Goal: Task Accomplishment & Management: Manage account settings

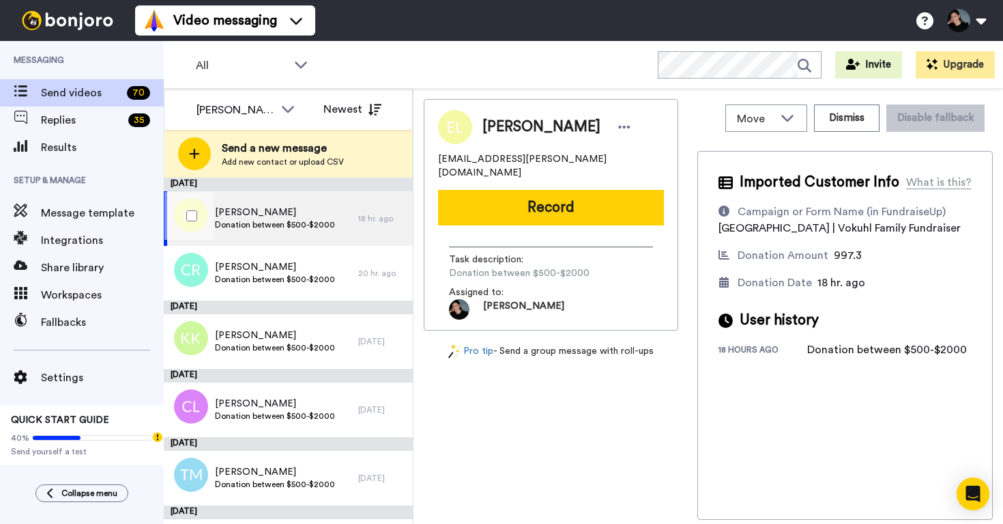
click at [313, 214] on span "Eunu Lee" at bounding box center [275, 212] width 120 height 14
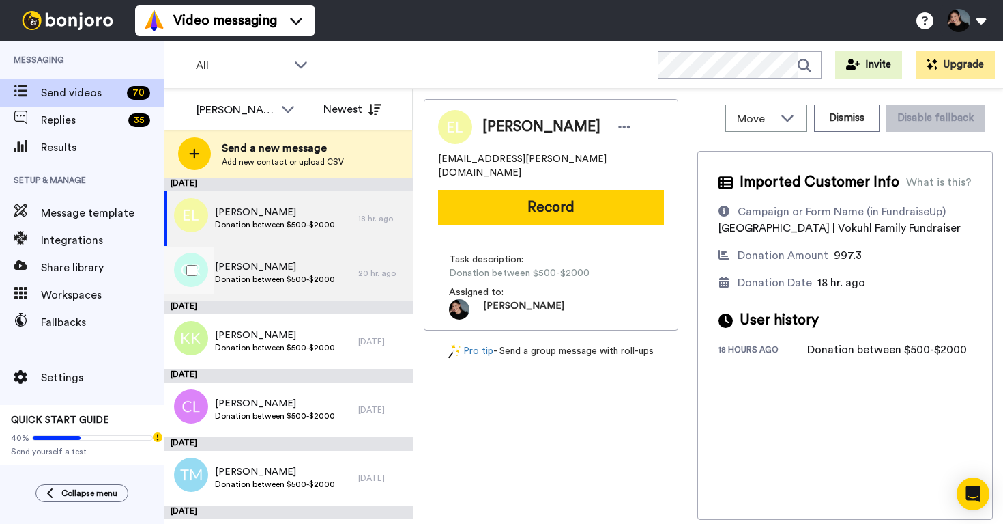
click at [348, 266] on div "Catherine Relouw Donation between $500-$2000" at bounding box center [261, 273] width 195 height 55
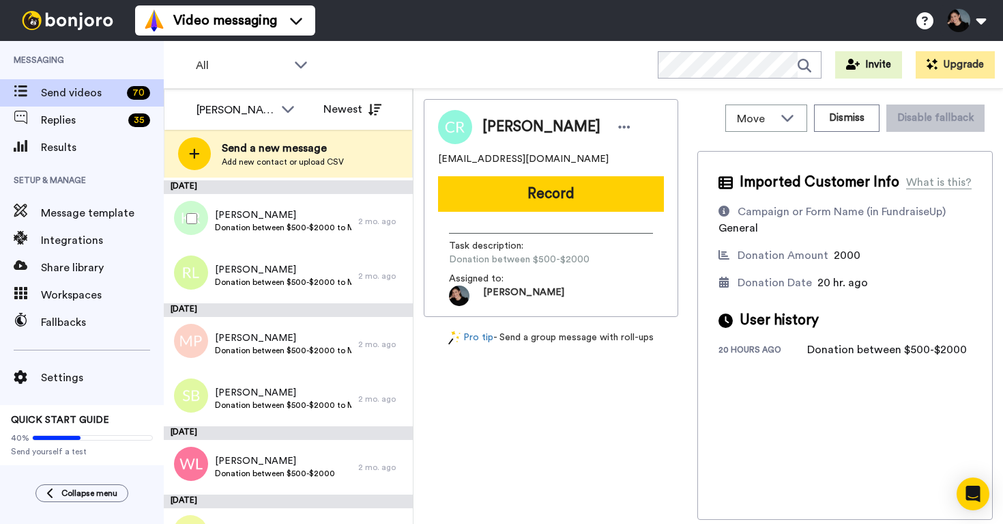
scroll to position [3886, 0]
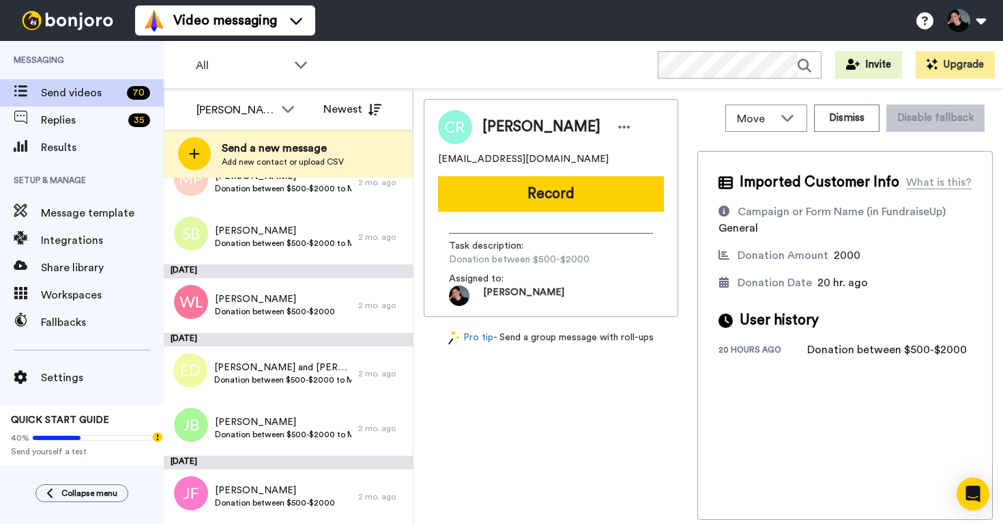
click at [281, 45] on div "All WORKSPACES View all All Default Uncategorized Thanking $2000+ | Donors Than…" at bounding box center [584, 65] width 840 height 48
click at [281, 61] on span "All" at bounding box center [241, 65] width 91 height 16
click at [420, 63] on div "All WORKSPACES View all All Default Uncategorized Thanking $2000+ | Donors Than…" at bounding box center [584, 65] width 840 height 48
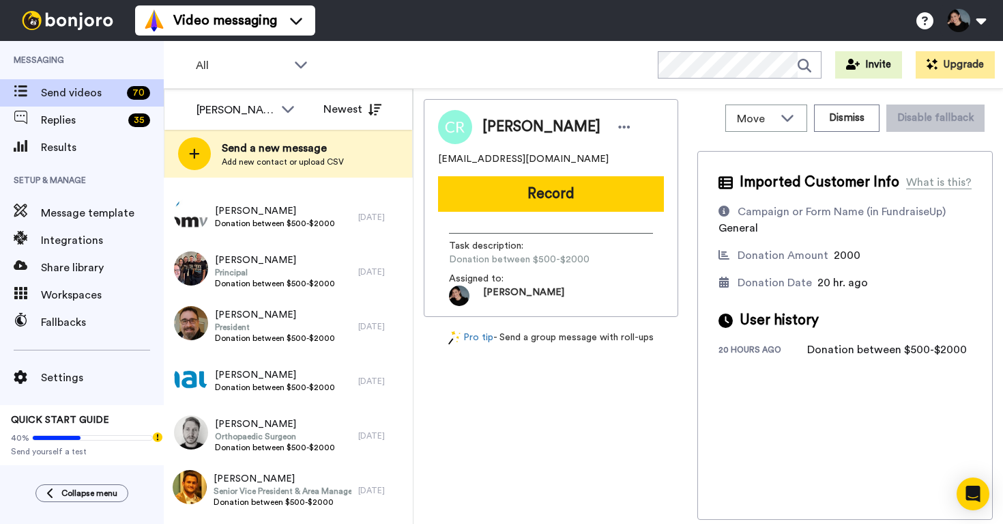
scroll to position [0, 0]
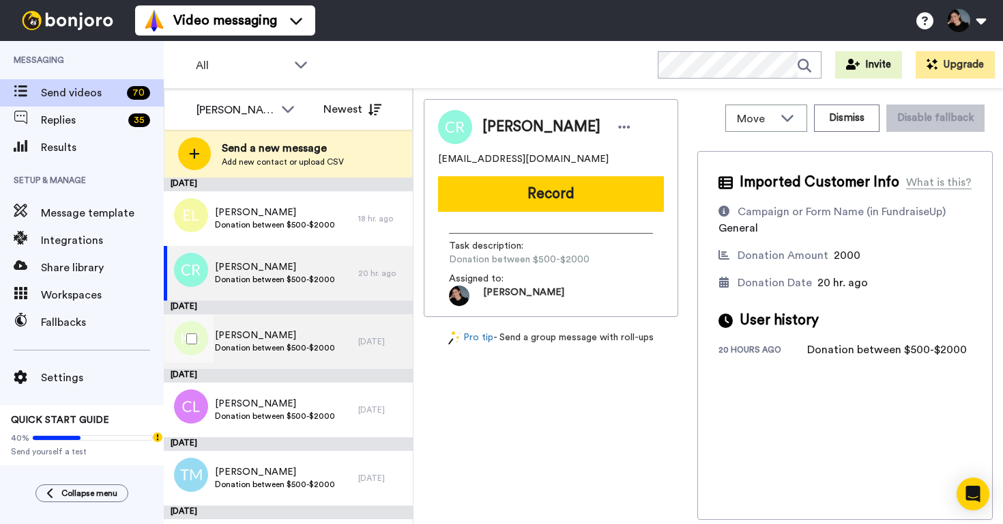
click at [304, 324] on div "Kailey Kralkay Donation between $500-$2000" at bounding box center [261, 341] width 195 height 55
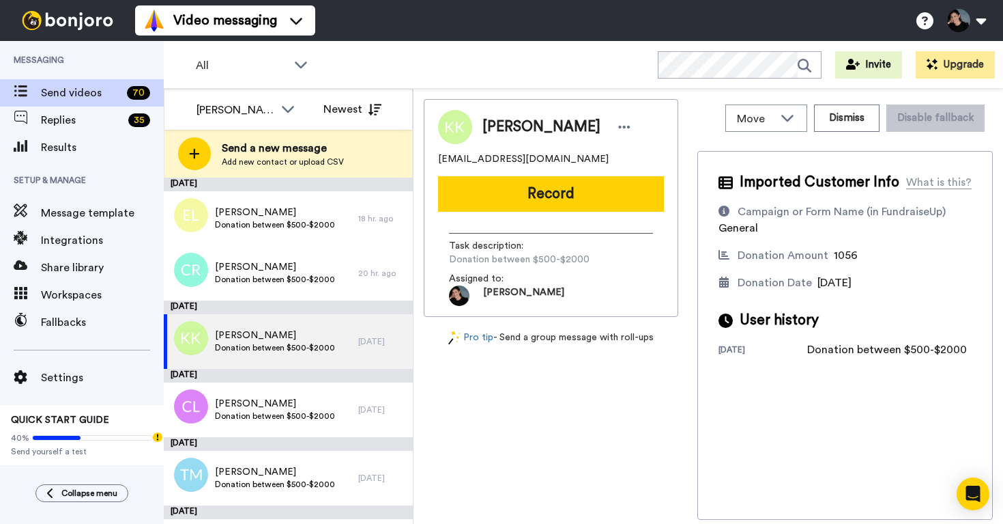
click at [282, 379] on div "September 4" at bounding box center [288, 376] width 249 height 14
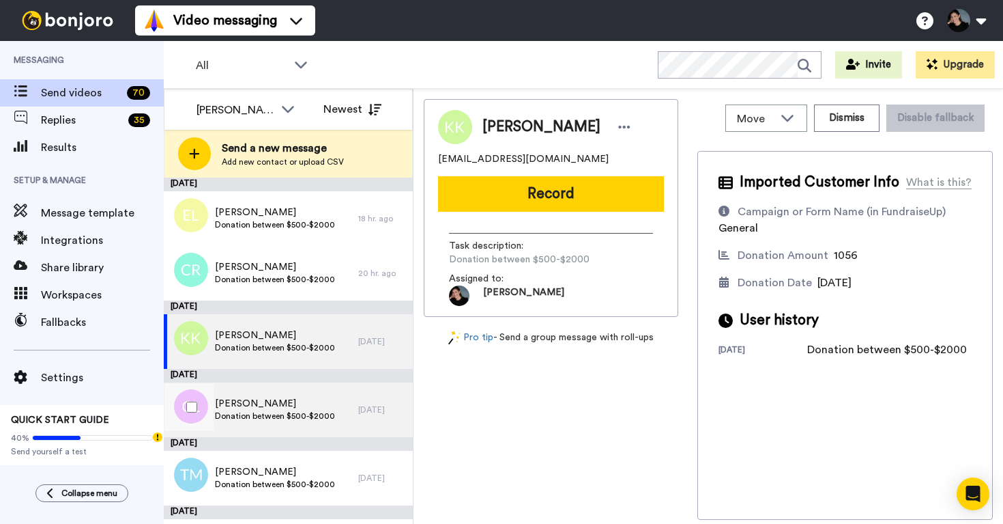
click at [281, 404] on span "Claire Lee" at bounding box center [275, 404] width 120 height 14
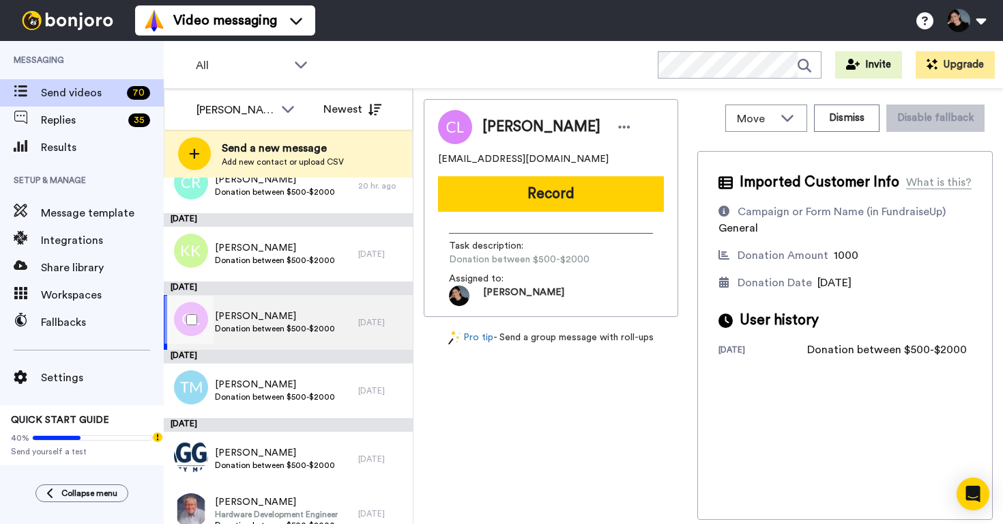
scroll to position [94, 0]
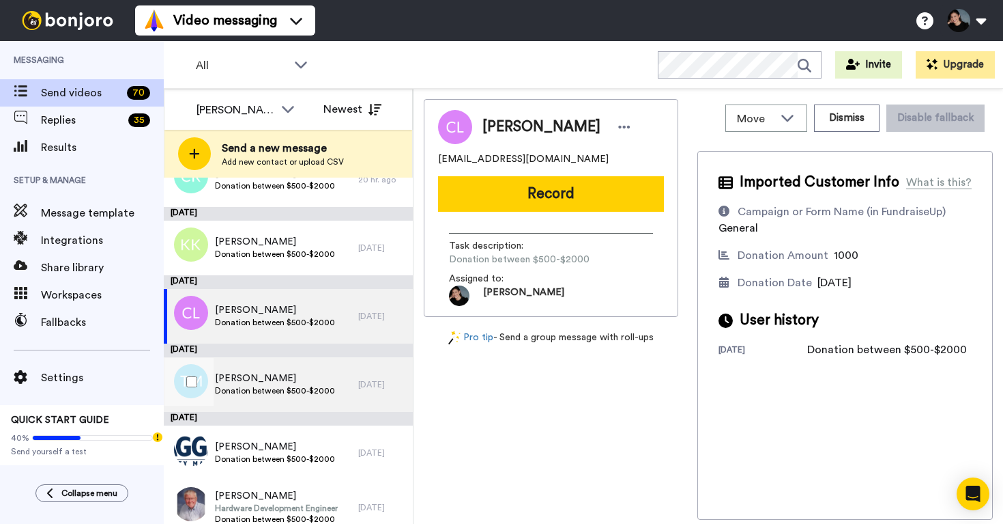
click at [274, 379] on span "Tobias Meier" at bounding box center [275, 378] width 120 height 14
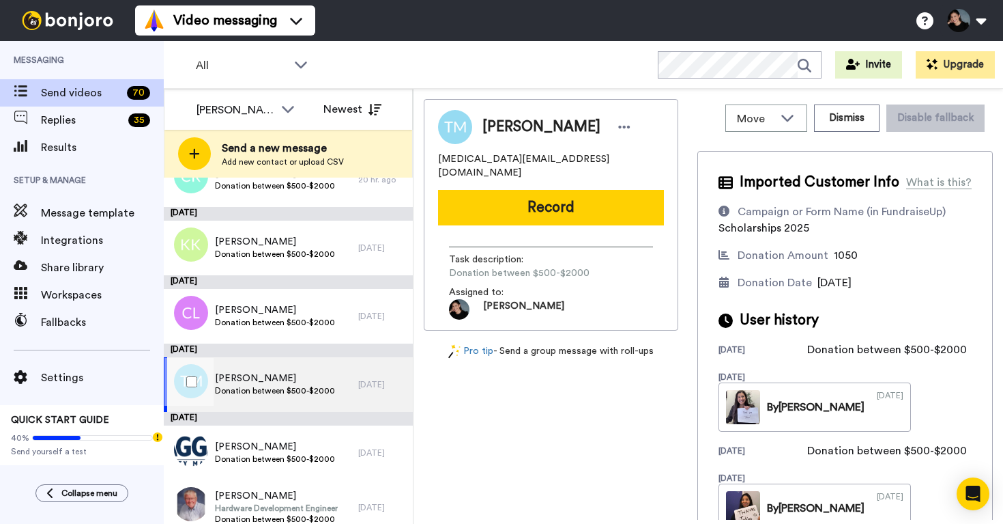
click at [300, 378] on span "Tobias Meier" at bounding box center [275, 378] width 120 height 14
click at [862, 120] on button "Dismiss" at bounding box center [847, 117] width 66 height 27
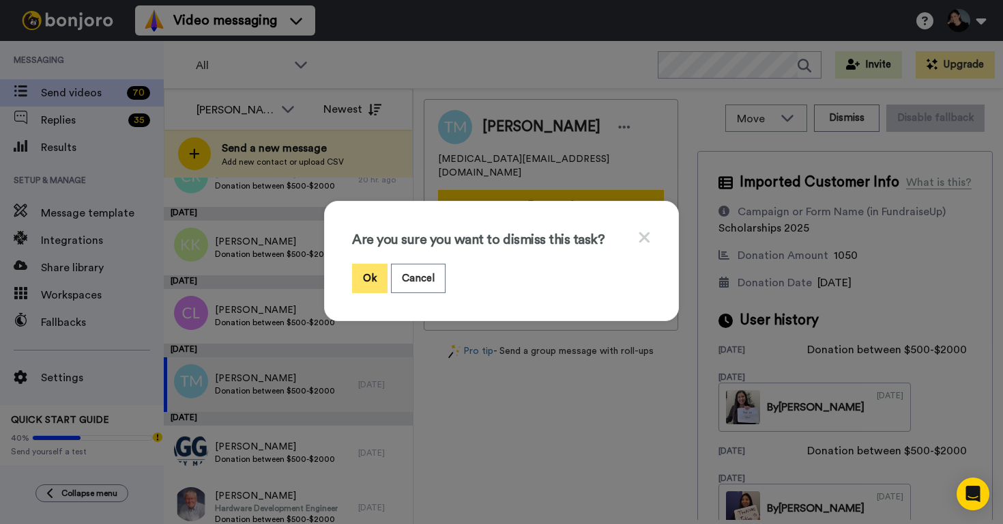
click at [366, 279] on button "Ok" at bounding box center [369, 277] width 35 height 29
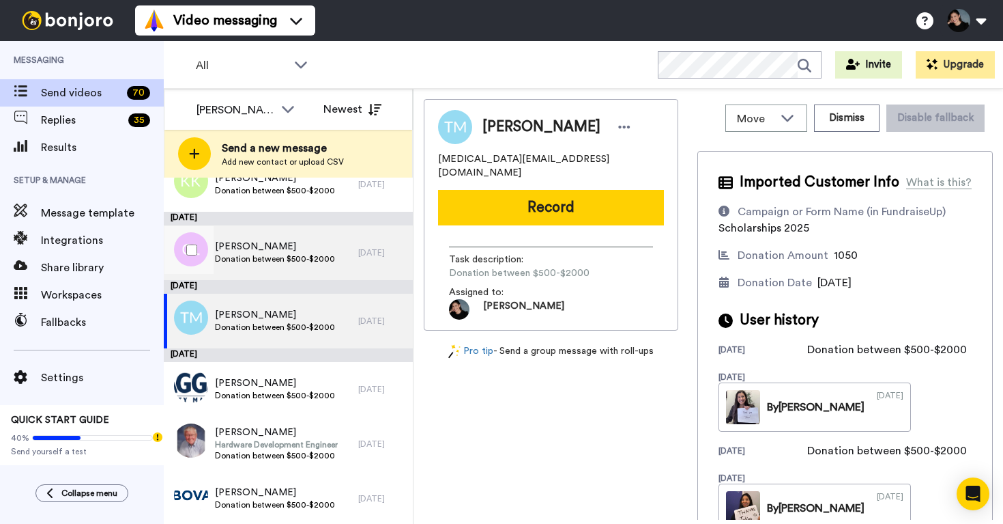
scroll to position [167, 0]
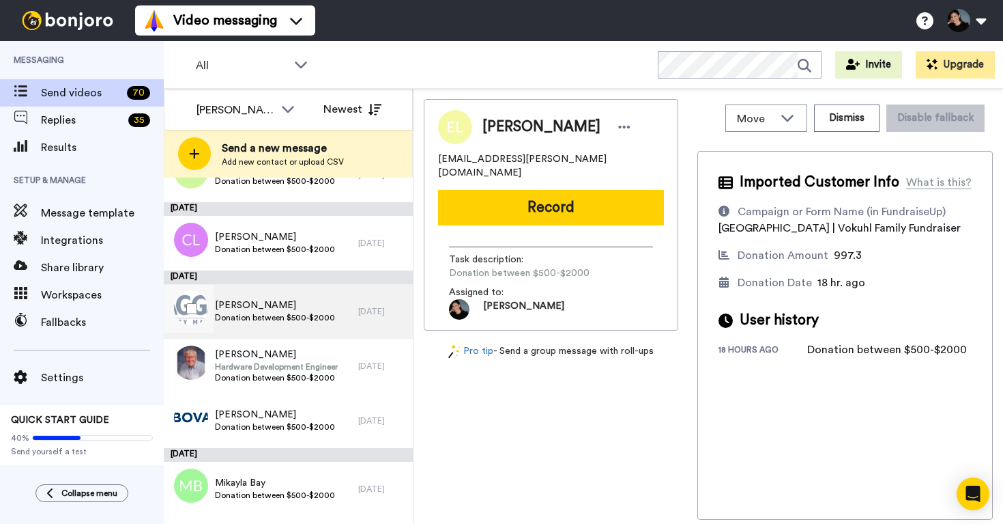
click at [285, 322] on span "Donation between $500-$2000" at bounding box center [275, 317] width 120 height 11
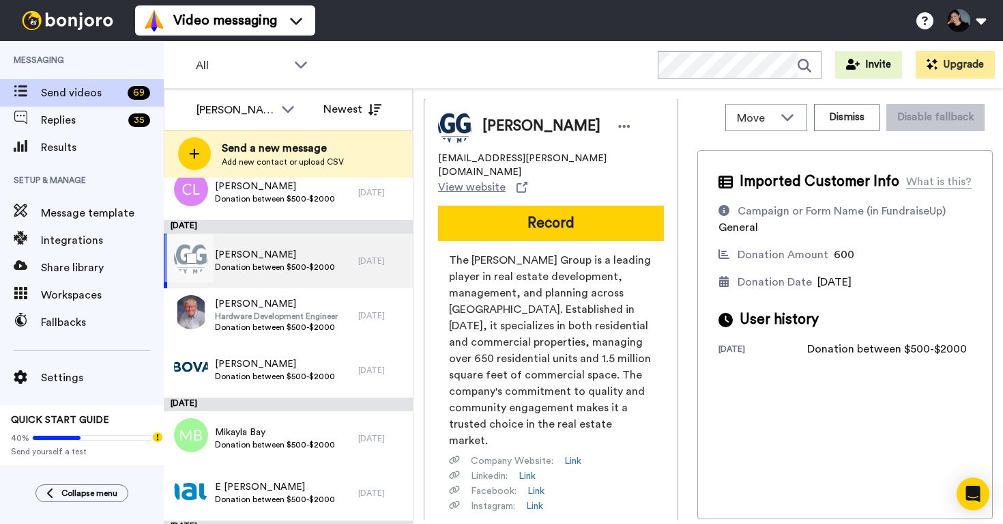
scroll to position [233, 0]
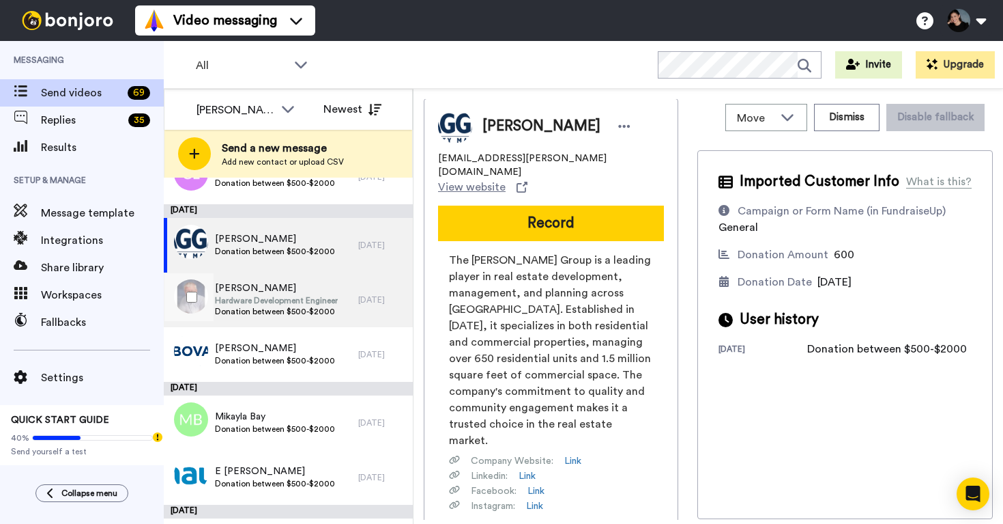
click at [315, 306] on span "Donation between $500-$2000" at bounding box center [276, 311] width 123 height 11
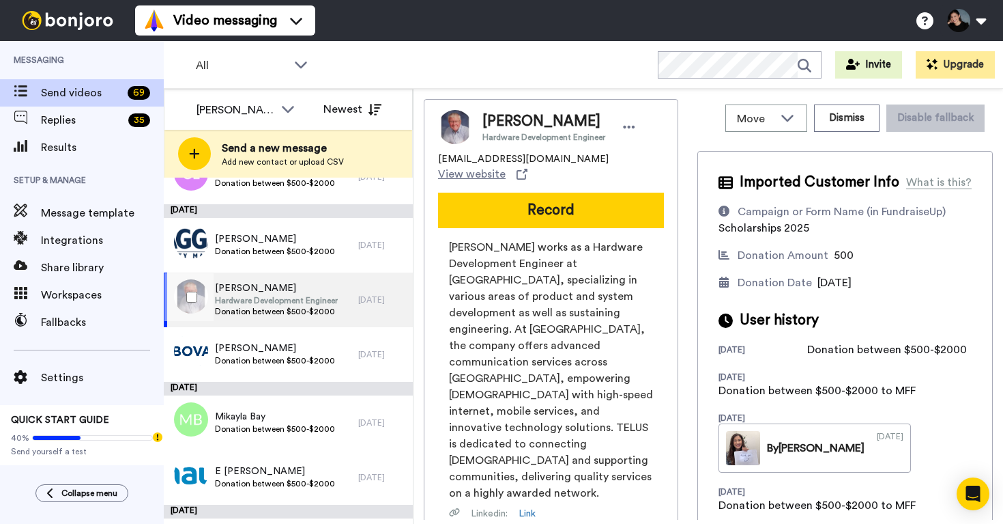
click at [272, 295] on span "Hardware Development Engineer" at bounding box center [276, 300] width 123 height 11
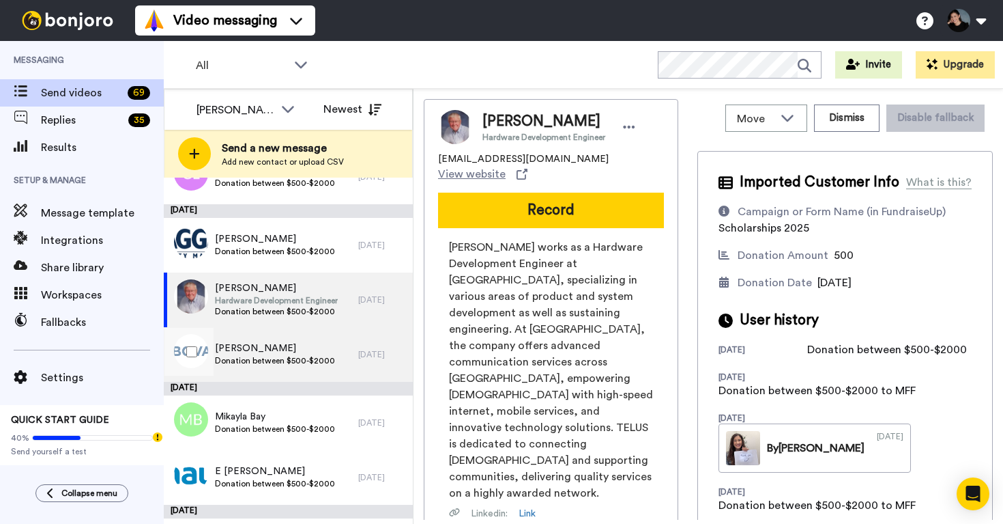
click at [263, 356] on span "Donation between $500-$2000" at bounding box center [275, 360] width 120 height 11
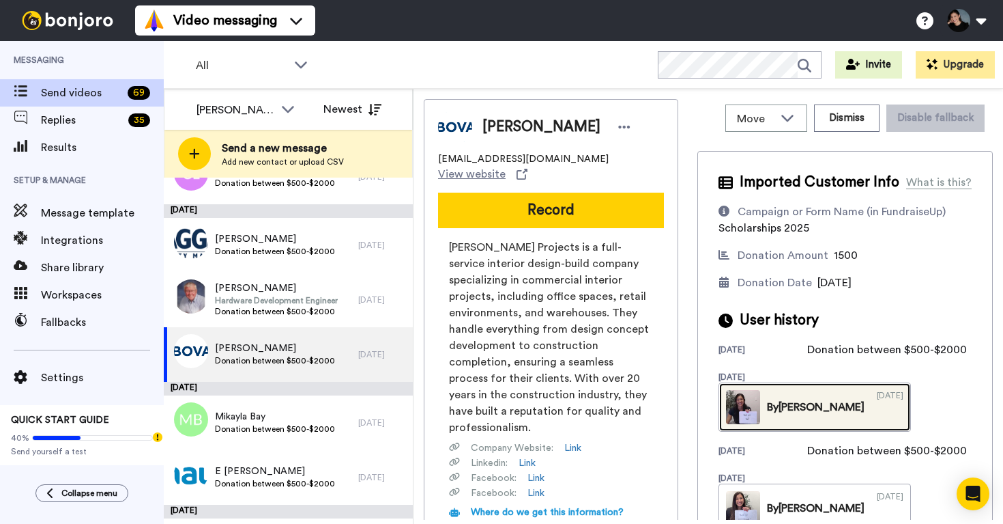
click at [760, 390] on img at bounding box center [743, 407] width 34 height 34
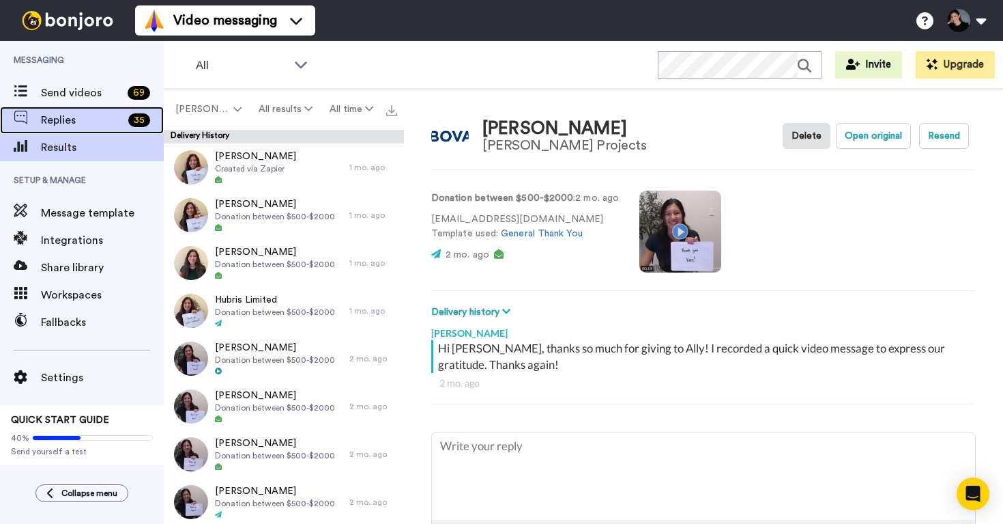
click at [81, 124] on span "Replies" at bounding box center [82, 120] width 82 height 16
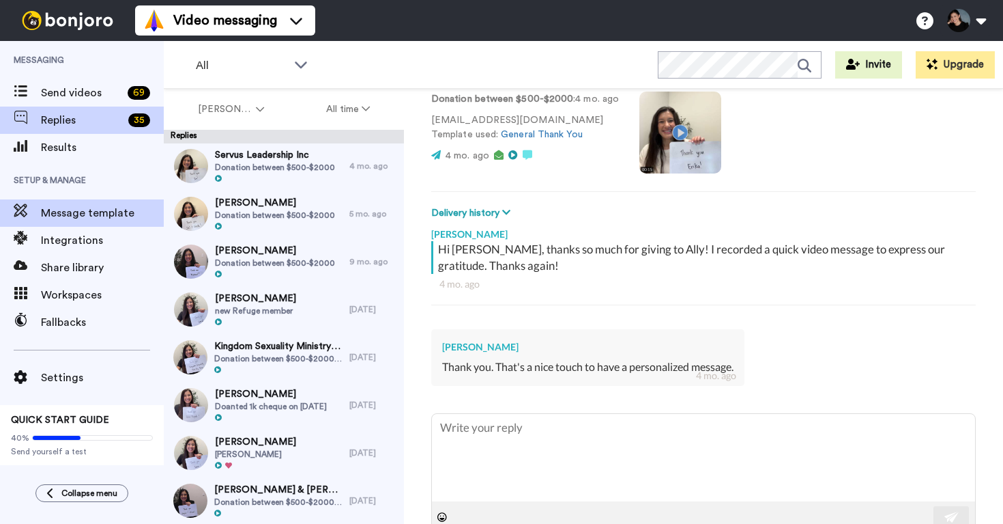
scroll to position [59, 0]
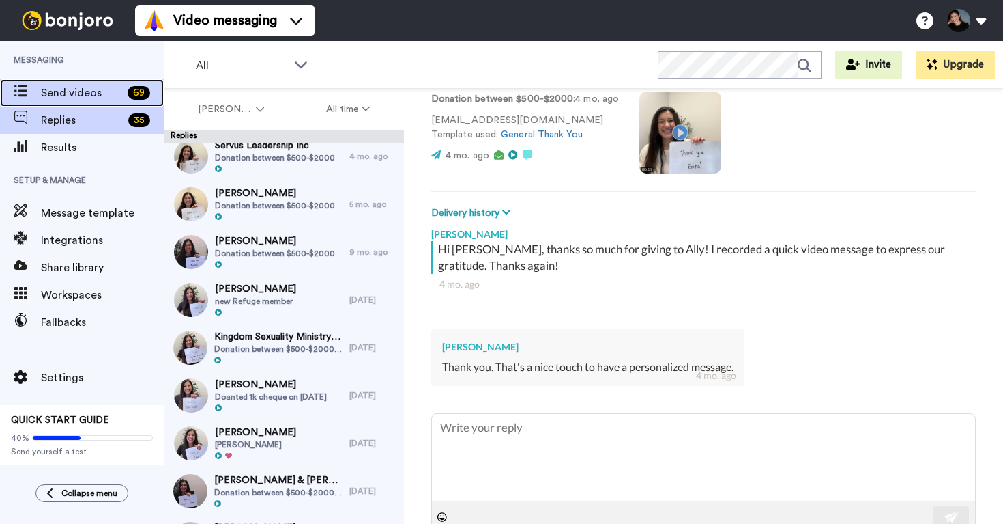
click at [82, 98] on span "Send videos" at bounding box center [81, 93] width 81 height 16
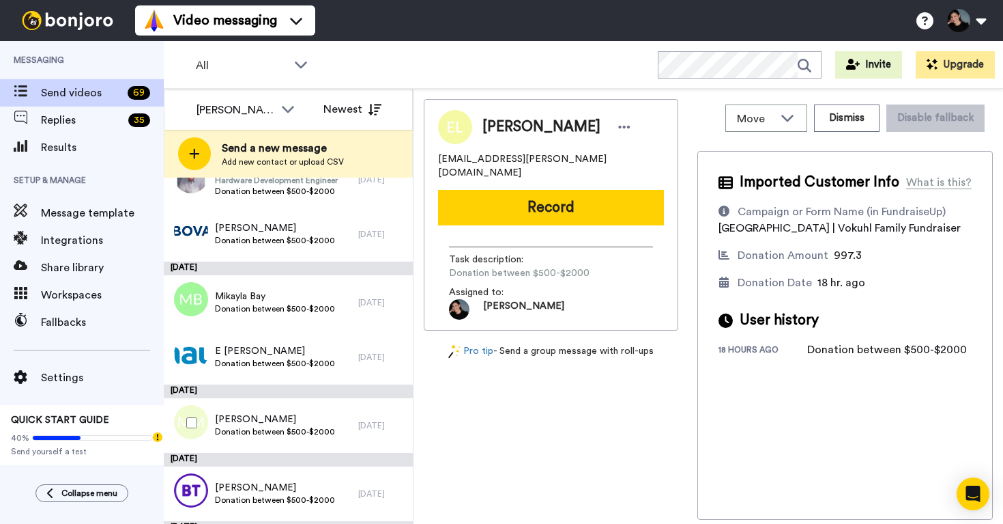
scroll to position [354, 0]
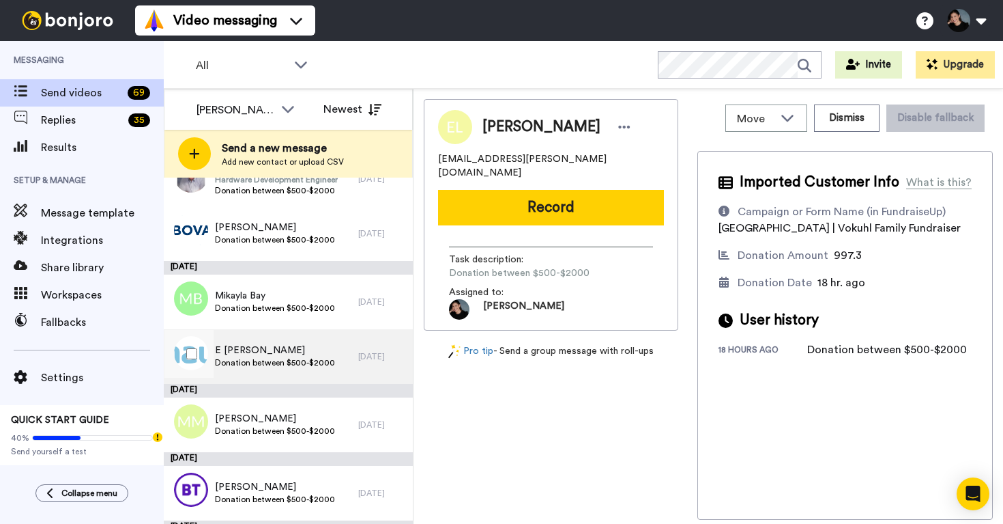
click at [321, 363] on span "Donation between $500-$2000" at bounding box center [275, 362] width 120 height 11
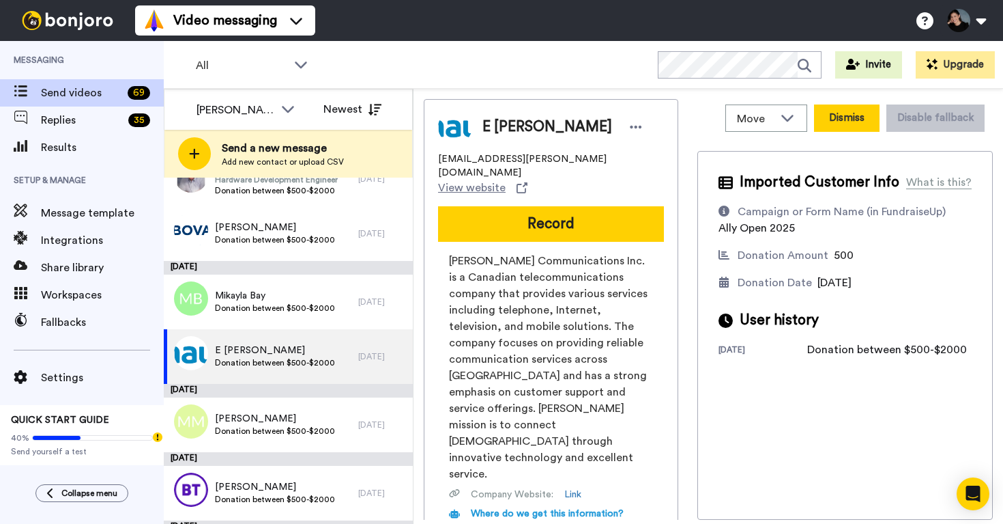
click at [839, 126] on button "Dismiss" at bounding box center [847, 117] width 66 height 27
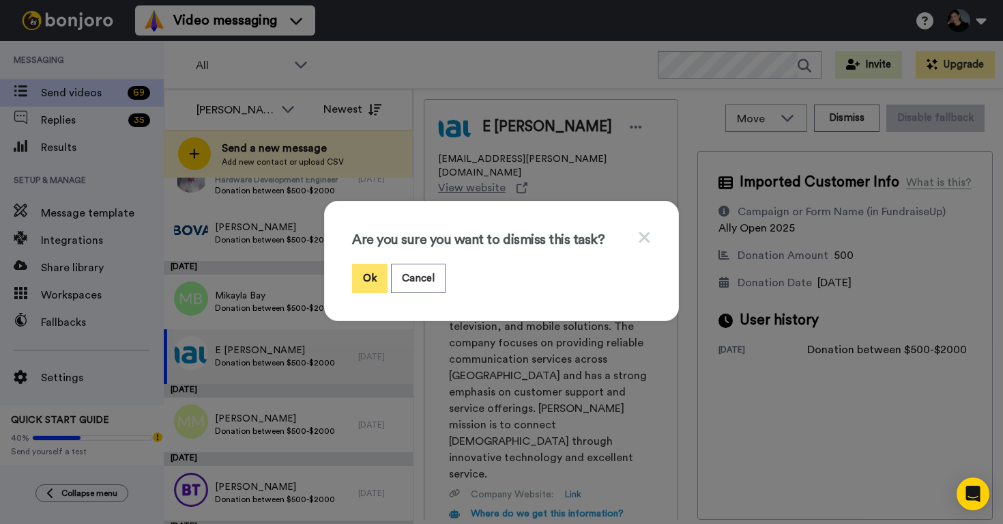
click at [364, 277] on button "Ok" at bounding box center [369, 277] width 35 height 29
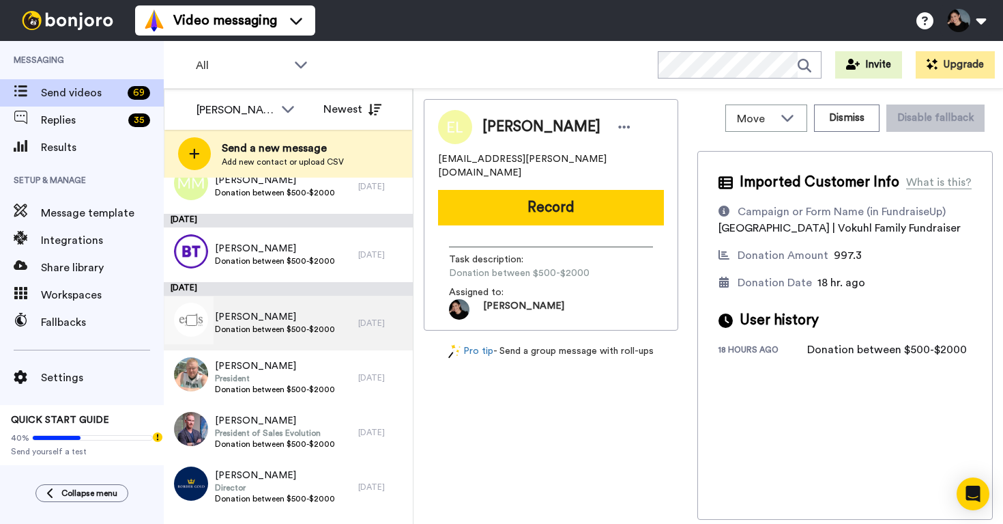
scroll to position [539, 0]
click at [332, 324] on div "Michael Penno Donation between $500-$2000" at bounding box center [261, 320] width 195 height 55
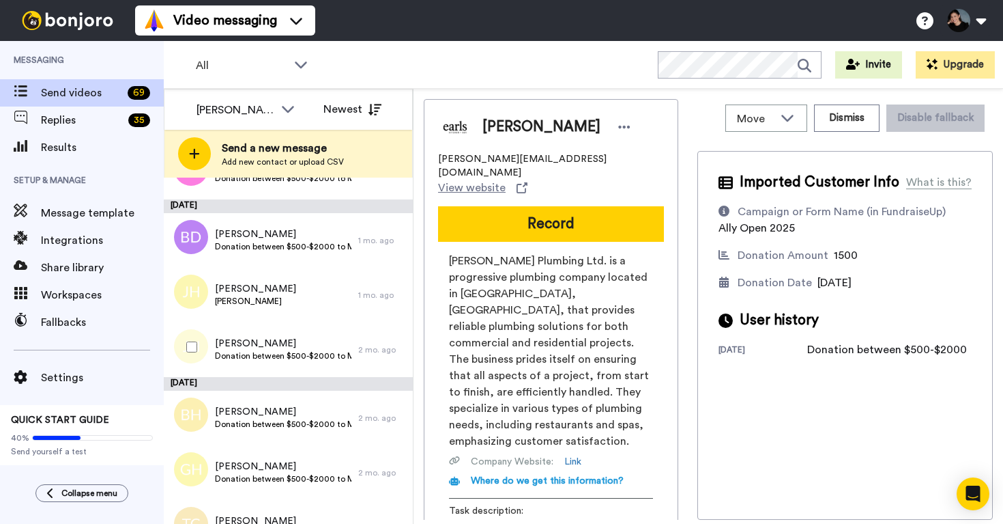
scroll to position [3763, 0]
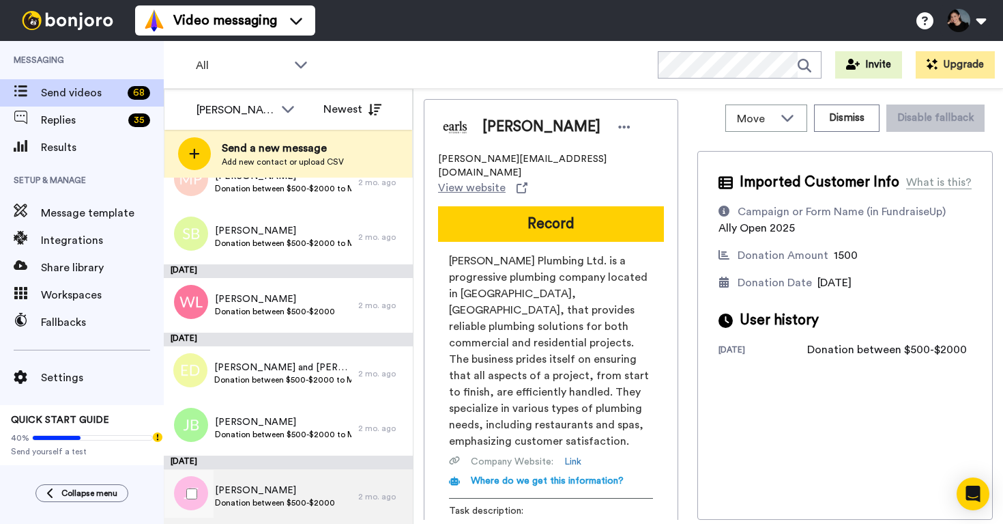
click at [281, 498] on span "Donation between $500-$2000" at bounding box center [275, 502] width 120 height 11
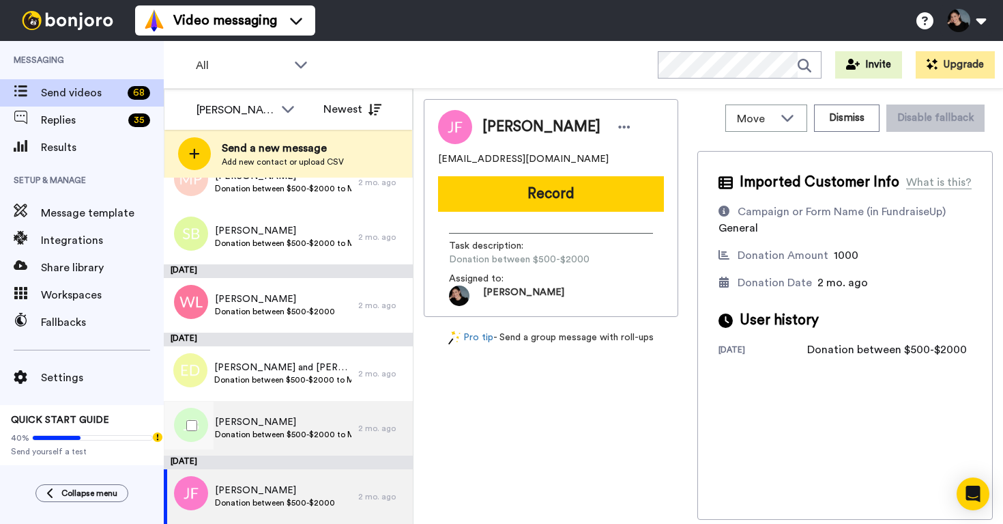
click at [293, 429] on span "Donation between $500-$2000 to MFF" at bounding box center [283, 434] width 137 height 11
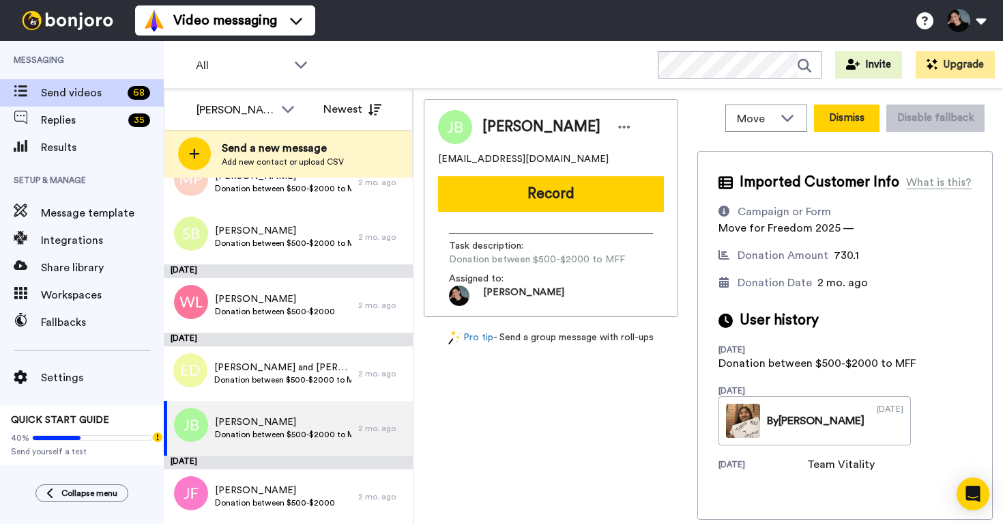
click at [848, 123] on button "Dismiss" at bounding box center [847, 117] width 66 height 27
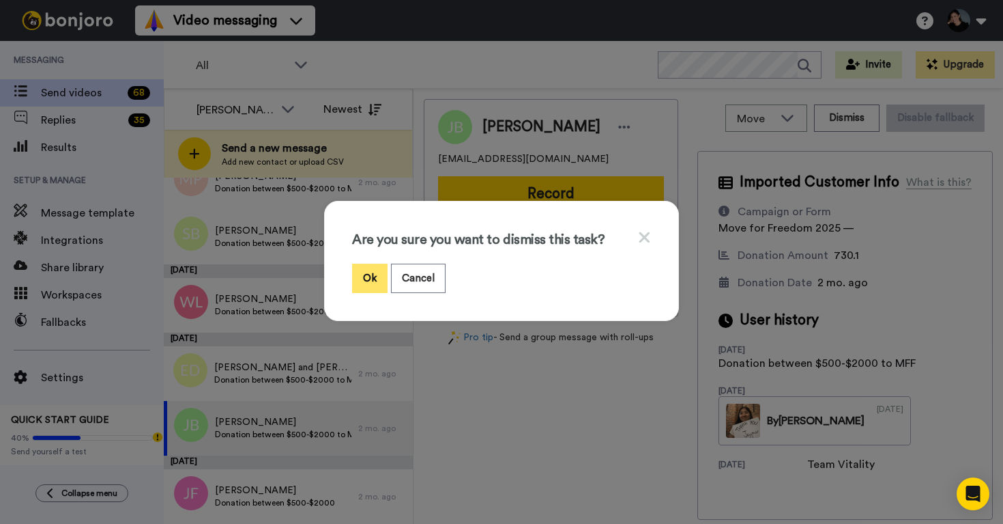
click at [370, 281] on button "Ok" at bounding box center [369, 277] width 35 height 29
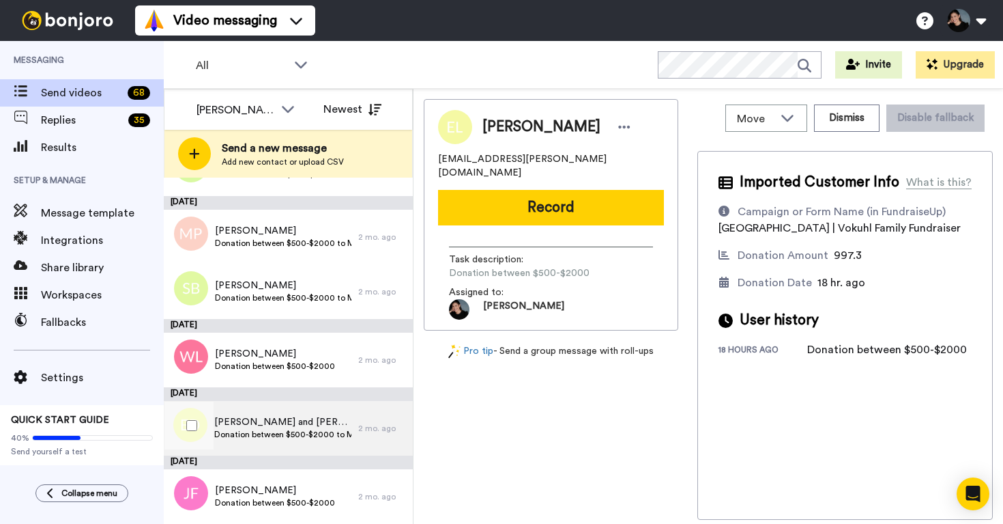
scroll to position [3708, 0]
click at [274, 418] on span "Holly and Ewen Dobbie" at bounding box center [282, 422] width 137 height 14
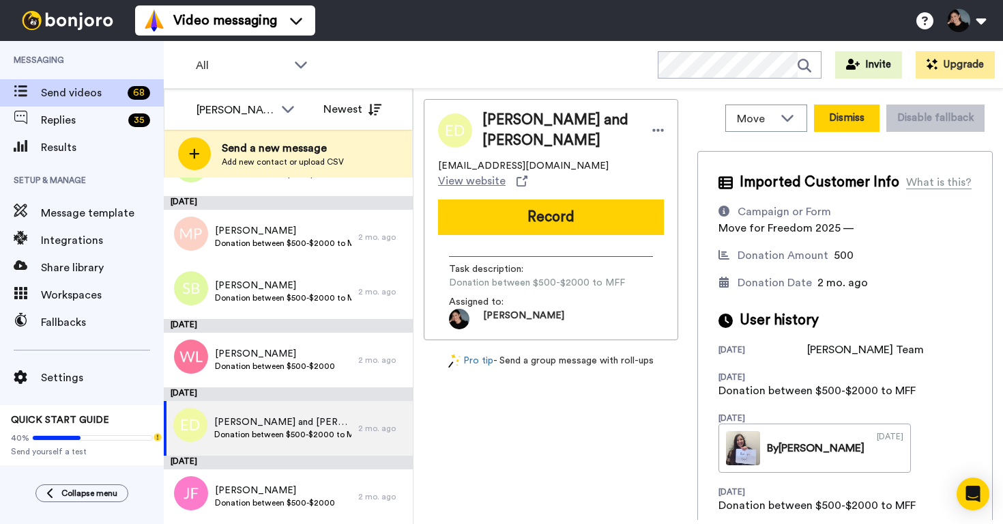
click at [840, 117] on button "Dismiss" at bounding box center [847, 117] width 66 height 27
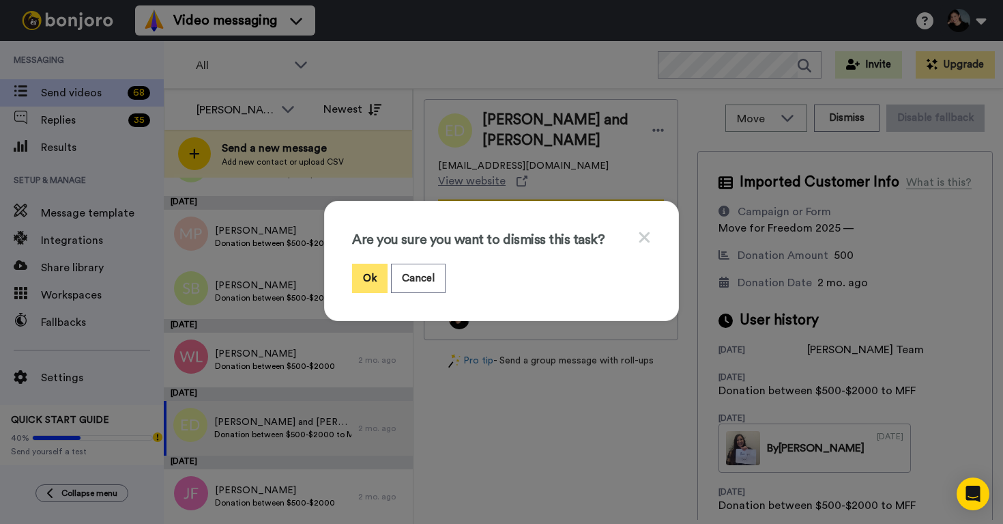
click at [371, 272] on button "Ok" at bounding box center [369, 277] width 35 height 29
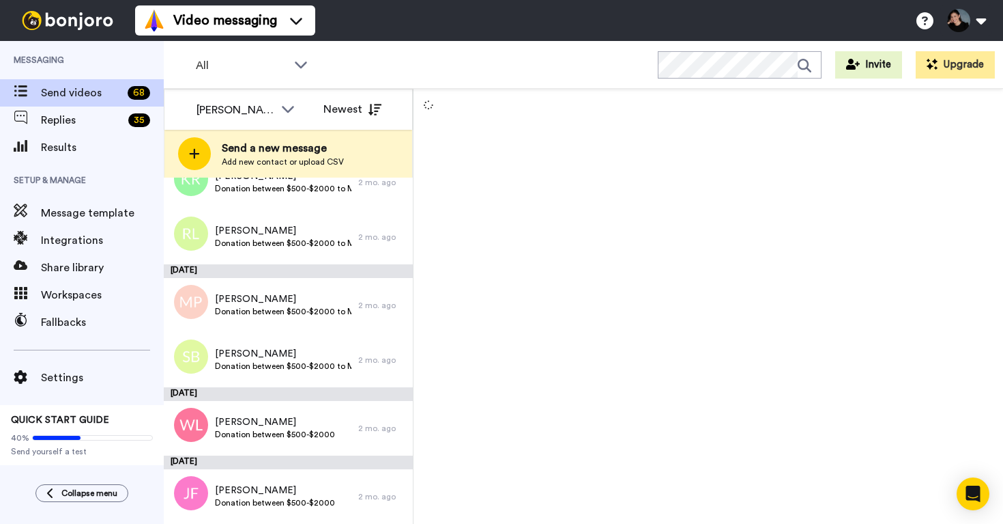
scroll to position [3640, 0]
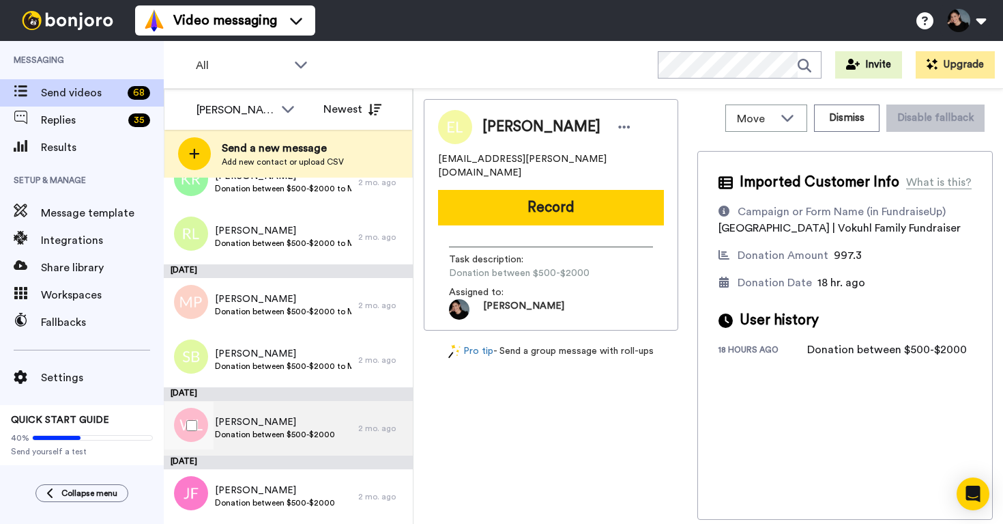
click at [249, 416] on span "William Lee" at bounding box center [275, 422] width 120 height 14
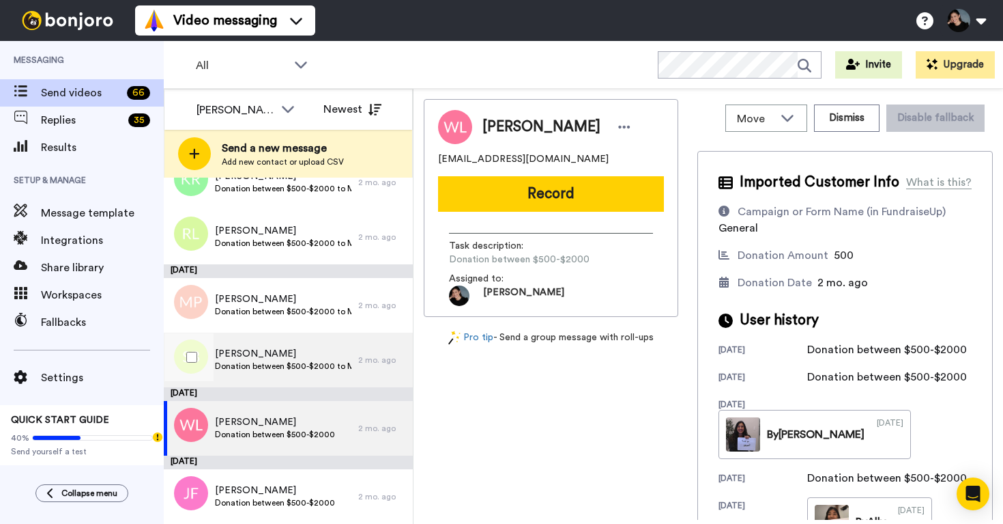
click at [285, 347] on span "Sigi Bartel" at bounding box center [283, 354] width 137 height 14
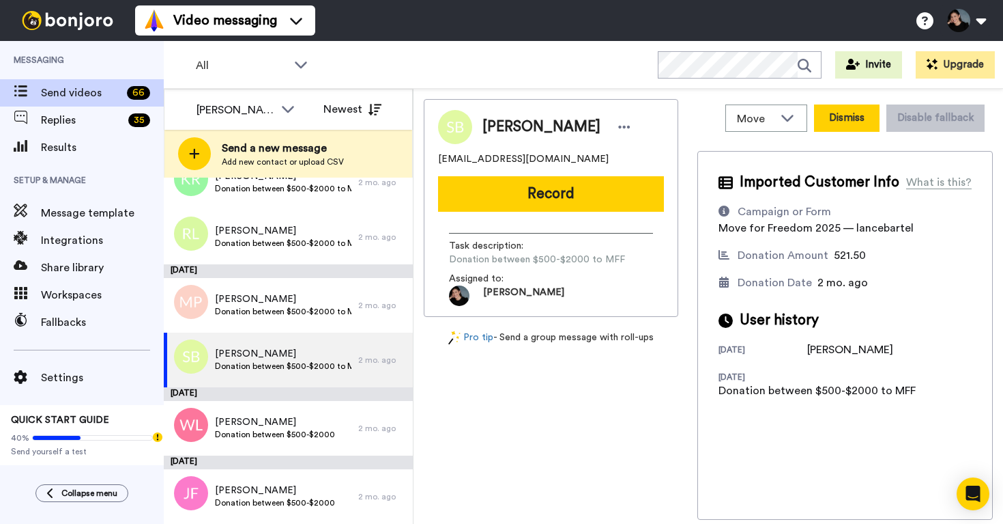
click at [845, 114] on button "Dismiss" at bounding box center [847, 117] width 66 height 27
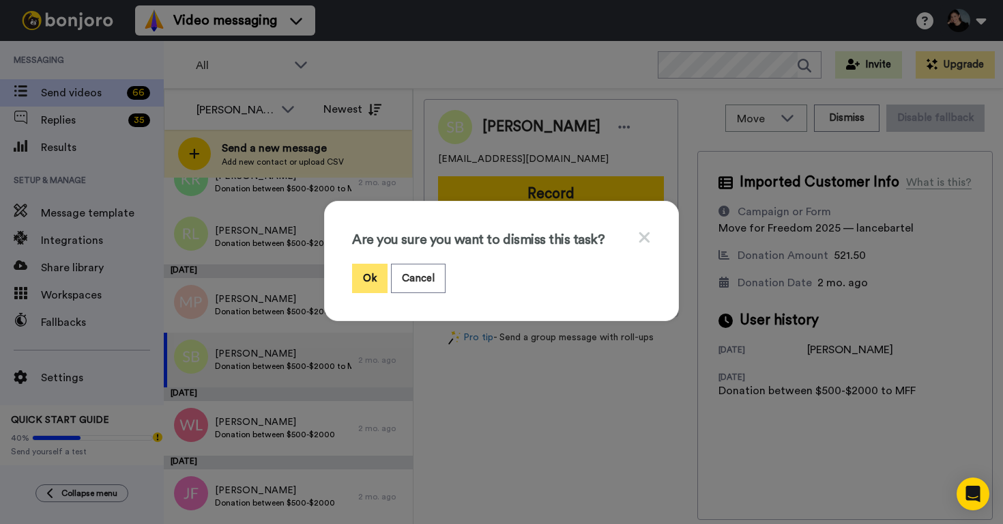
click at [357, 283] on button "Ok" at bounding box center [369, 277] width 35 height 29
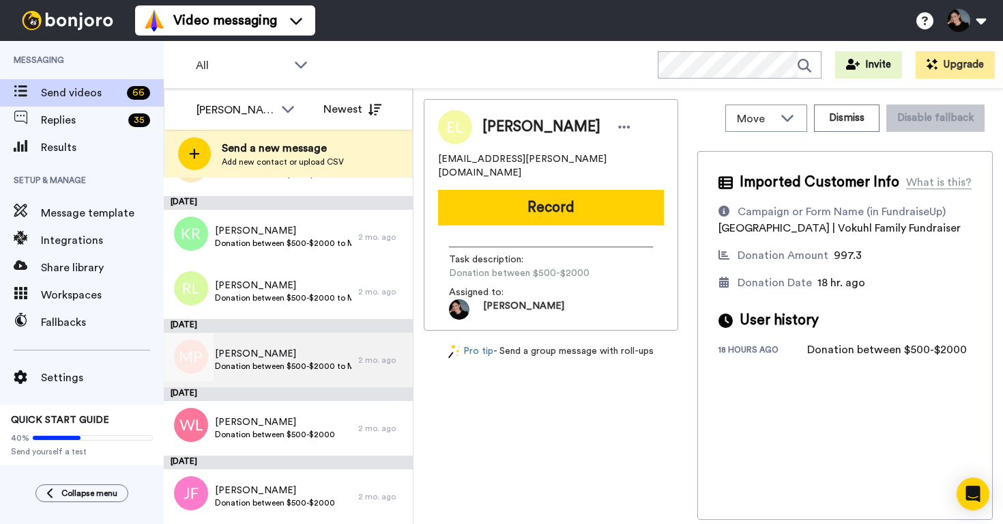
scroll to position [3585, 0]
click at [300, 344] on div "Meriam Petralba Donation between $500-$2000 to MFF" at bounding box center [261, 359] width 195 height 55
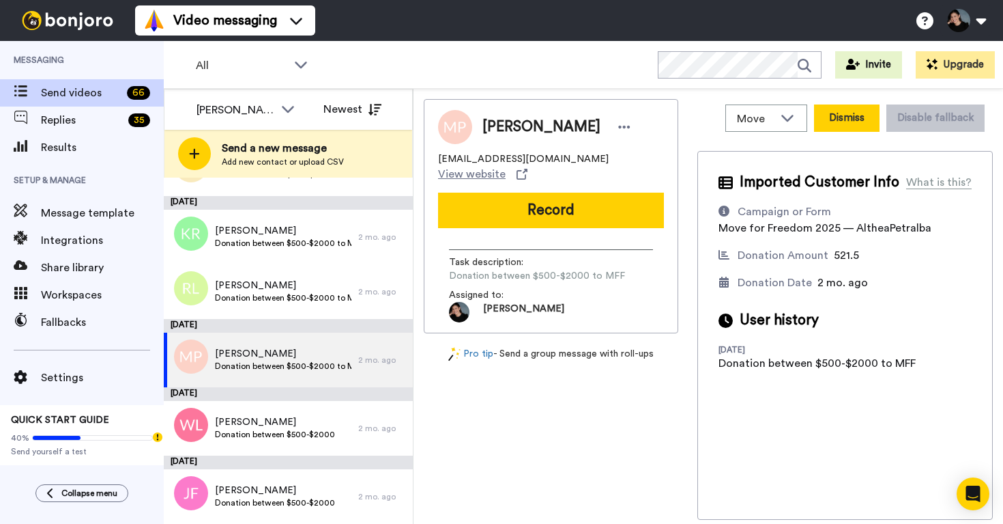
click at [846, 125] on button "Dismiss" at bounding box center [847, 117] width 66 height 27
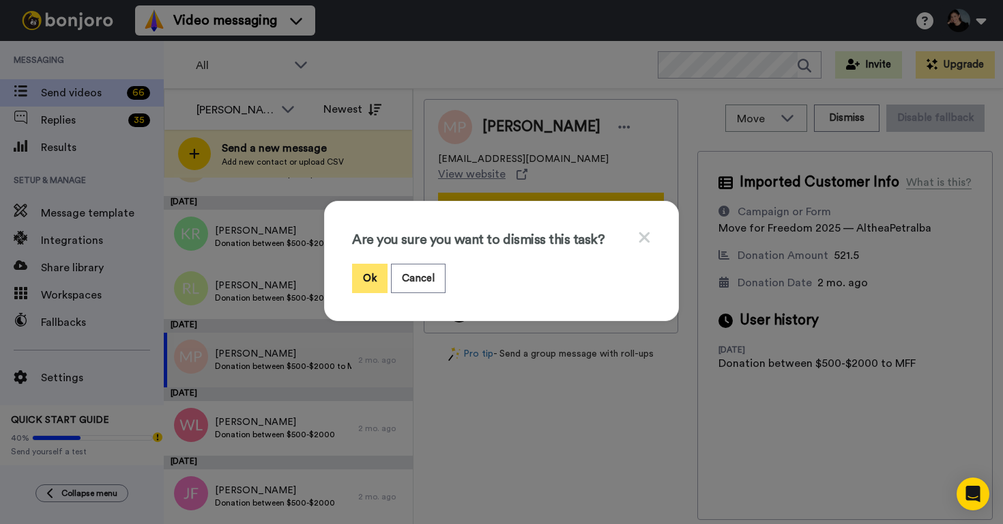
click at [375, 281] on button "Ok" at bounding box center [369, 277] width 35 height 29
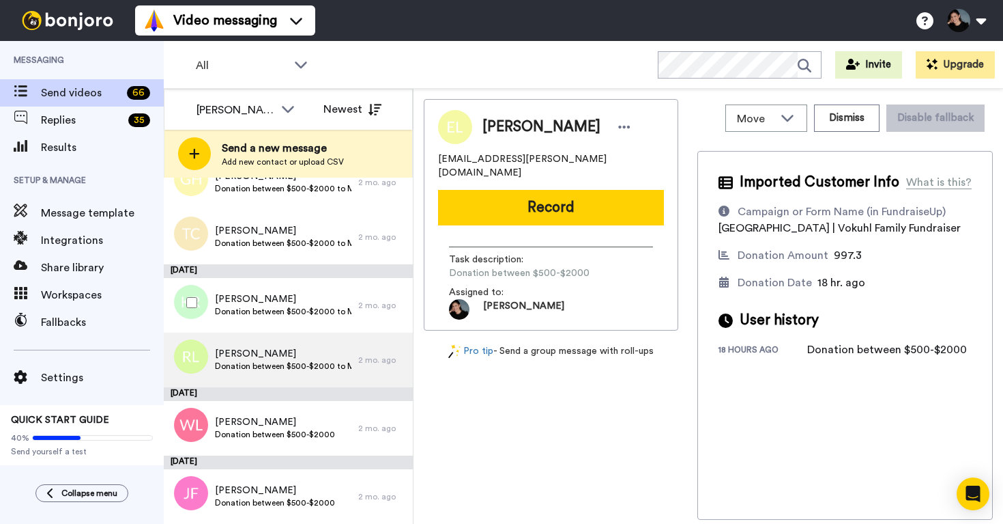
scroll to position [3517, 0]
click at [294, 344] on div "Randall Lee Donation between $500-$2000 to MFF" at bounding box center [261, 359] width 195 height 55
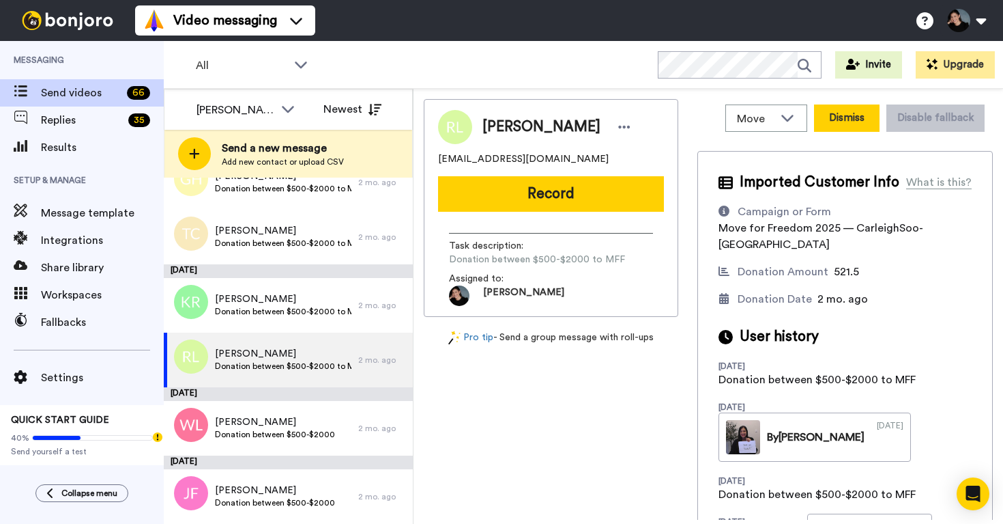
click at [851, 121] on button "Dismiss" at bounding box center [847, 117] width 66 height 27
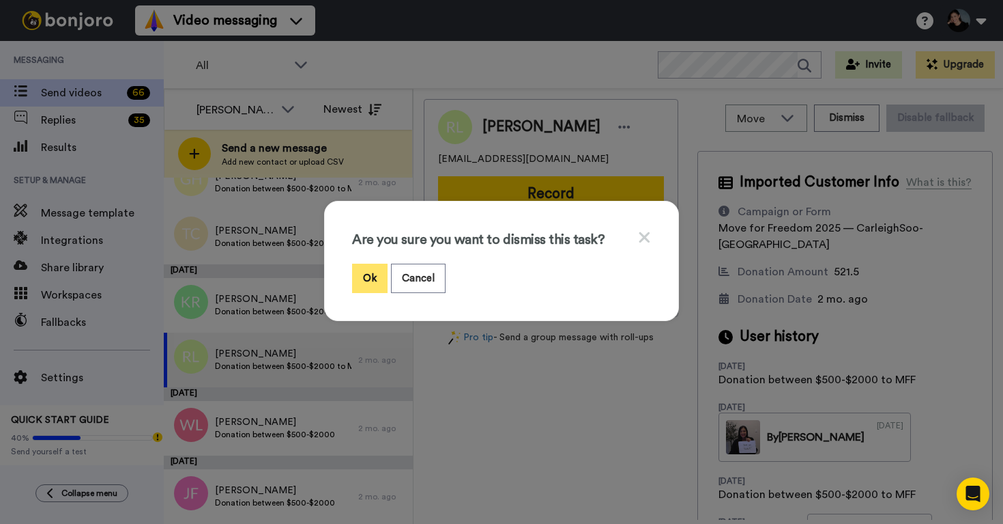
click at [364, 273] on button "Ok" at bounding box center [369, 277] width 35 height 29
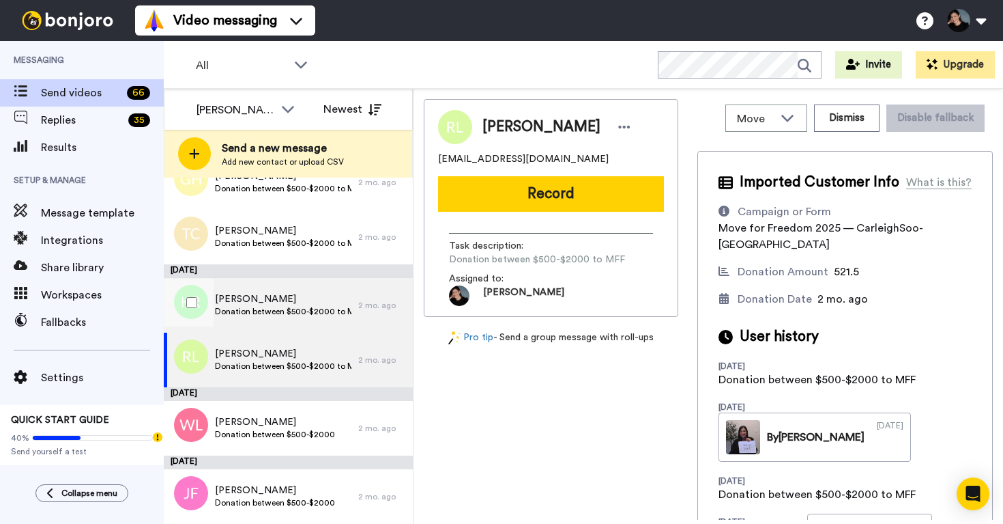
scroll to position [3463, 0]
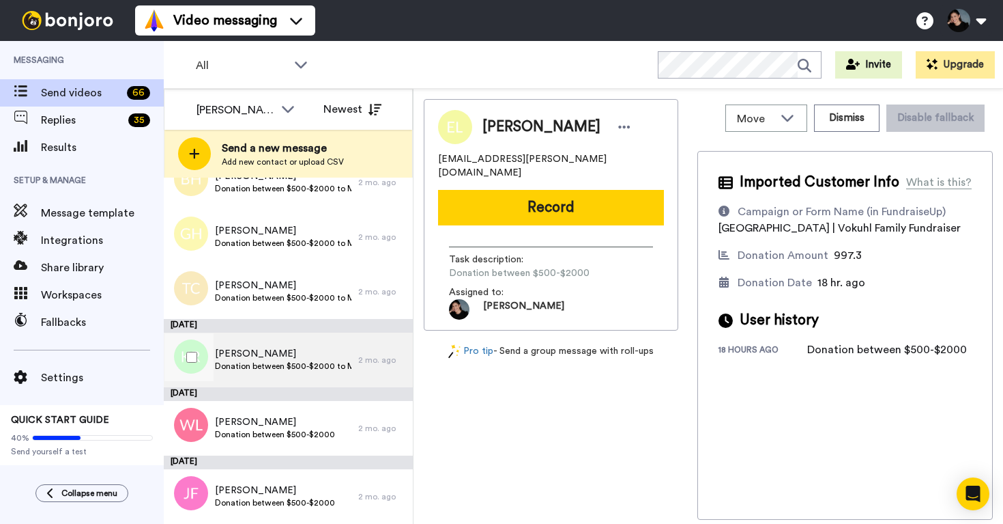
click at [289, 351] on span "Kayoung Roe" at bounding box center [283, 354] width 137 height 14
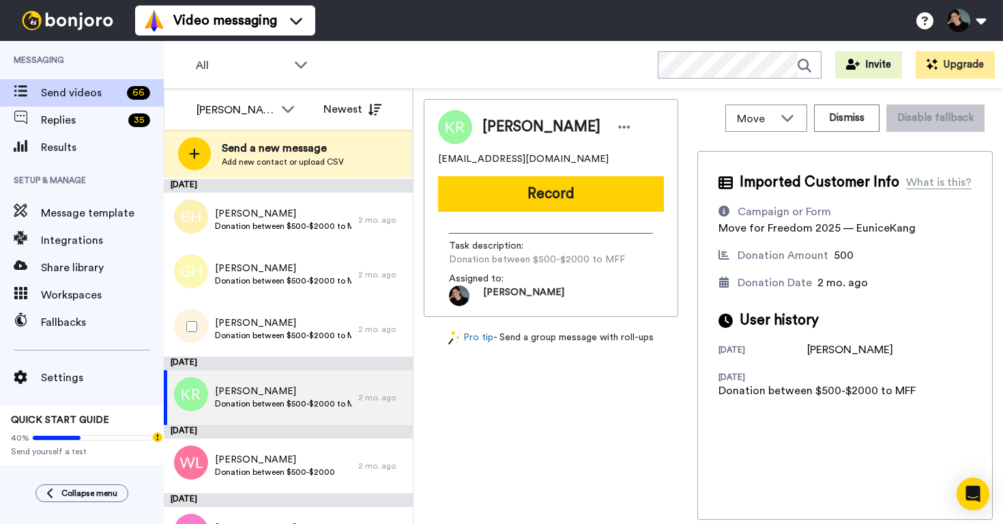
scroll to position [3424, 0]
click at [857, 127] on button "Dismiss" at bounding box center [847, 117] width 66 height 27
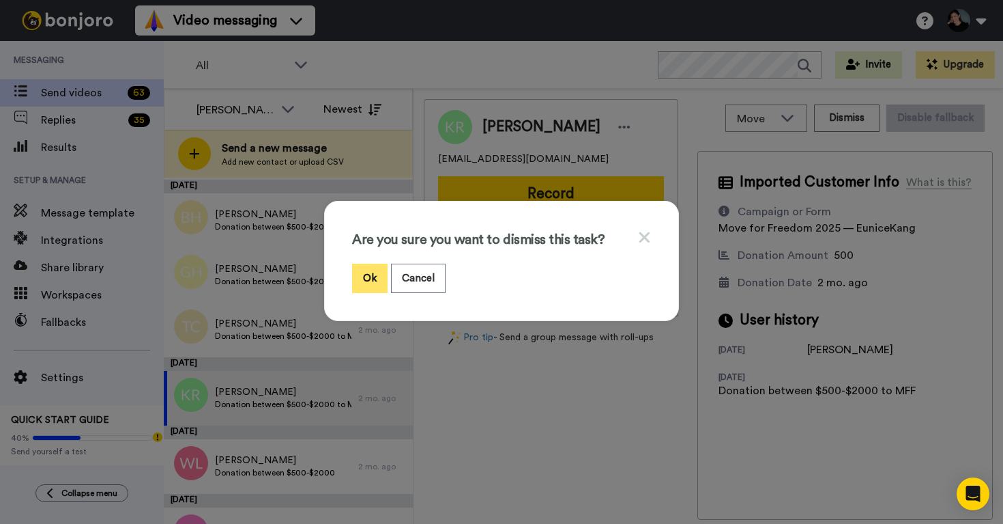
click at [382, 272] on button "Ok" at bounding box center [369, 277] width 35 height 29
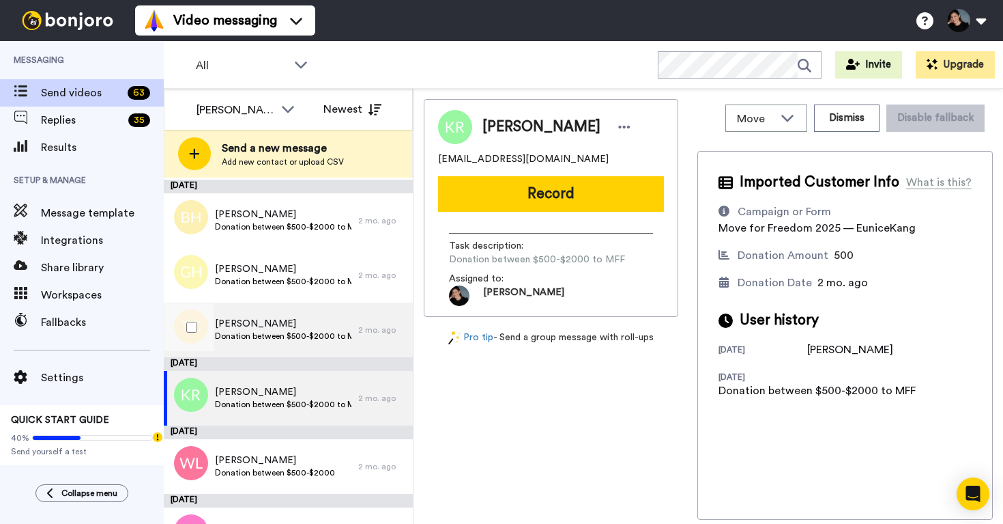
scroll to position [3394, 0]
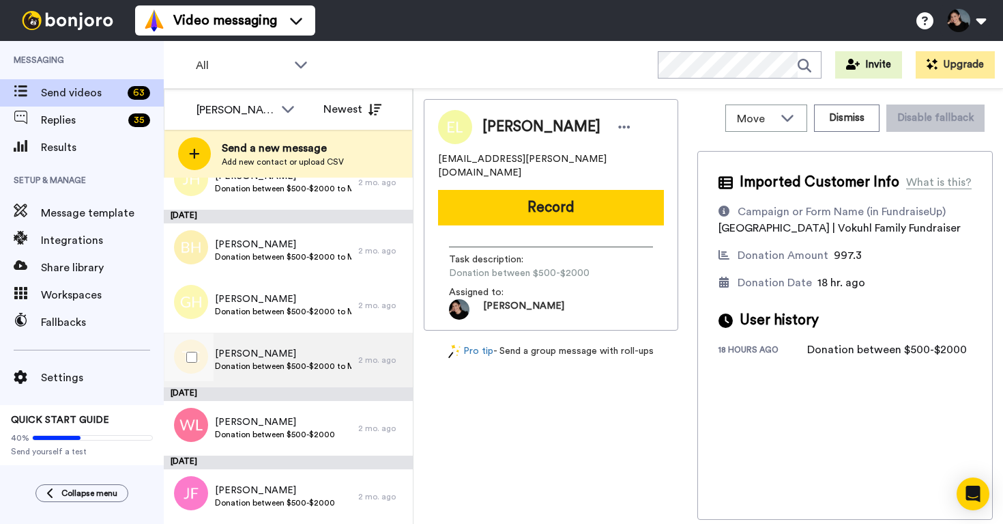
click at [291, 356] on span "Terry Cox" at bounding box center [283, 354] width 137 height 14
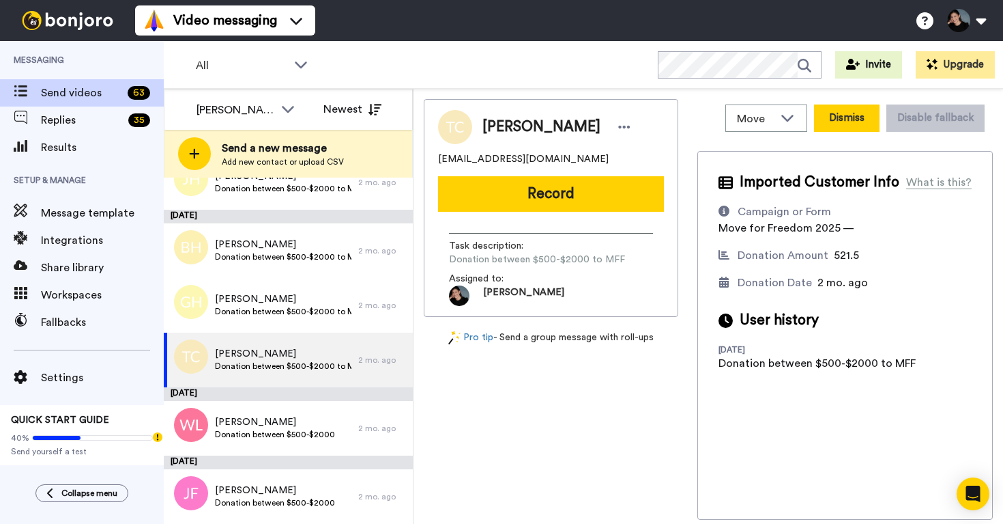
click at [834, 117] on button "Dismiss" at bounding box center [847, 117] width 66 height 27
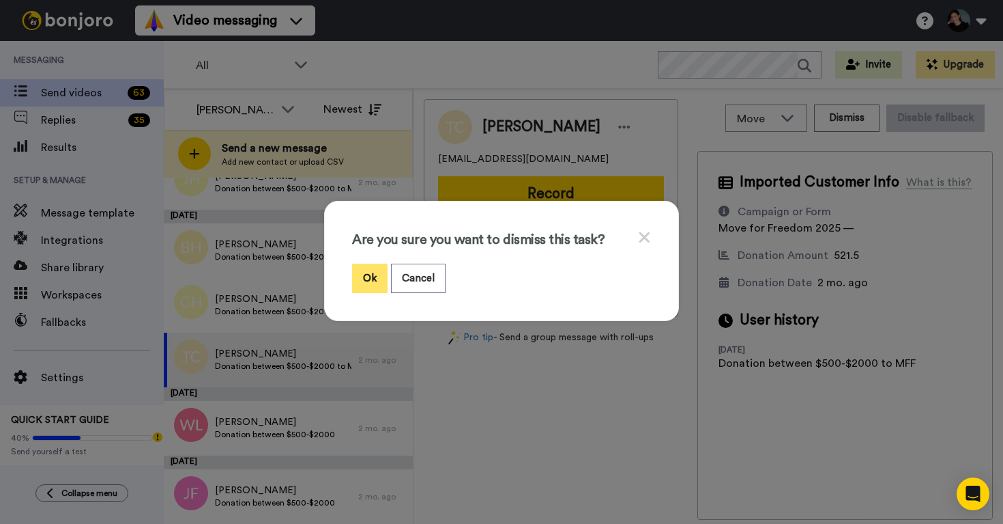
click at [371, 274] on button "Ok" at bounding box center [369, 277] width 35 height 29
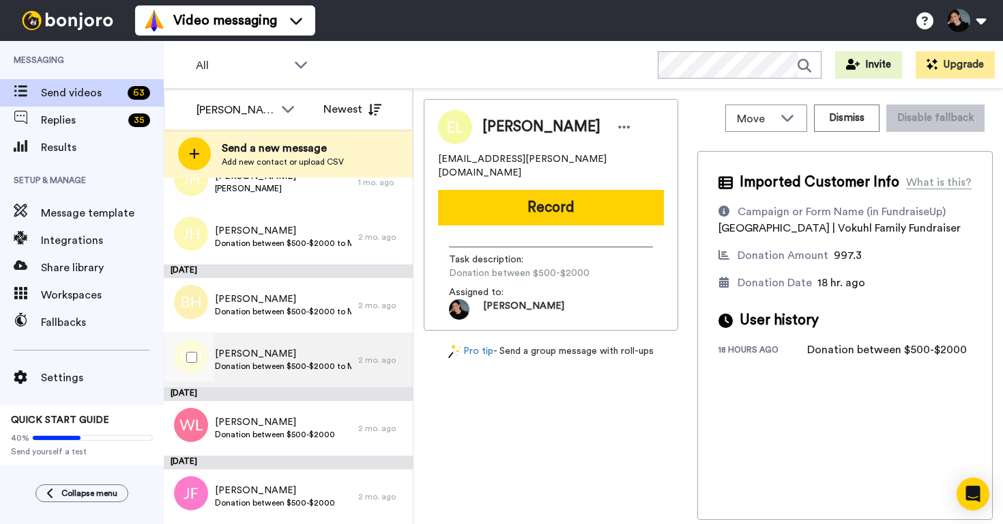
scroll to position [3340, 0]
click at [254, 345] on div "Grant Haddock Donation between $500-$2000 to MFF" at bounding box center [261, 359] width 195 height 55
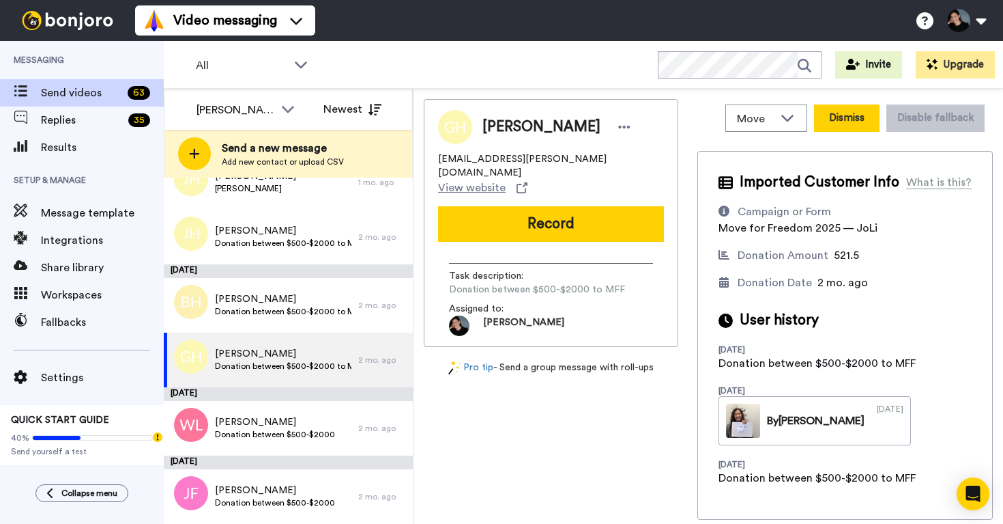
click at [852, 121] on button "Dismiss" at bounding box center [847, 117] width 66 height 27
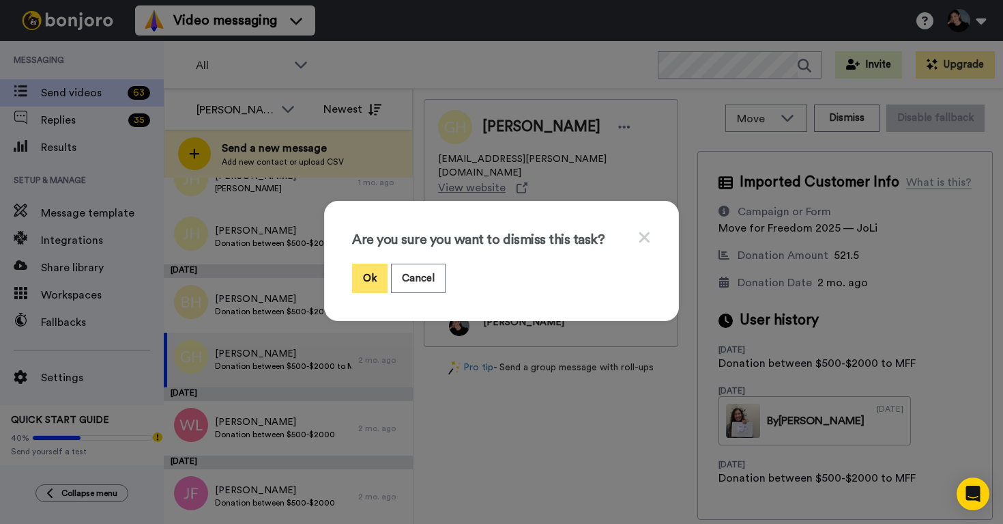
click at [377, 273] on button "Ok" at bounding box center [369, 277] width 35 height 29
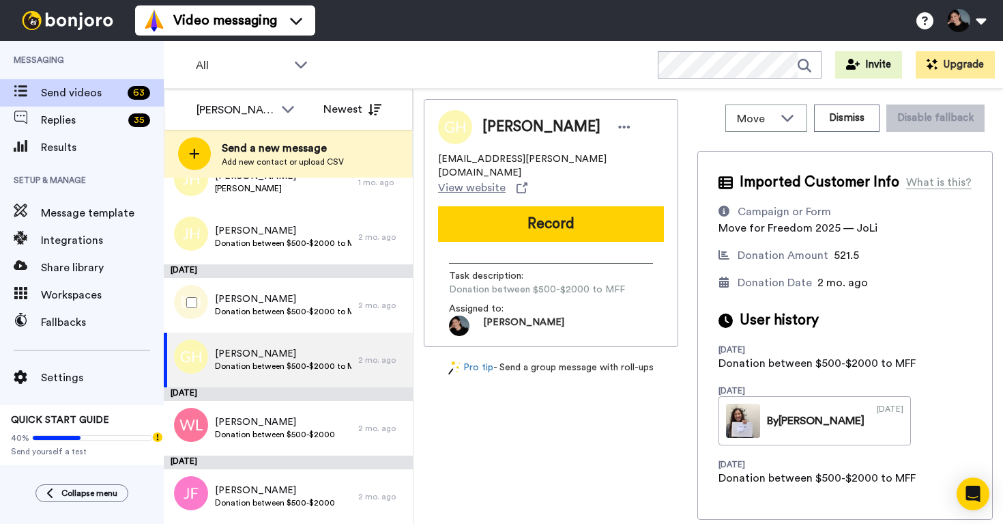
scroll to position [3285, 0]
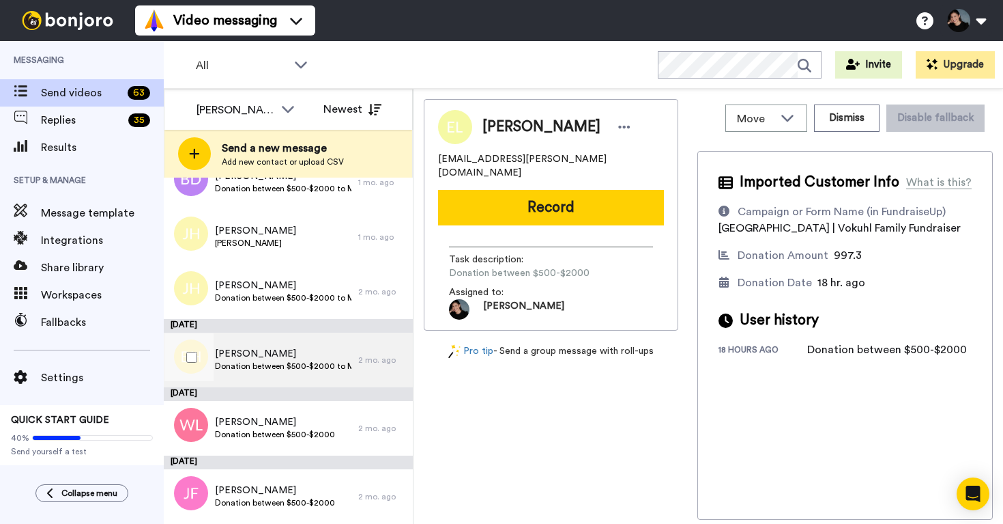
click at [281, 352] on span "Bethni Hemphill" at bounding box center [283, 354] width 137 height 14
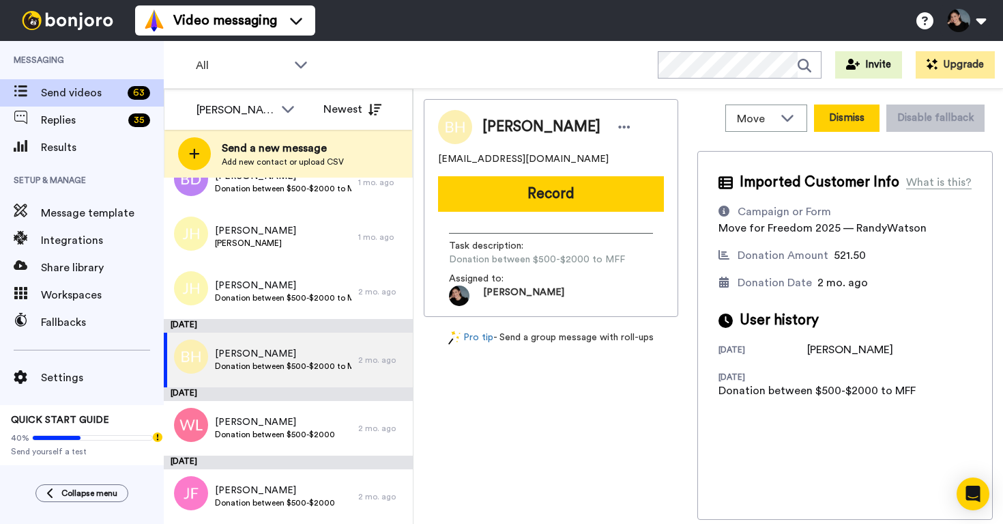
click at [858, 113] on button "Dismiss" at bounding box center [847, 117] width 66 height 27
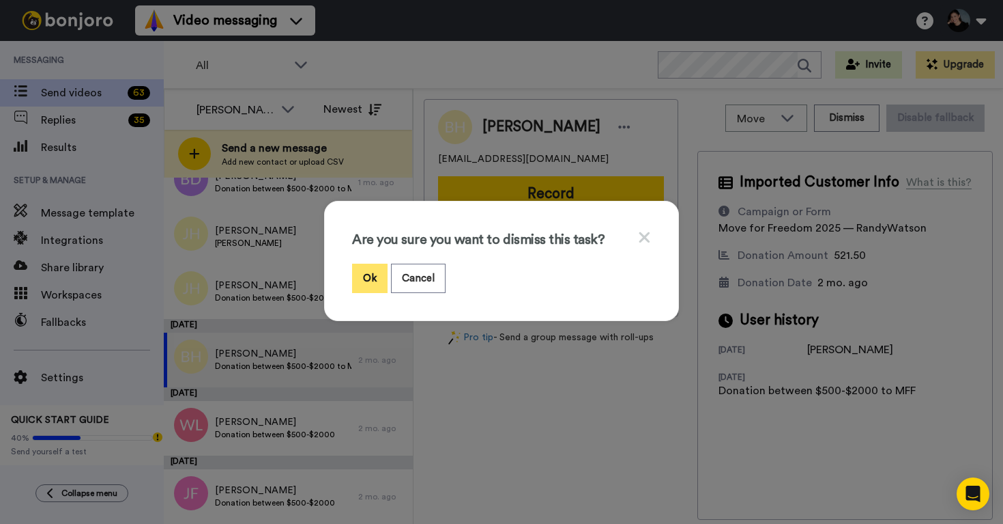
click at [373, 277] on button "Ok" at bounding box center [369, 277] width 35 height 29
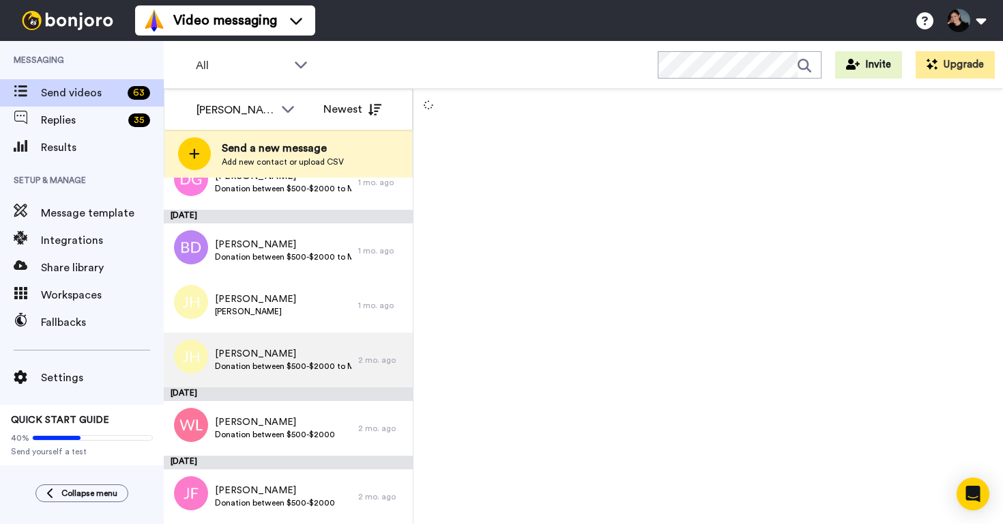
scroll to position [3217, 0]
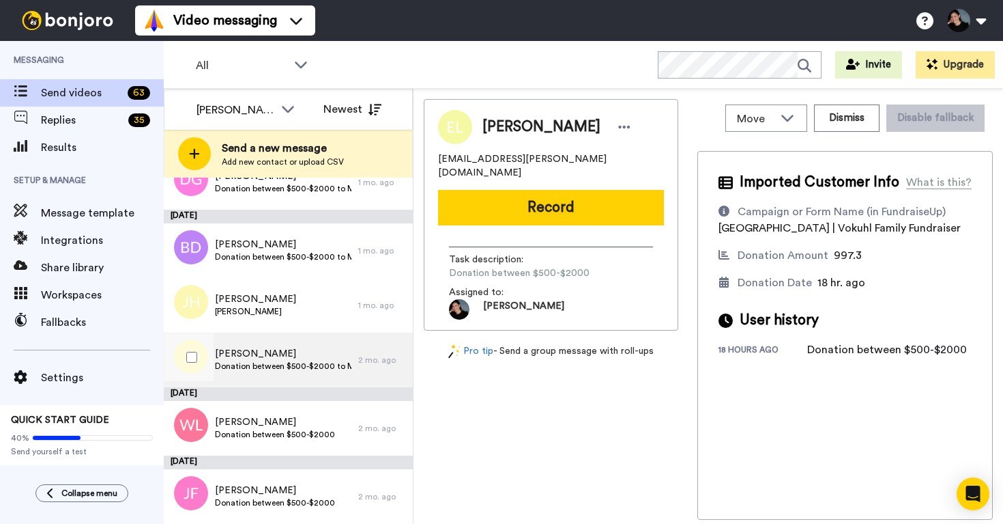
click at [329, 356] on span "Jenn Hoogendoorn" at bounding box center [283, 354] width 137 height 14
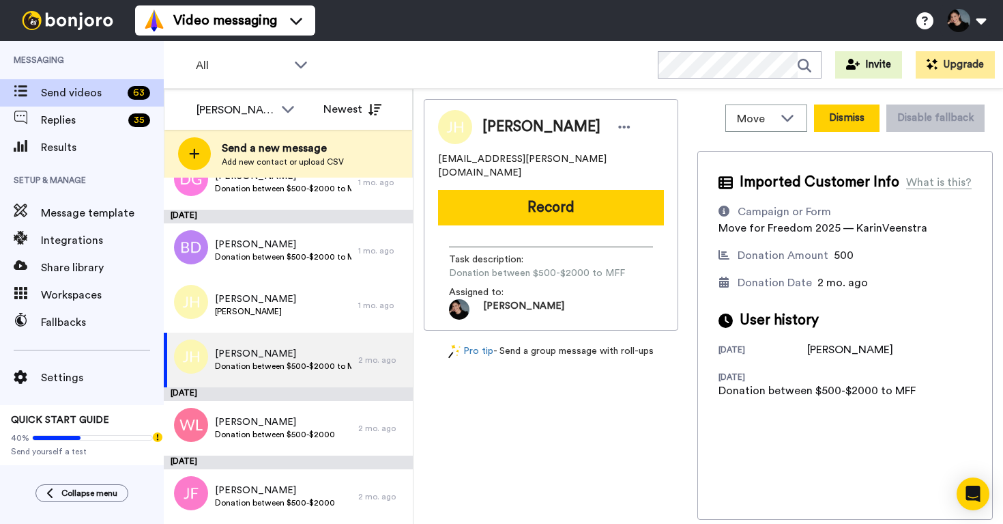
click at [848, 110] on button "Dismiss" at bounding box center [847, 117] width 66 height 27
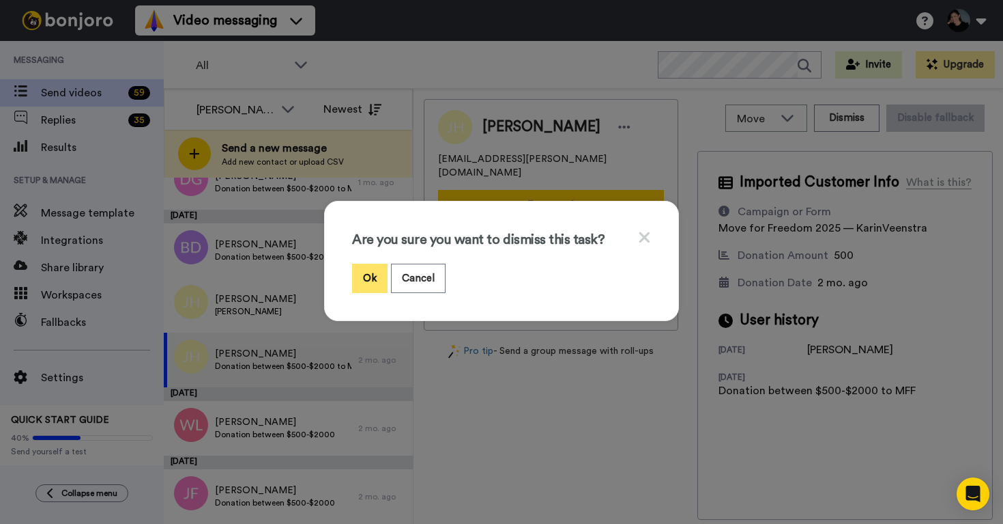
click at [364, 268] on button "Ok" at bounding box center [369, 277] width 35 height 29
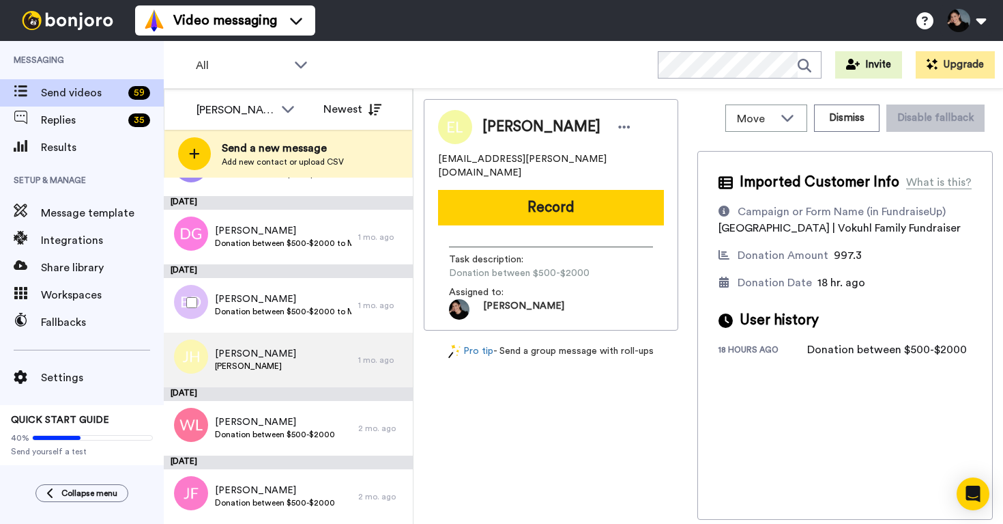
scroll to position [3162, 0]
click at [286, 336] on div "Jenn Hoogendoorn Karin Veenstra" at bounding box center [261, 359] width 195 height 55
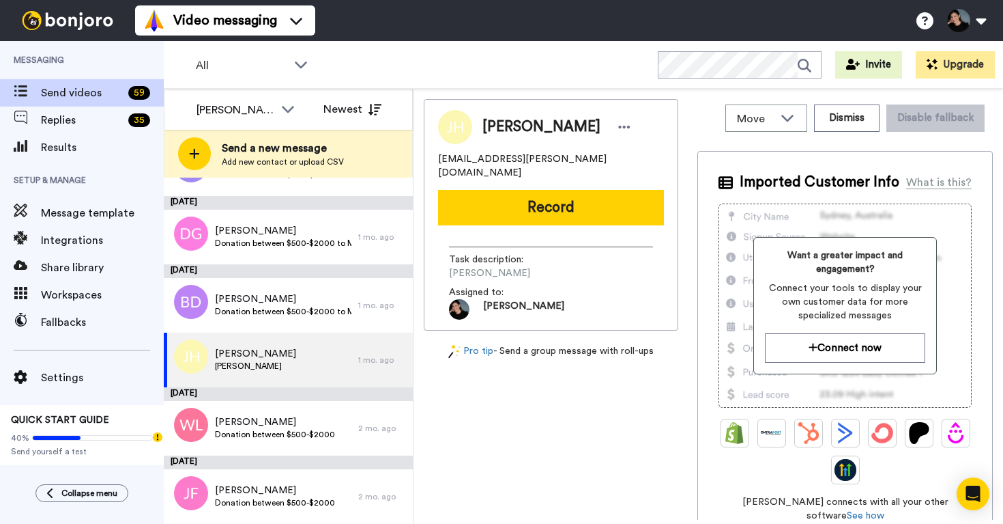
click at [558, 407] on div "Jenn Hoogendoorn Natejenn.hoogendoorn@gmail.com Record Task description : Karin…" at bounding box center [551, 309] width 255 height 420
click at [850, 122] on button "Dismiss" at bounding box center [847, 117] width 66 height 27
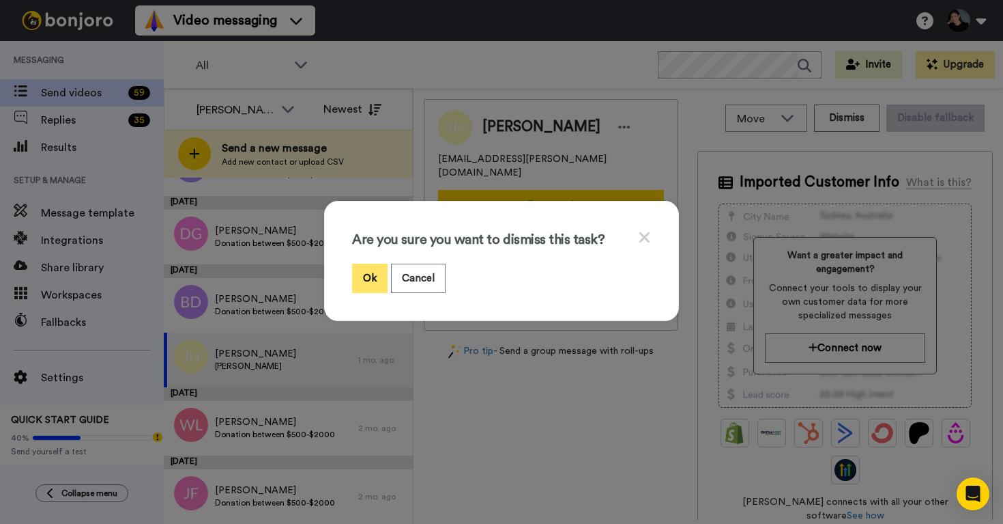
click at [366, 292] on button "Ok" at bounding box center [369, 277] width 35 height 29
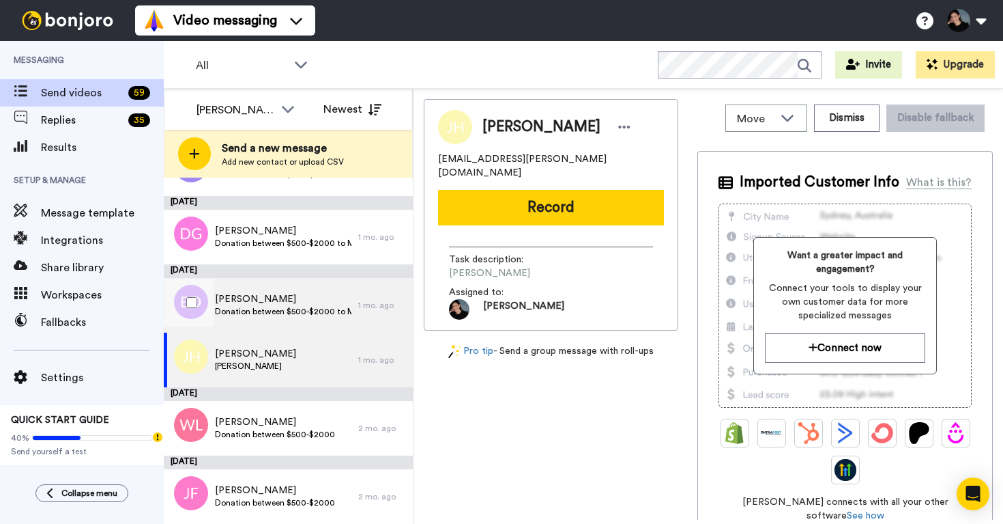
click at [310, 302] on span "Breanne Dunlop" at bounding box center [283, 299] width 137 height 14
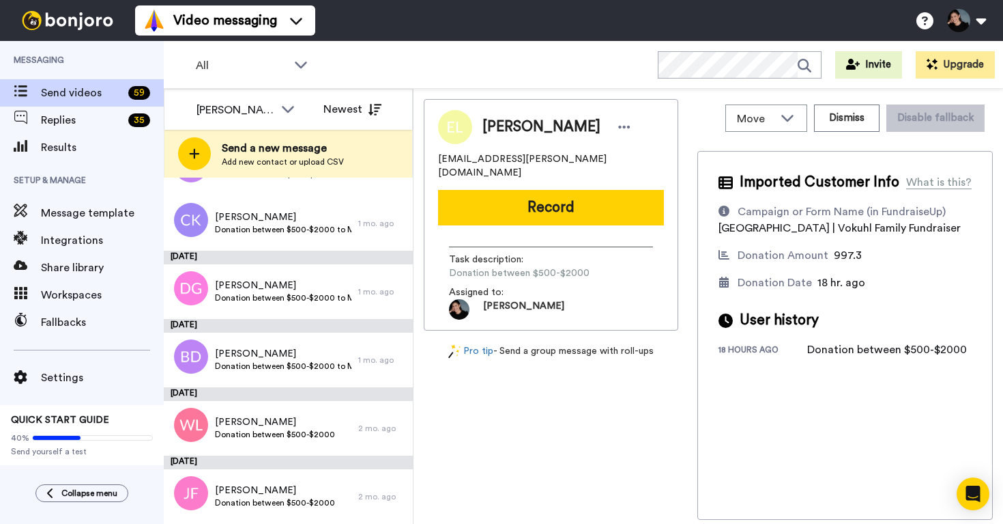
scroll to position [3108, 0]
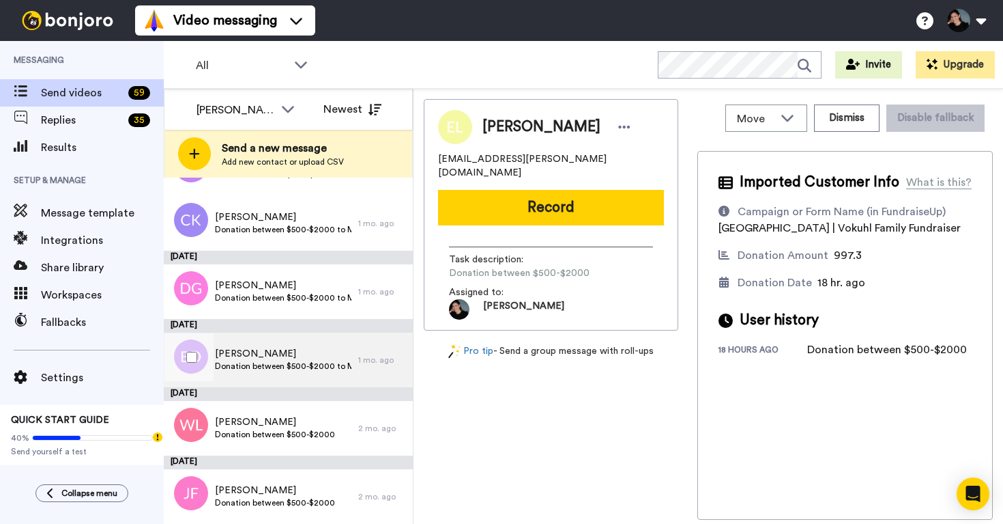
click at [324, 347] on span "Breanne Dunlop" at bounding box center [283, 354] width 137 height 14
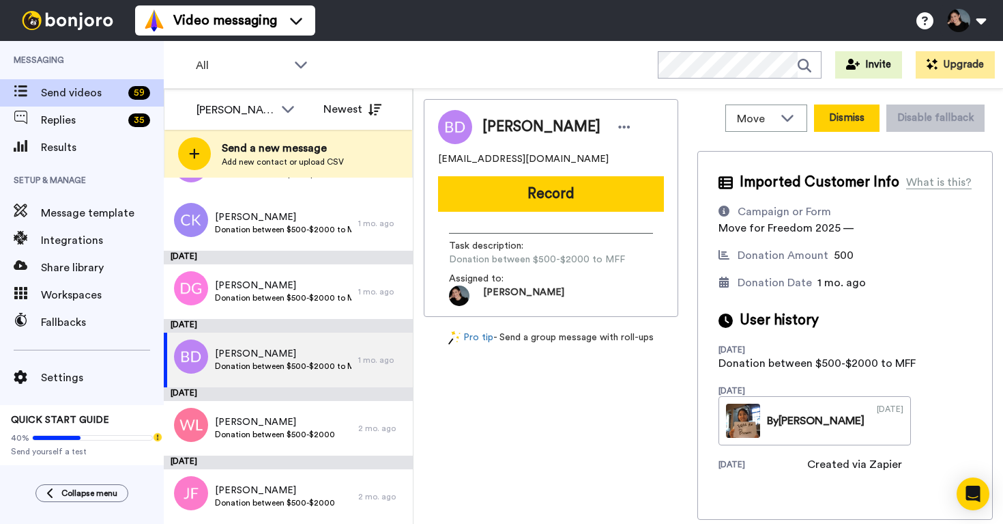
click at [837, 121] on button "Dismiss" at bounding box center [847, 117] width 66 height 27
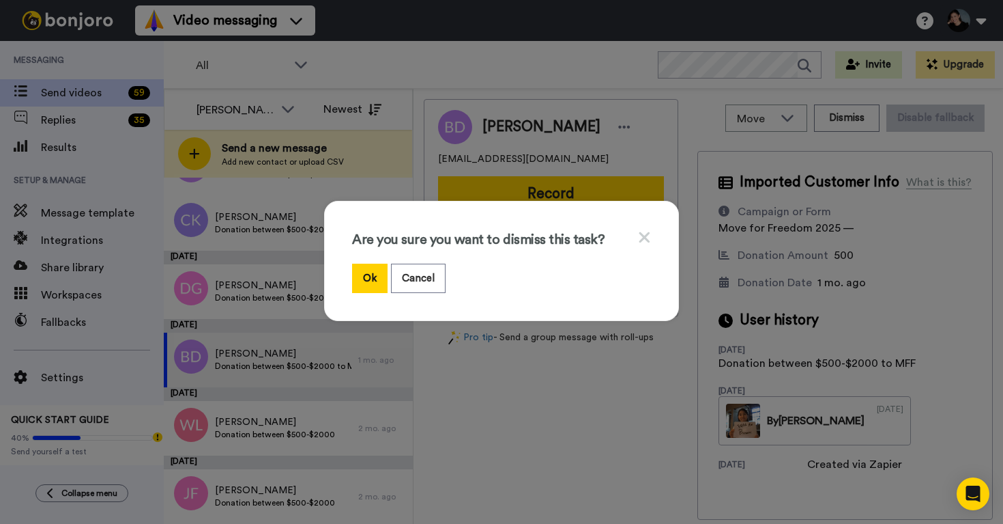
click at [349, 272] on div "Are you sure you want to dismiss this task? Ok Cancel" at bounding box center [501, 261] width 355 height 120
click at [357, 274] on button "Ok" at bounding box center [369, 277] width 35 height 29
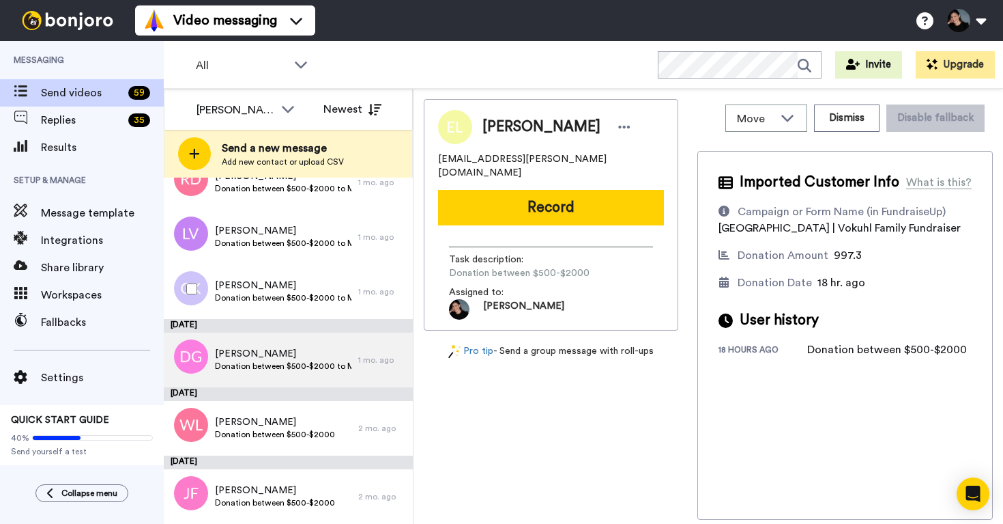
scroll to position [3039, 0]
click at [314, 301] on span "Donation between $500-$2000 to MFF" at bounding box center [283, 297] width 137 height 11
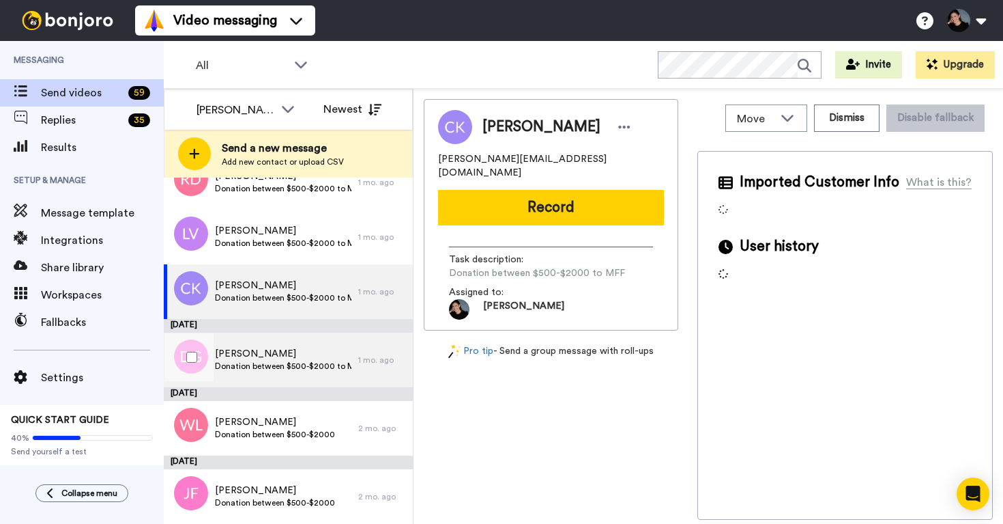
click at [283, 385] on div "Wendy Gaudet Donation between $500-$2000 to MFF" at bounding box center [261, 359] width 195 height 55
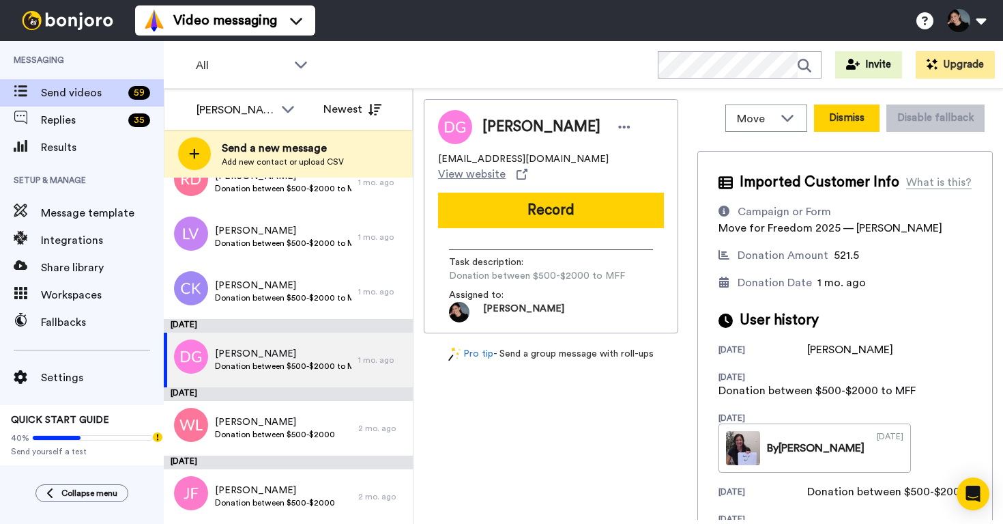
click at [842, 114] on button "Dismiss" at bounding box center [847, 117] width 66 height 27
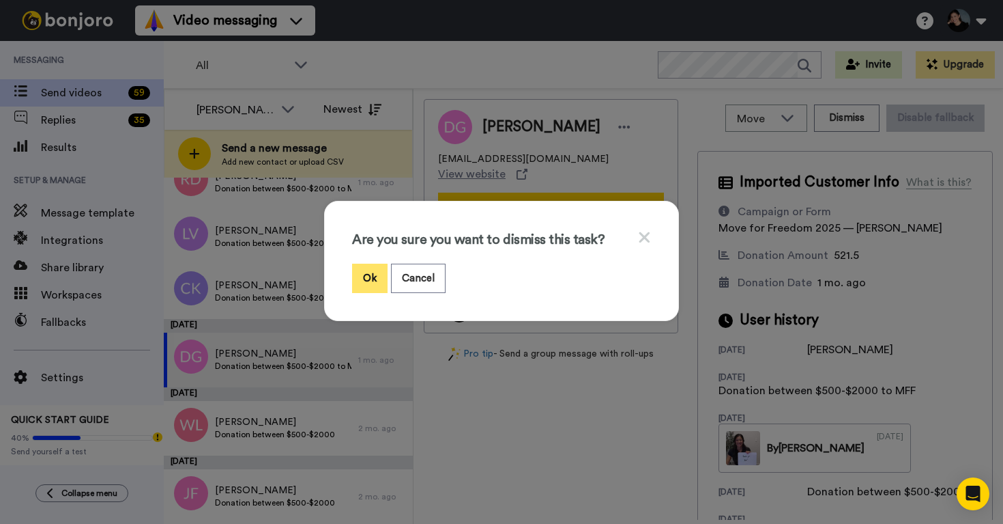
click at [372, 277] on button "Ok" at bounding box center [369, 277] width 35 height 29
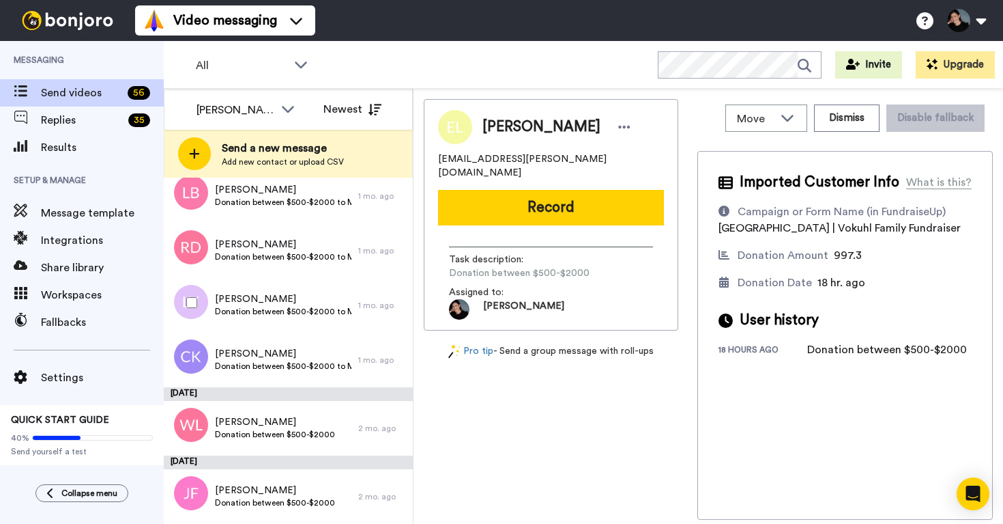
scroll to position [2971, 0]
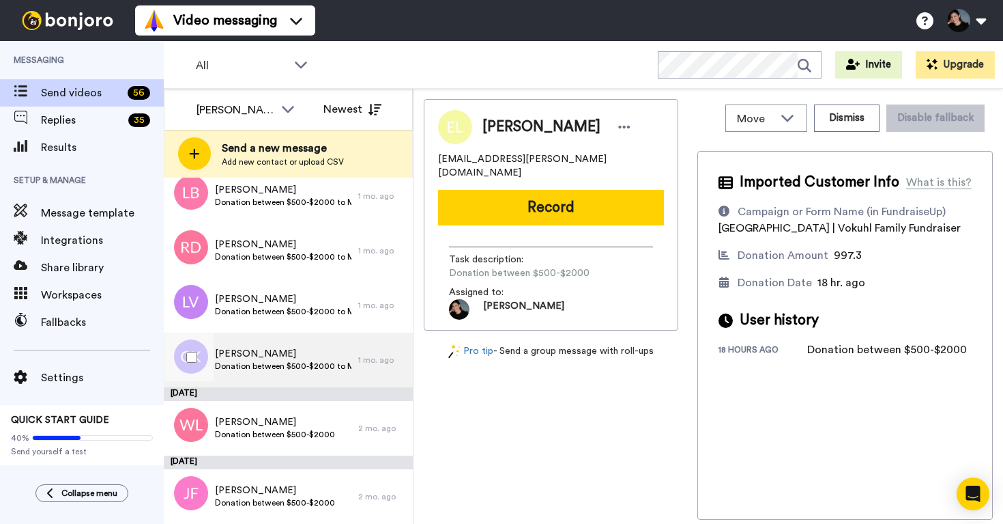
click at [284, 351] on span "Claire Kelledjian" at bounding box center [283, 354] width 137 height 14
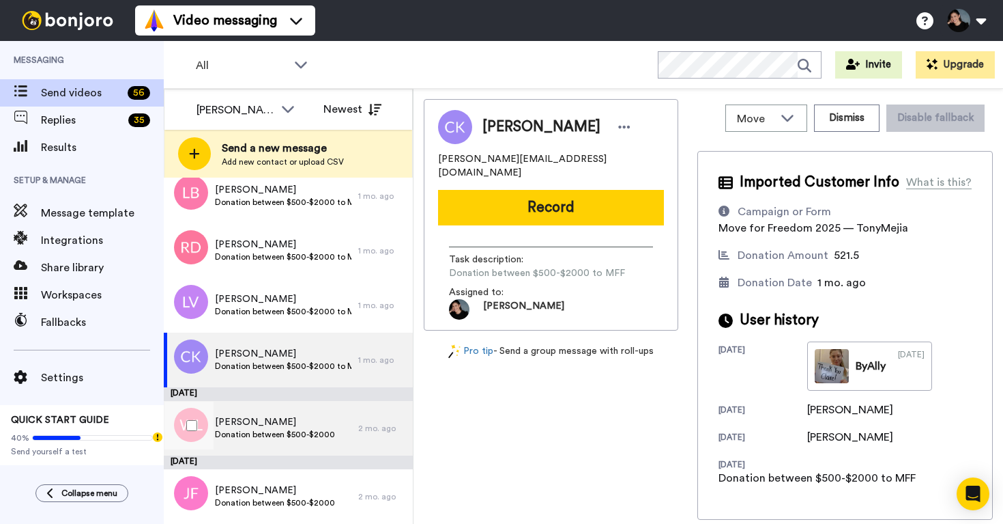
click at [280, 420] on span "William Lee" at bounding box center [275, 422] width 120 height 14
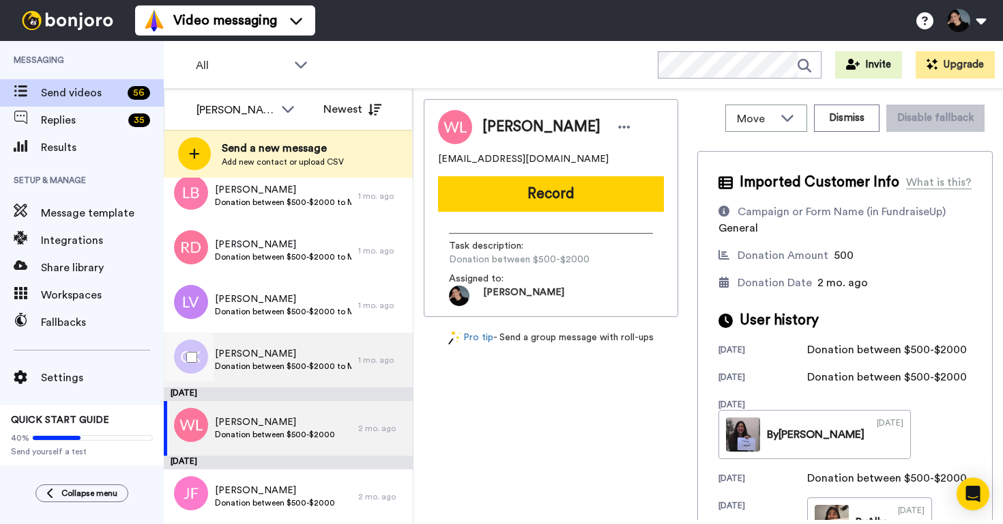
click at [284, 358] on span "Claire Kelledjian" at bounding box center [283, 354] width 137 height 14
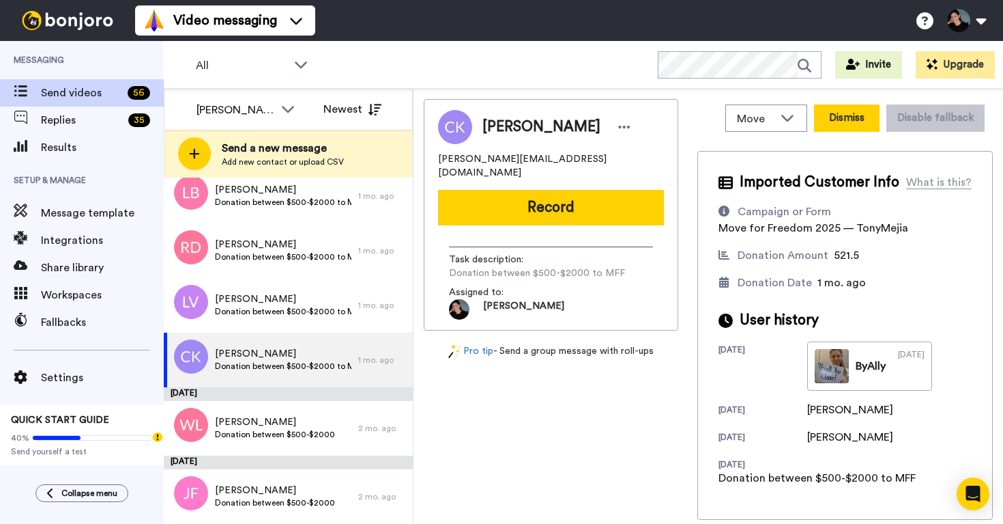
click at [845, 118] on button "Dismiss" at bounding box center [847, 117] width 66 height 27
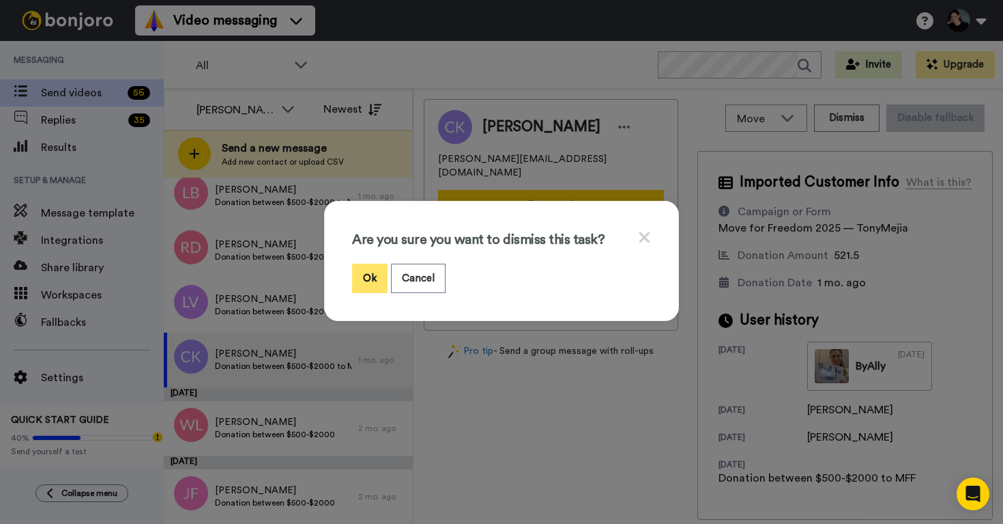
click at [371, 274] on button "Ok" at bounding box center [369, 277] width 35 height 29
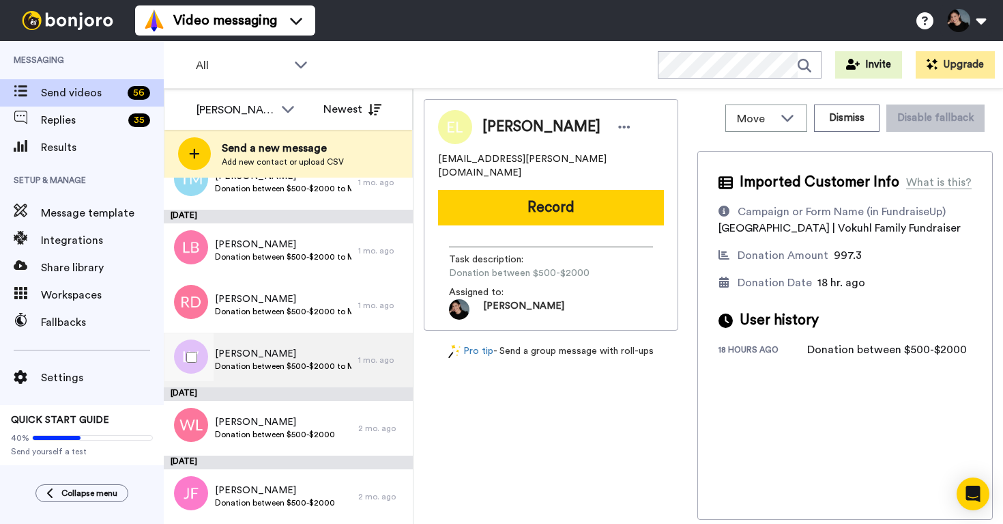
scroll to position [2917, 0]
click at [274, 346] on div "Laura Van Santen Donation between $500-$2000 to MFF" at bounding box center [261, 359] width 195 height 55
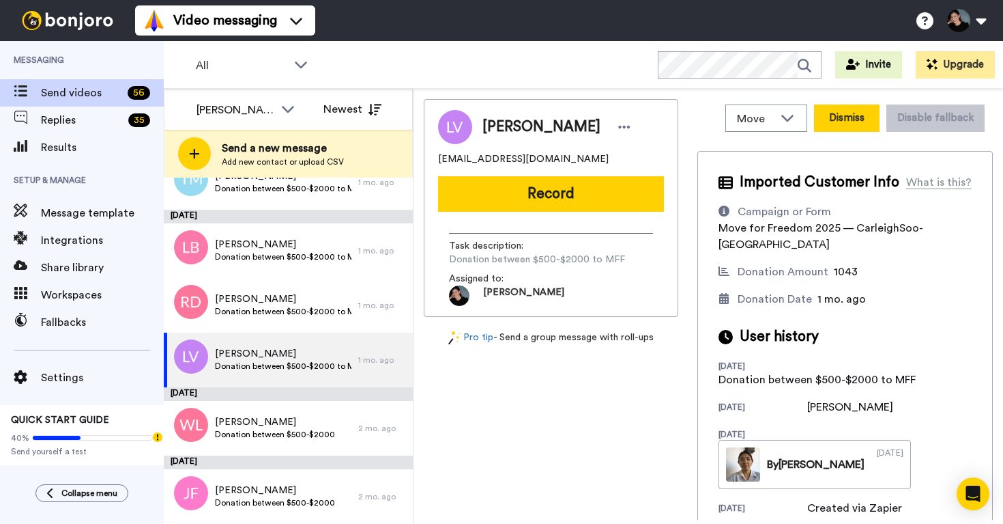
click at [842, 121] on button "Dismiss" at bounding box center [847, 117] width 66 height 27
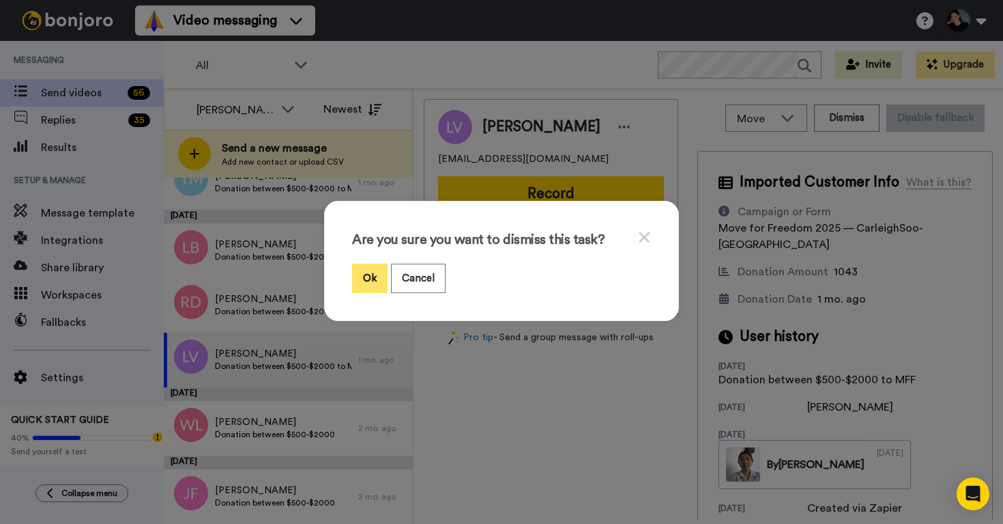
click at [371, 276] on button "Ok" at bounding box center [369, 277] width 35 height 29
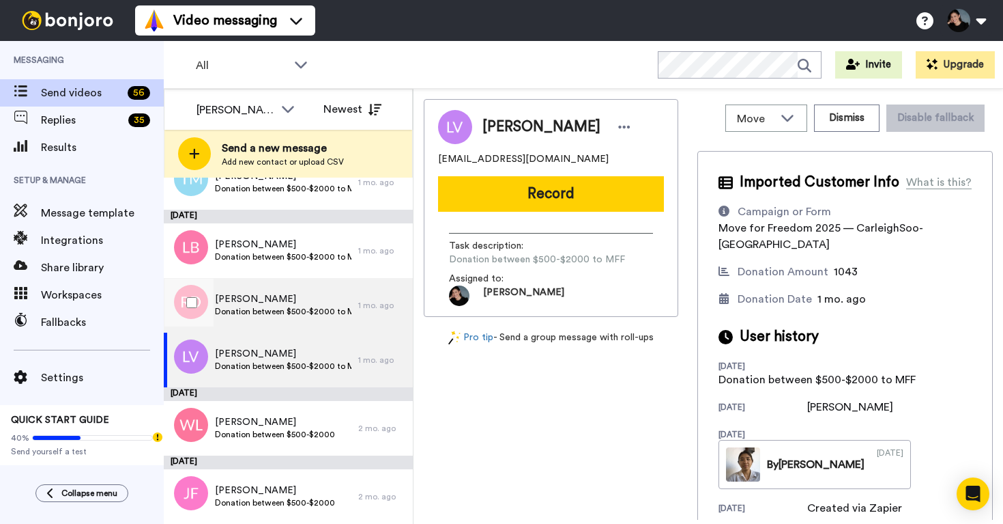
scroll to position [2862, 0]
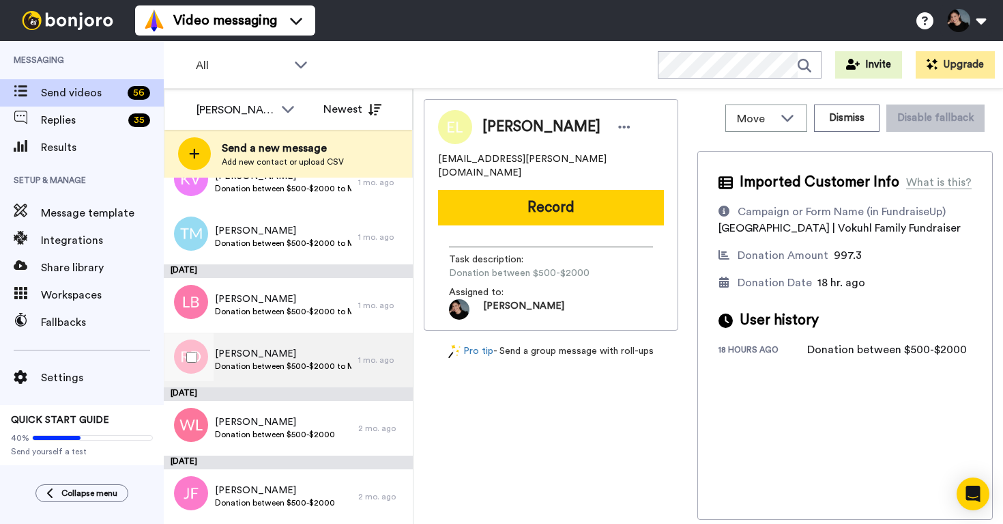
click at [289, 364] on span "Donation between $500-$2000 to MFF" at bounding box center [283, 365] width 137 height 11
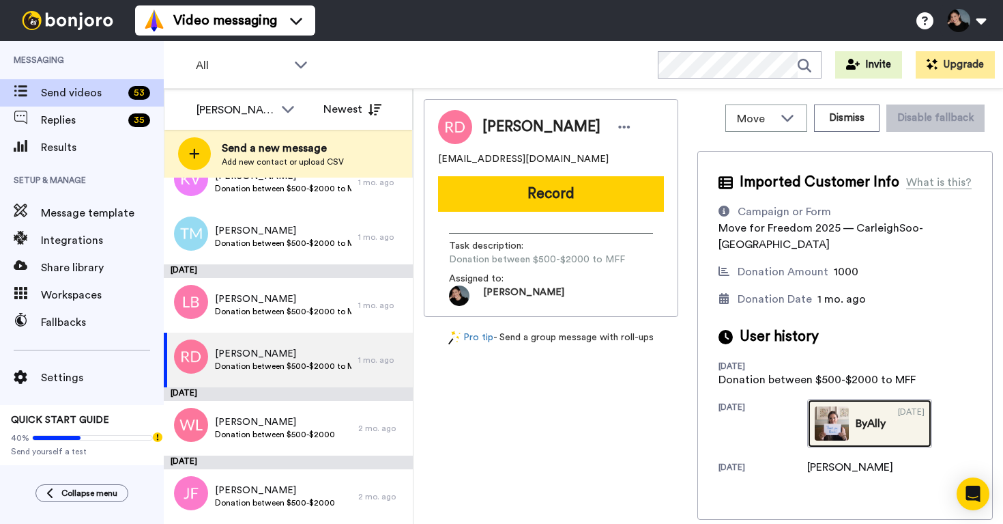
click at [851, 404] on link "By Ally 07/16/2024" at bounding box center [869, 423] width 125 height 49
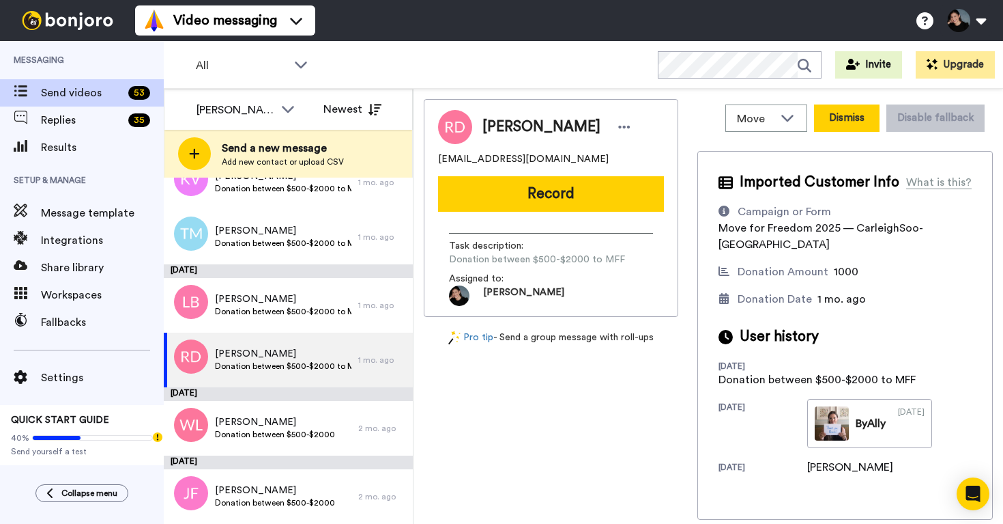
click at [849, 115] on button "Dismiss" at bounding box center [847, 117] width 66 height 27
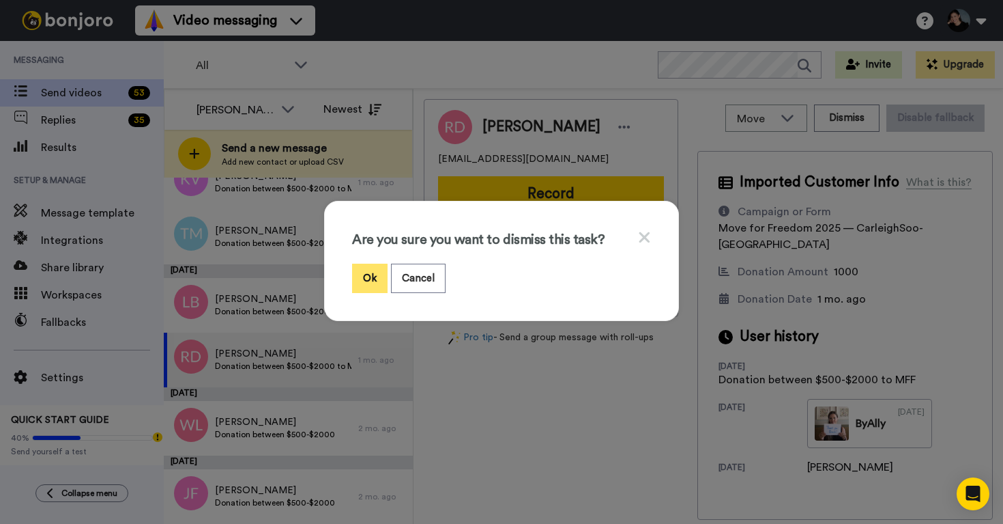
click at [368, 278] on button "Ok" at bounding box center [369, 277] width 35 height 29
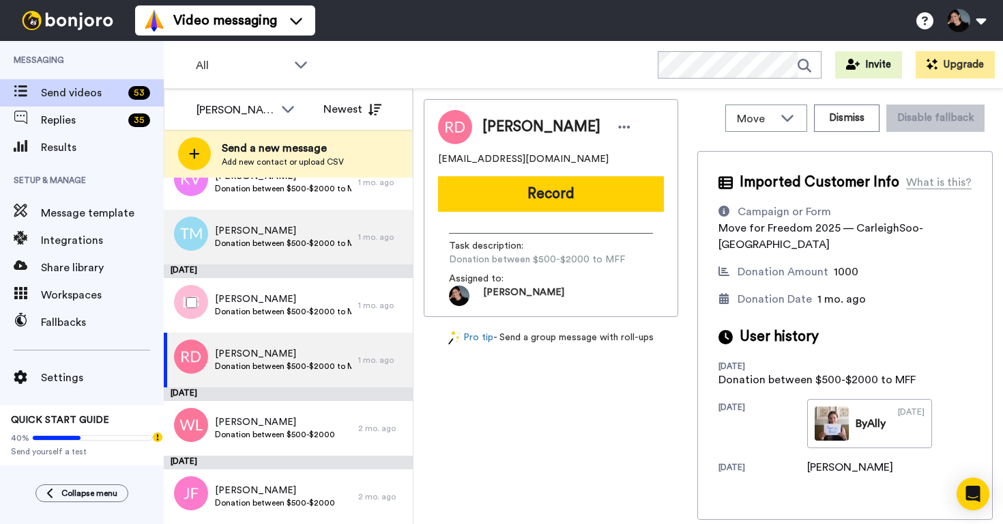
scroll to position [2807, 0]
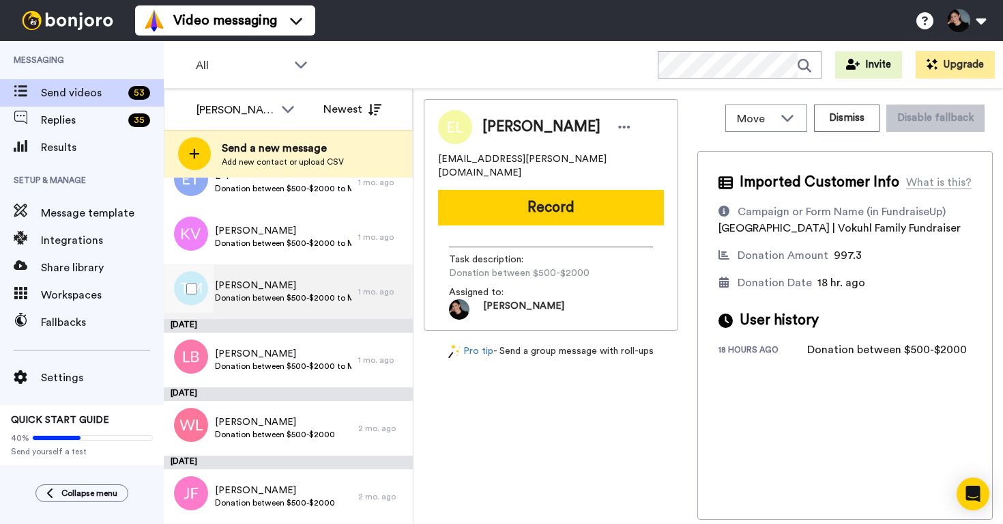
click at [316, 311] on div "Tony Mejia Donation between $500-$2000 to MFF" at bounding box center [261, 291] width 195 height 55
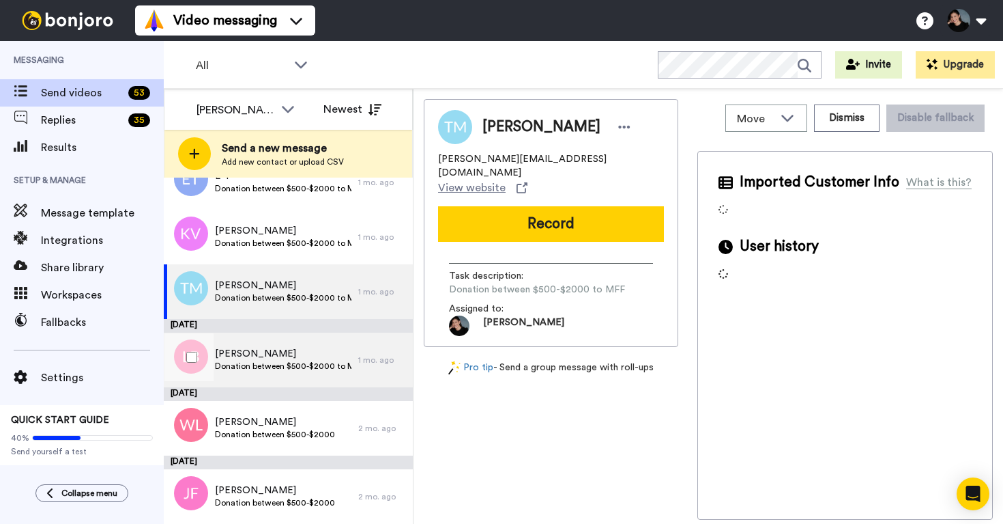
click at [289, 356] on span "Leanne Boyle" at bounding box center [283, 354] width 137 height 14
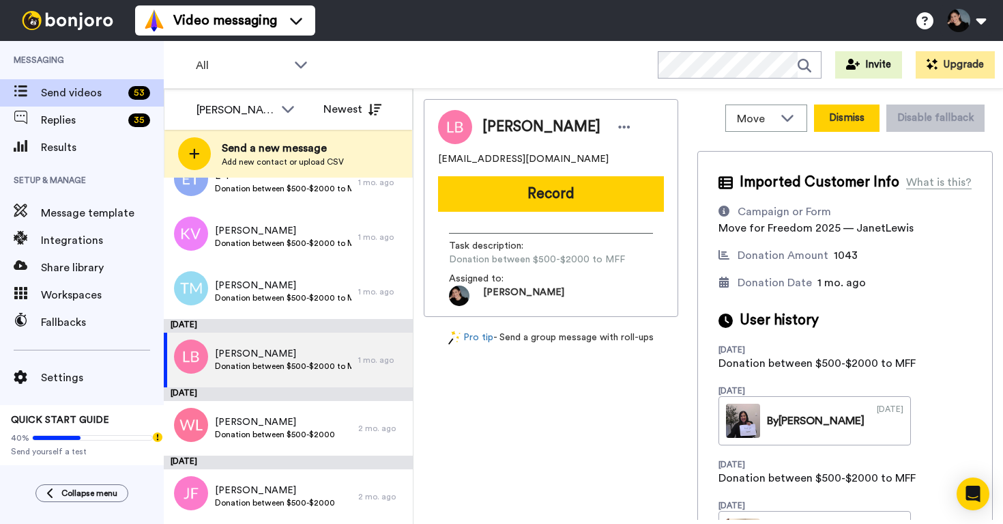
click at [860, 123] on button "Dismiss" at bounding box center [847, 117] width 66 height 27
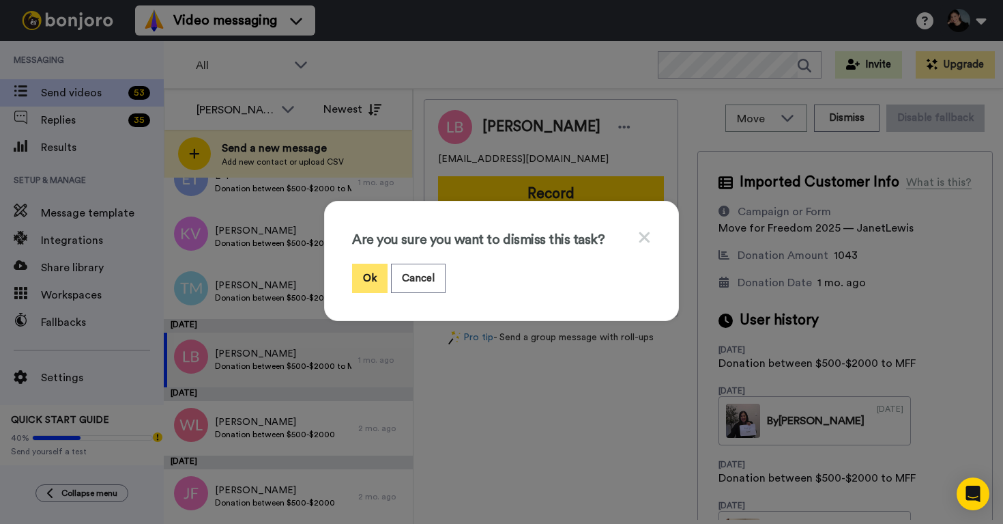
click at [381, 279] on button "Ok" at bounding box center [369, 277] width 35 height 29
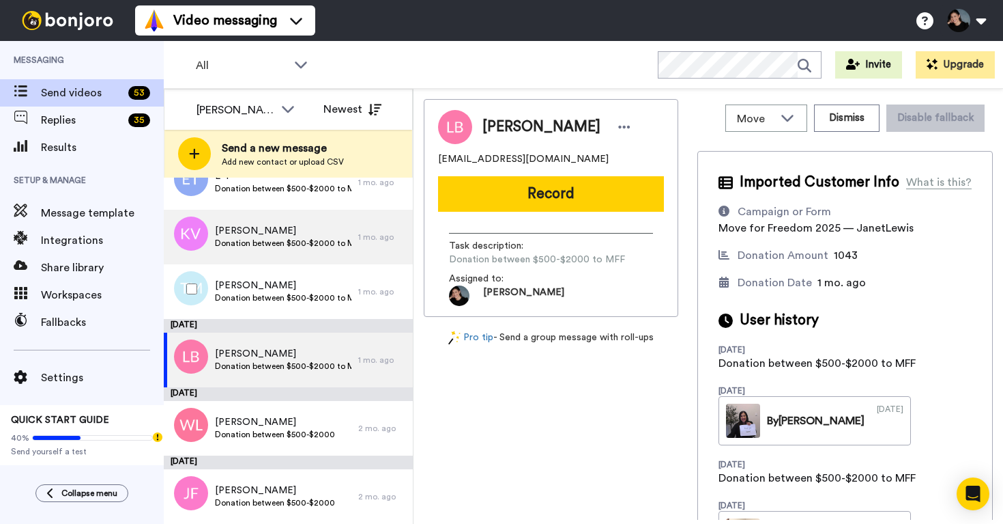
scroll to position [2739, 0]
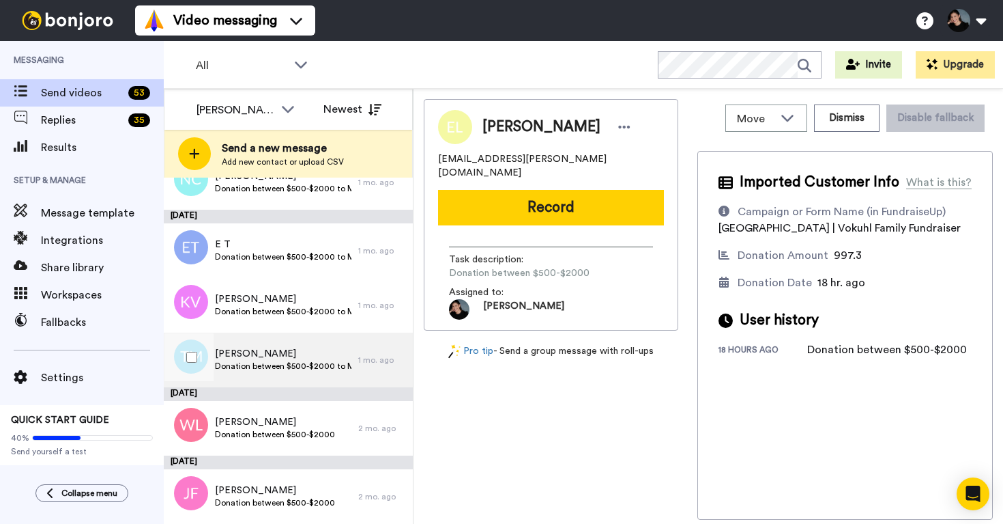
click at [279, 364] on span "Donation between $500-$2000 to MFF" at bounding box center [283, 365] width 137 height 11
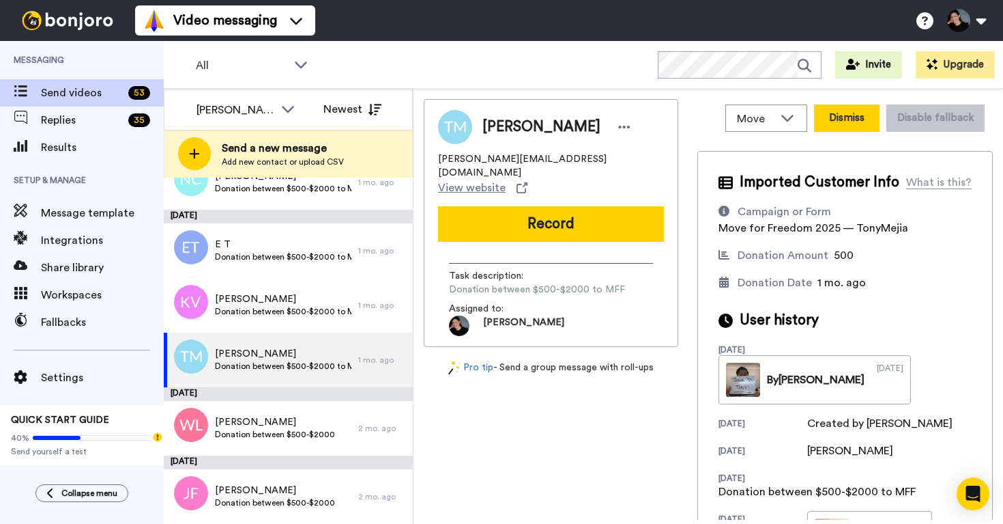
click at [846, 106] on button "Dismiss" at bounding box center [847, 117] width 66 height 27
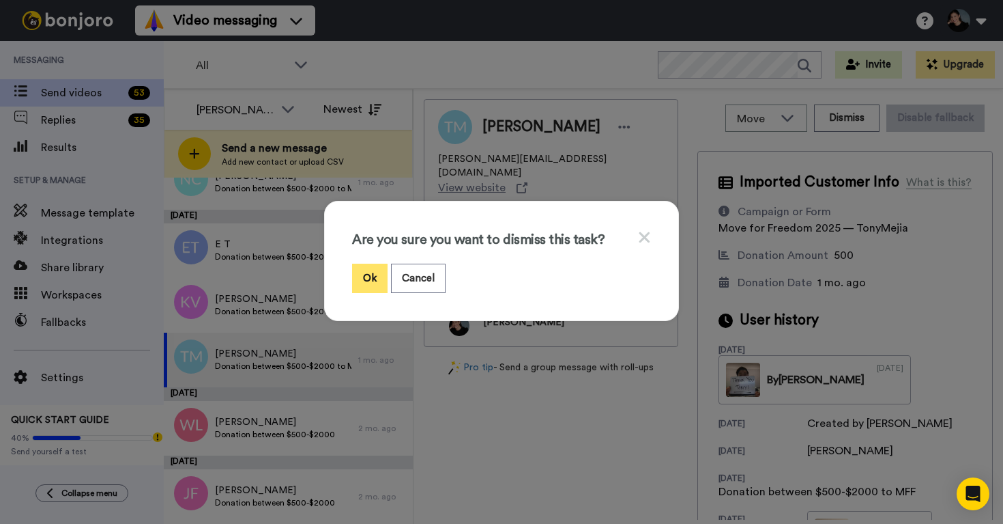
click at [379, 286] on button "Ok" at bounding box center [369, 277] width 35 height 29
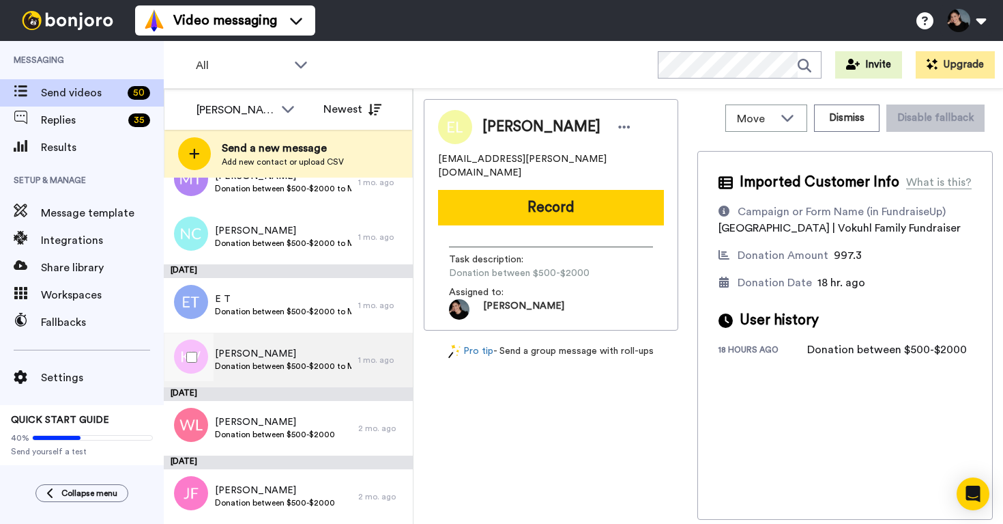
click at [237, 361] on span "Donation between $500-$2000 to MFF" at bounding box center [283, 365] width 137 height 11
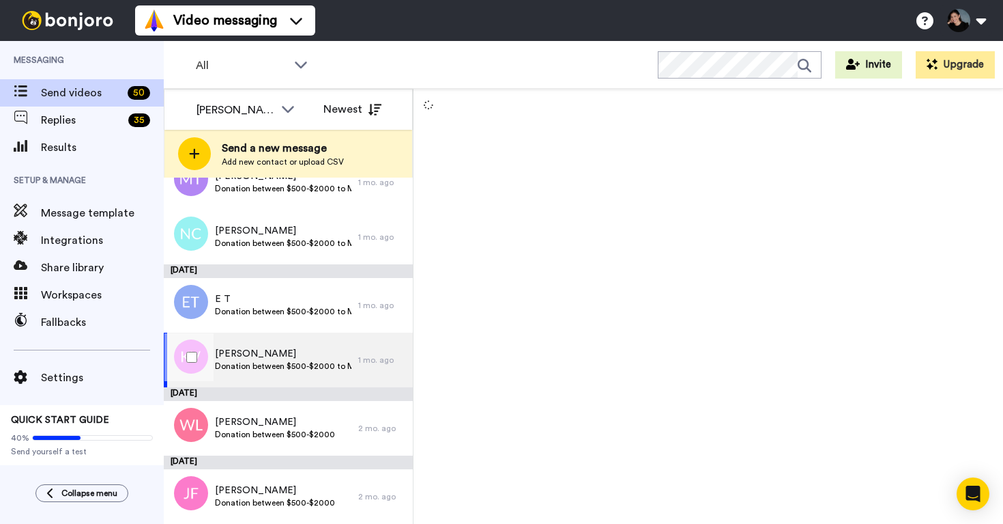
scroll to position [5374, 0]
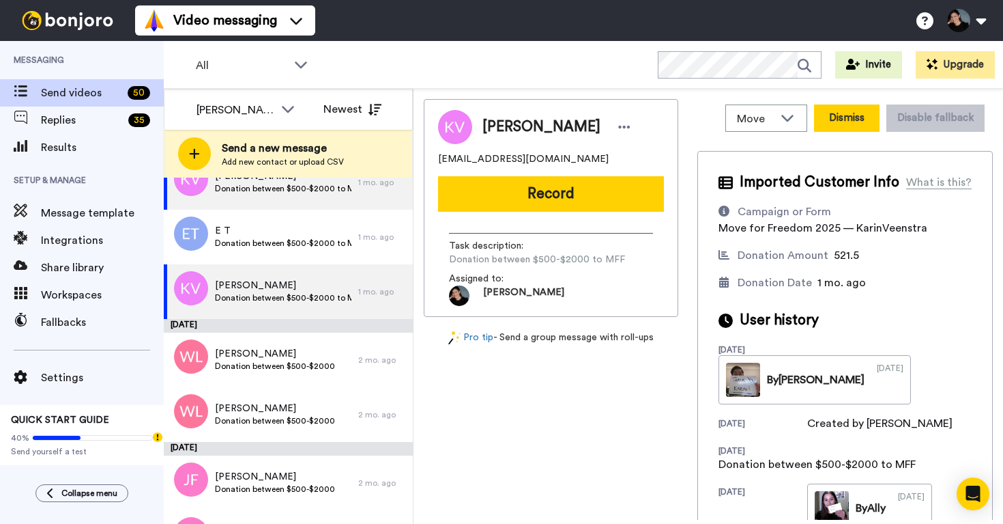
click at [854, 113] on button "Dismiss" at bounding box center [847, 117] width 66 height 27
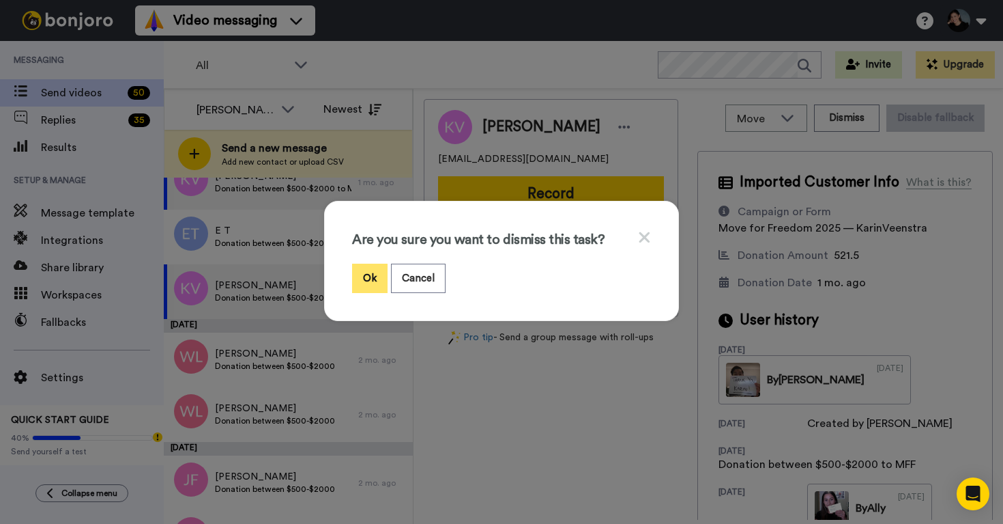
click at [374, 288] on button "Ok" at bounding box center [369, 277] width 35 height 29
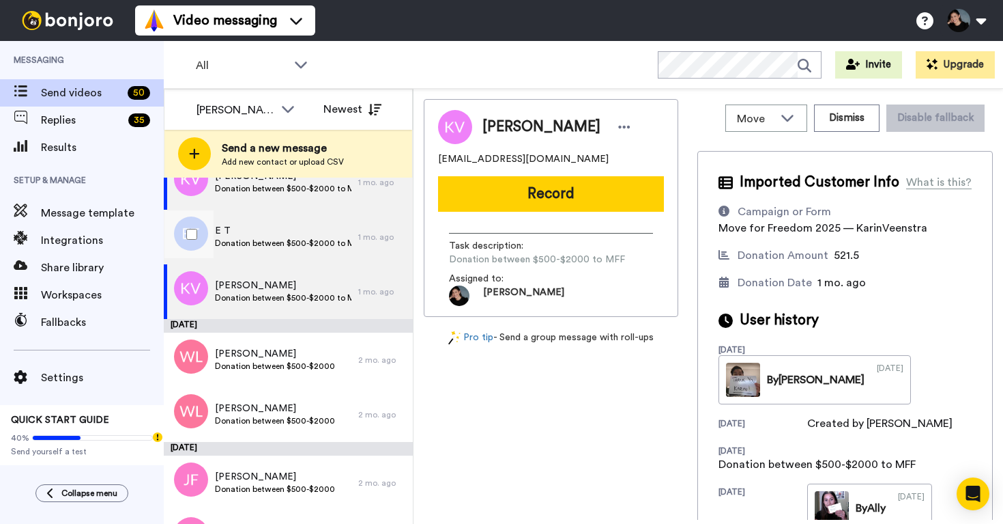
click at [281, 238] on span "Donation between $500-$2000 to MFF" at bounding box center [283, 243] width 137 height 11
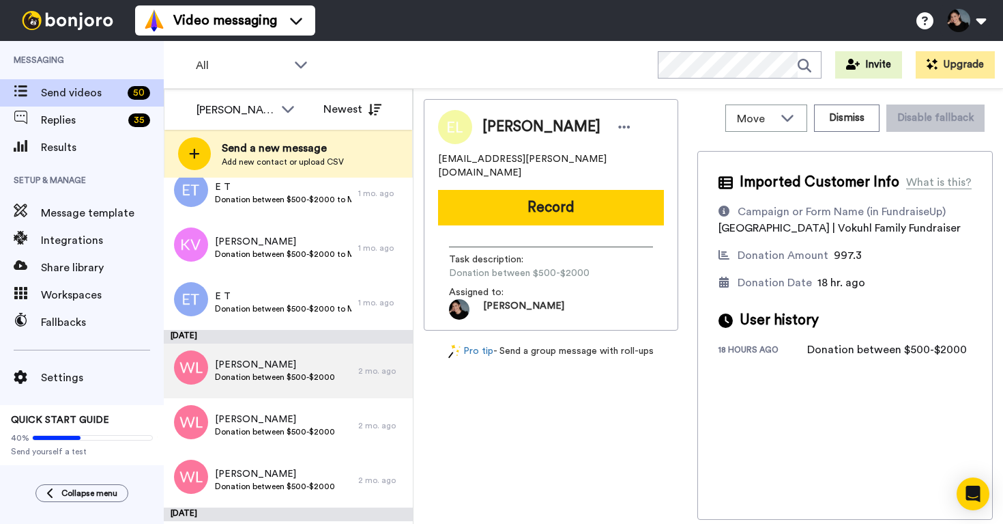
scroll to position [5308, 0]
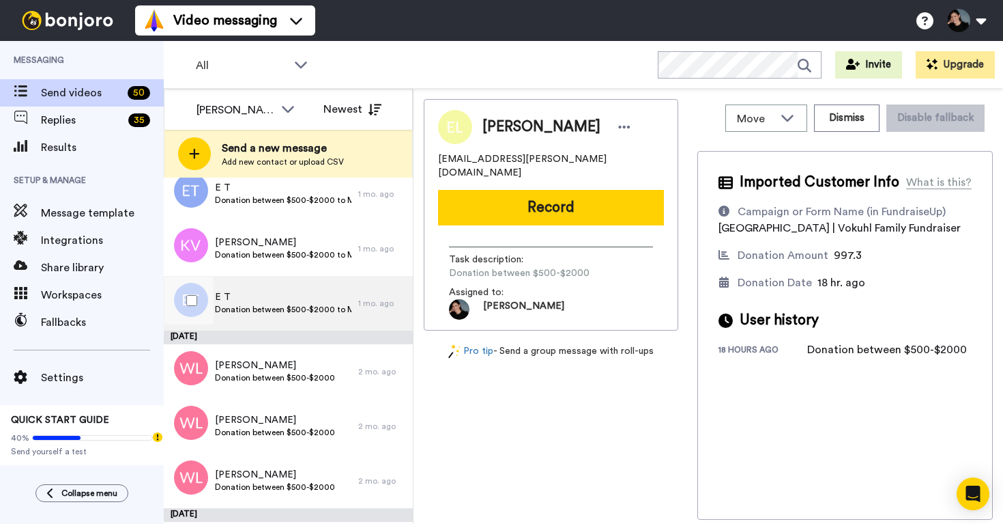
click at [311, 309] on span "Donation between $500-$2000 to MFF" at bounding box center [283, 309] width 137 height 11
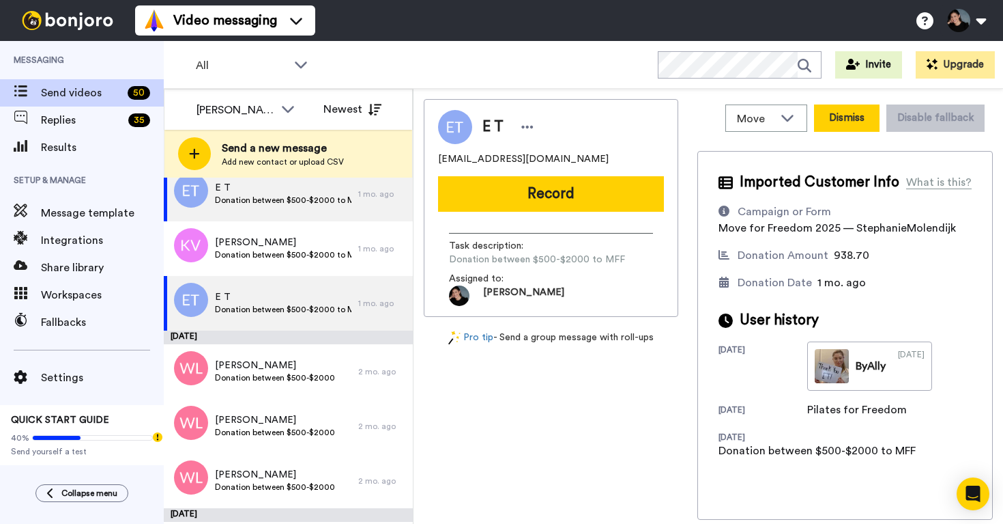
click at [861, 124] on button "Dismiss" at bounding box center [847, 117] width 66 height 27
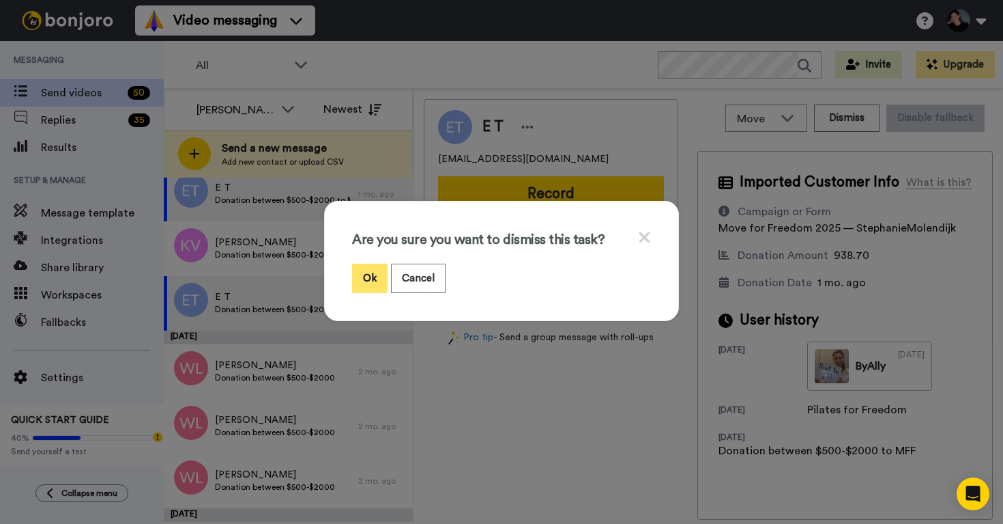
click at [370, 276] on button "Ok" at bounding box center [369, 277] width 35 height 29
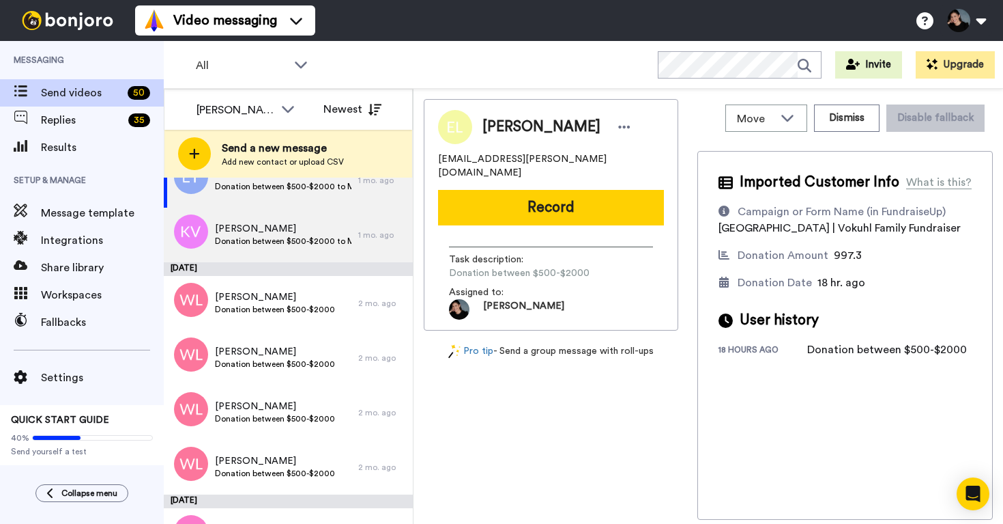
scroll to position [5294, 0]
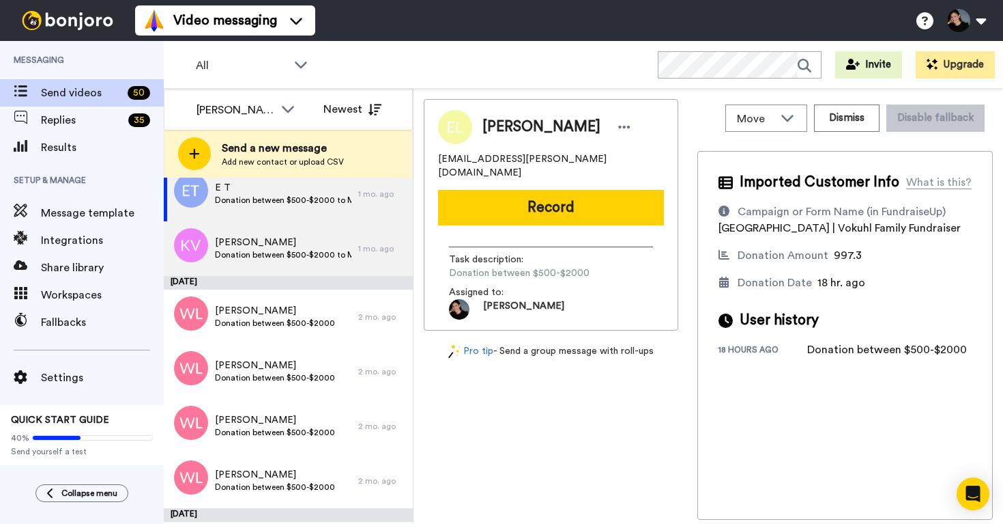
click at [304, 252] on span "Donation between $500-$2000 to MFF" at bounding box center [283, 254] width 137 height 11
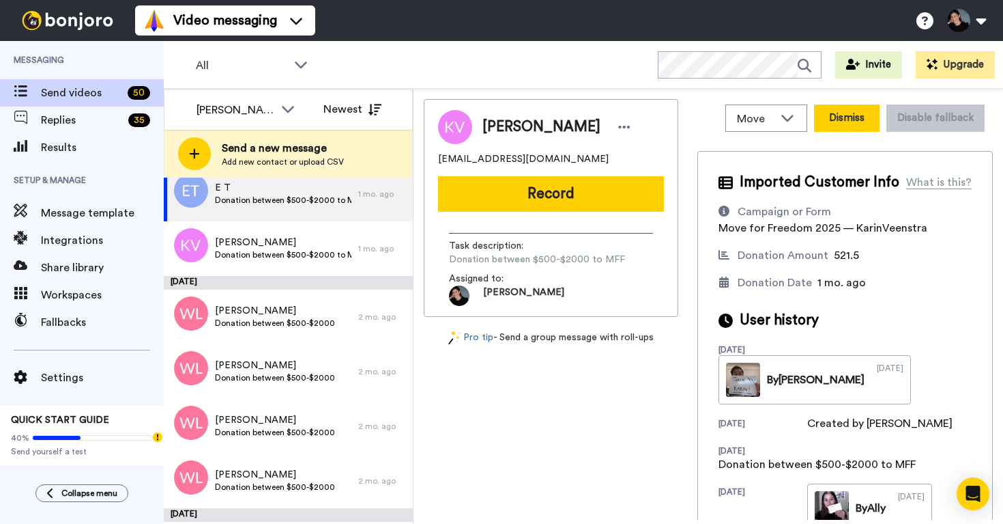
click at [845, 114] on button "Dismiss" at bounding box center [847, 117] width 66 height 27
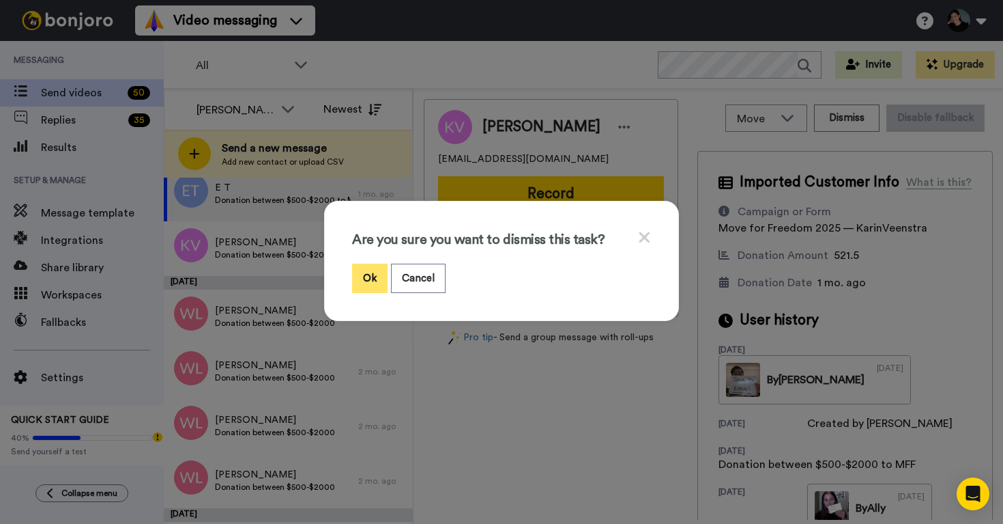
click at [375, 273] on button "Ok" at bounding box center [369, 277] width 35 height 29
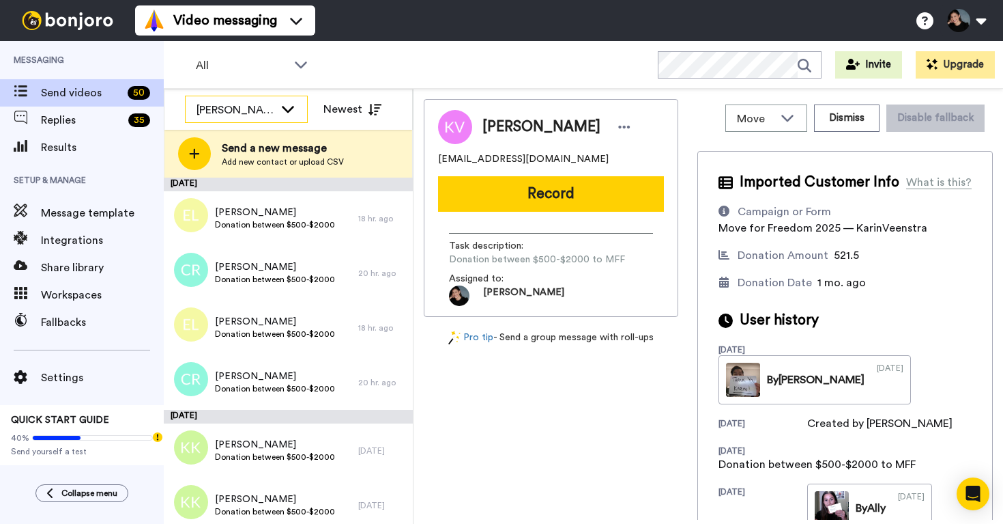
click at [269, 109] on div "[PERSON_NAME]" at bounding box center [236, 110] width 78 height 16
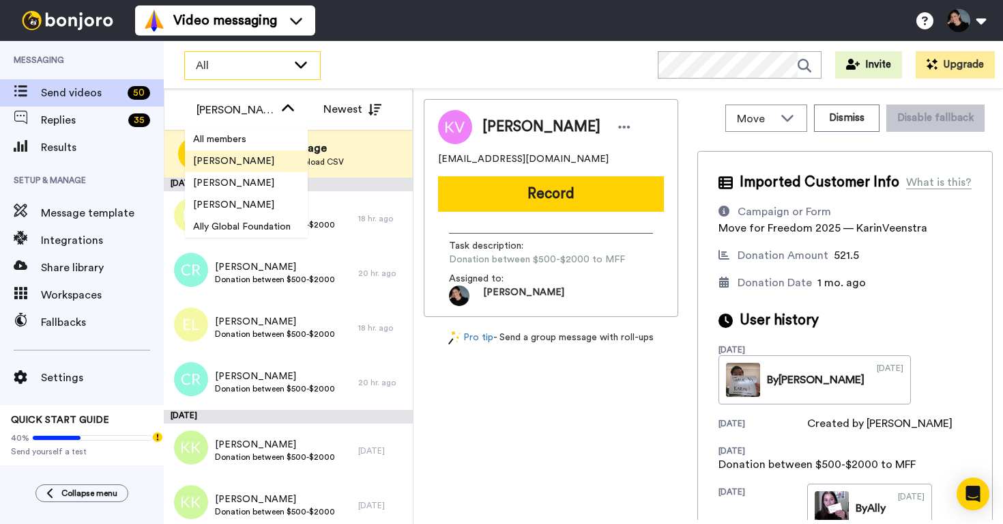
click at [281, 68] on span "All" at bounding box center [241, 65] width 91 height 16
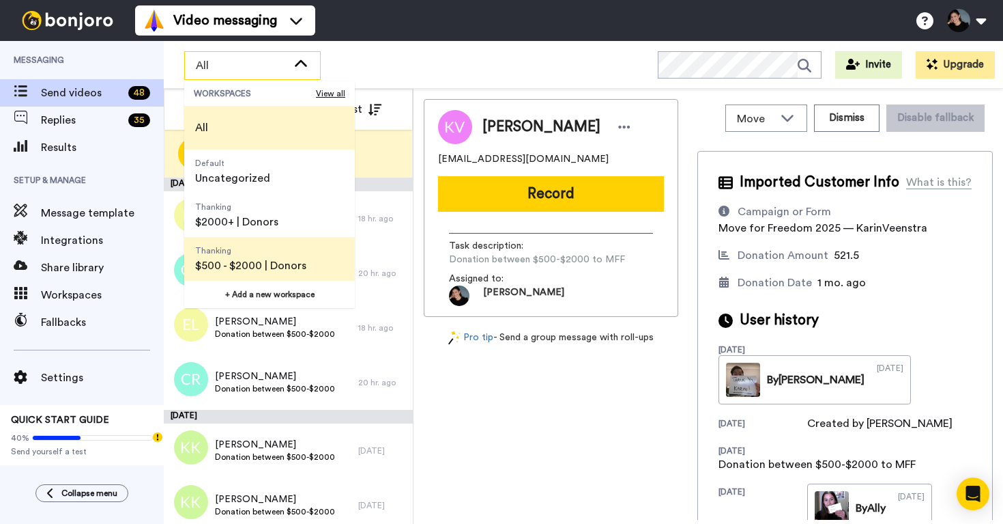
click at [255, 255] on span "Thanking" at bounding box center [250, 250] width 111 height 11
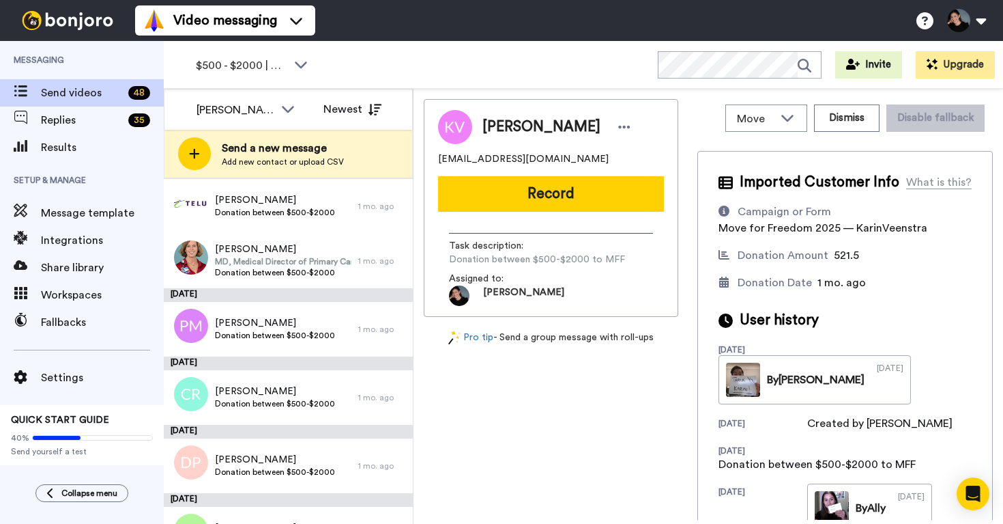
scroll to position [2562, 0]
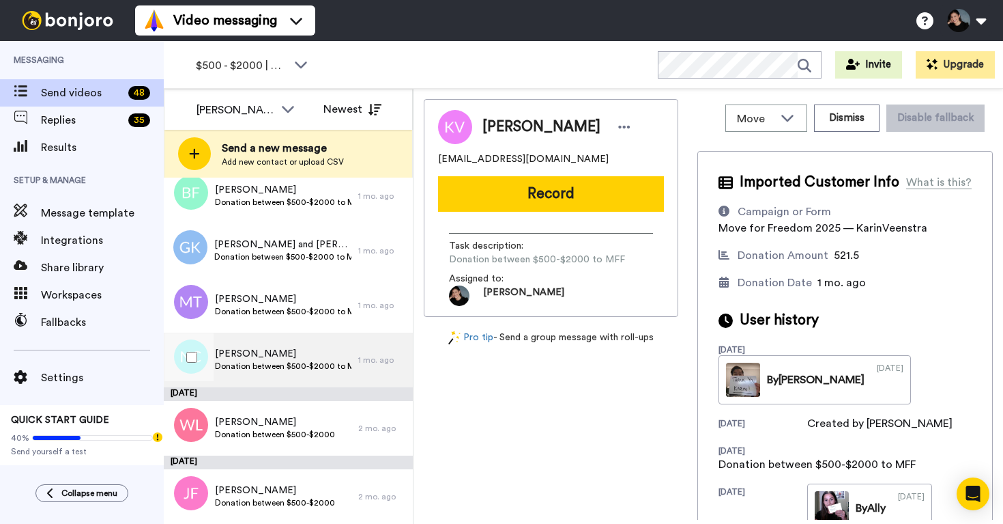
click at [281, 356] on span "Norma Kim Cawley" at bounding box center [283, 354] width 137 height 14
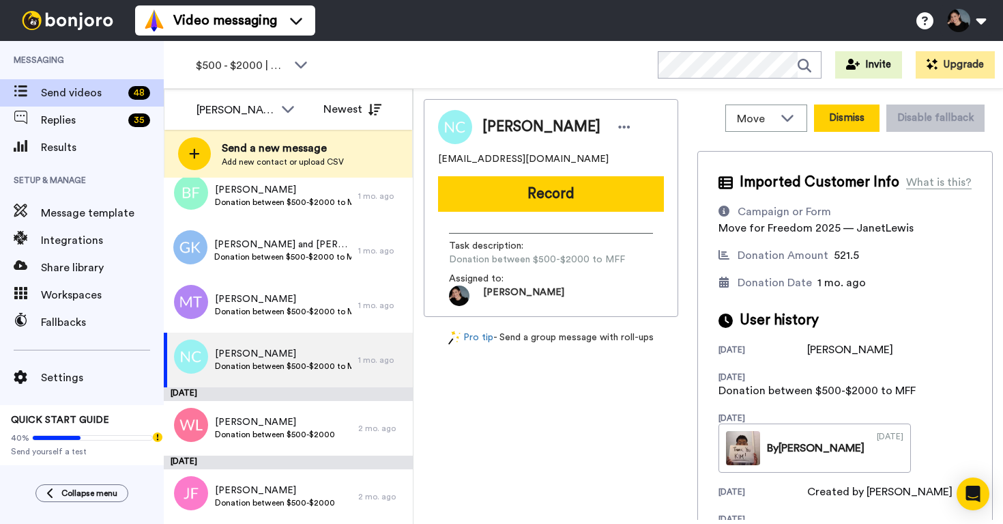
click at [846, 110] on button "Dismiss" at bounding box center [847, 117] width 66 height 27
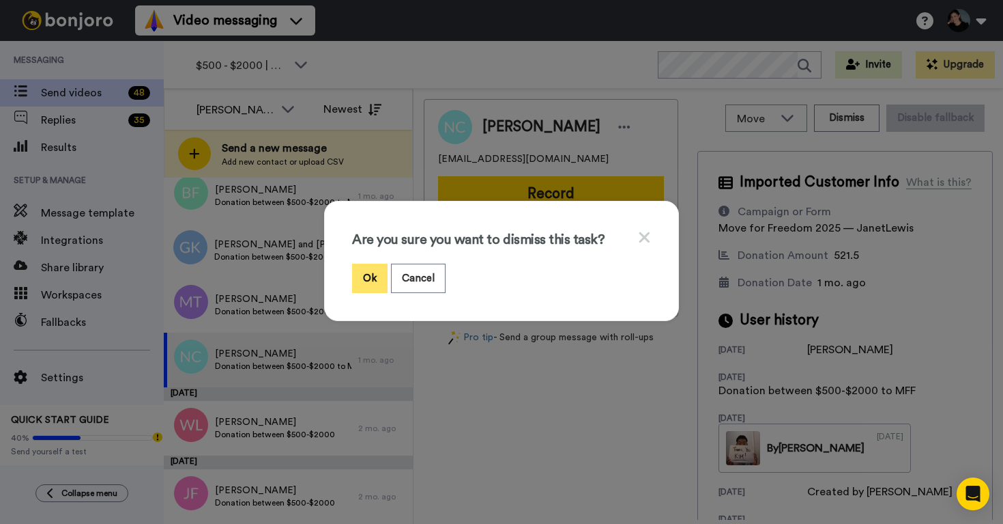
click at [372, 287] on button "Ok" at bounding box center [369, 277] width 35 height 29
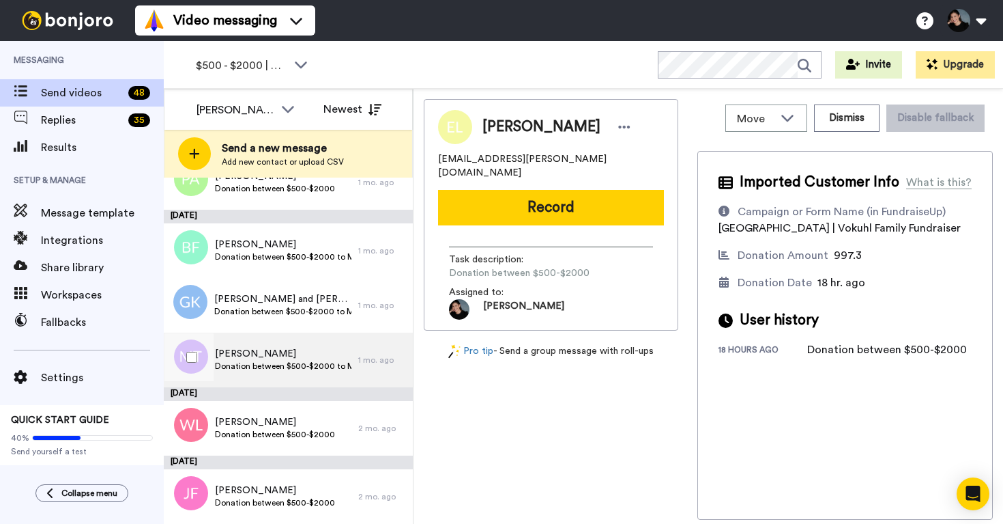
scroll to position [2507, 0]
click at [323, 354] on span "Martin Tai" at bounding box center [283, 354] width 137 height 14
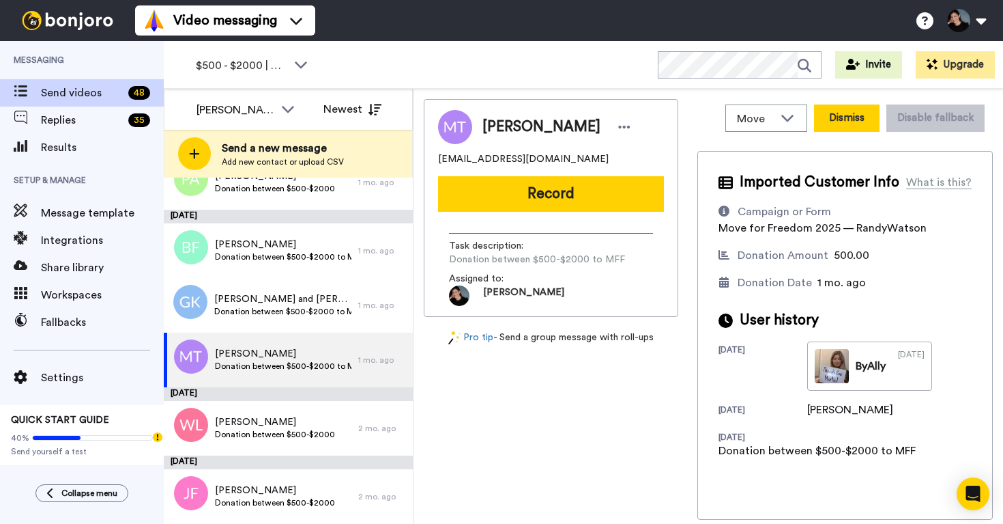
click at [850, 121] on button "Dismiss" at bounding box center [847, 117] width 66 height 27
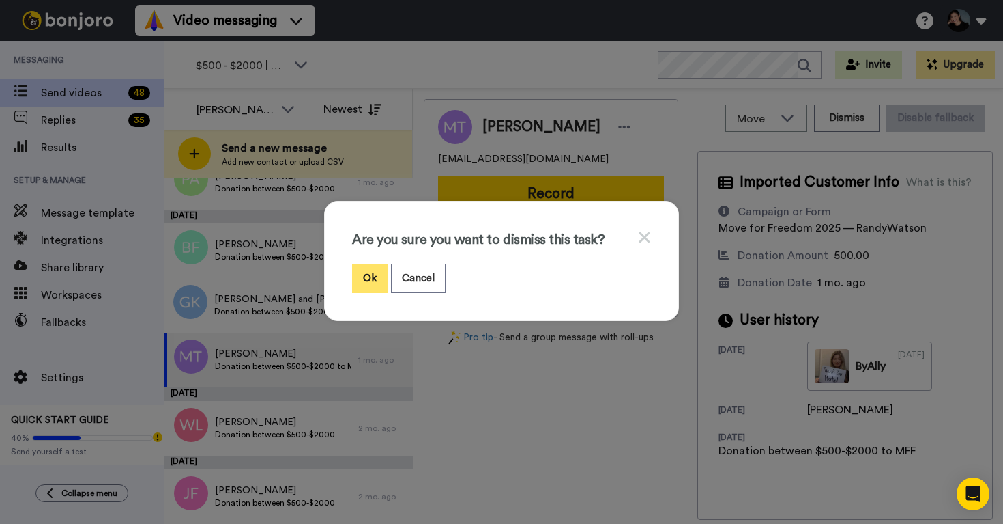
click at [369, 283] on button "Ok" at bounding box center [369, 277] width 35 height 29
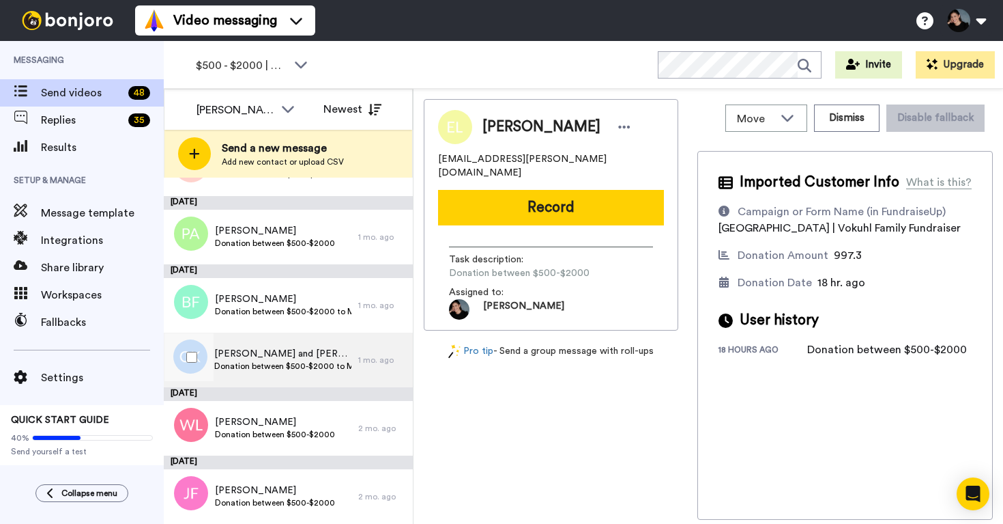
scroll to position [2452, 0]
click at [268, 356] on span "Gwen and John Kleinschroth" at bounding box center [282, 354] width 137 height 14
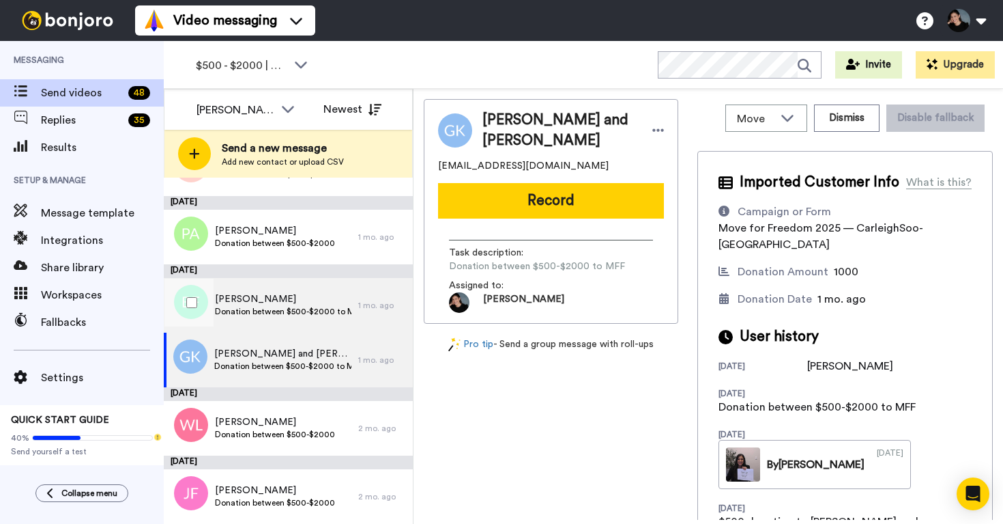
click at [280, 314] on span "Donation between $500-$2000 to MFF" at bounding box center [283, 311] width 137 height 11
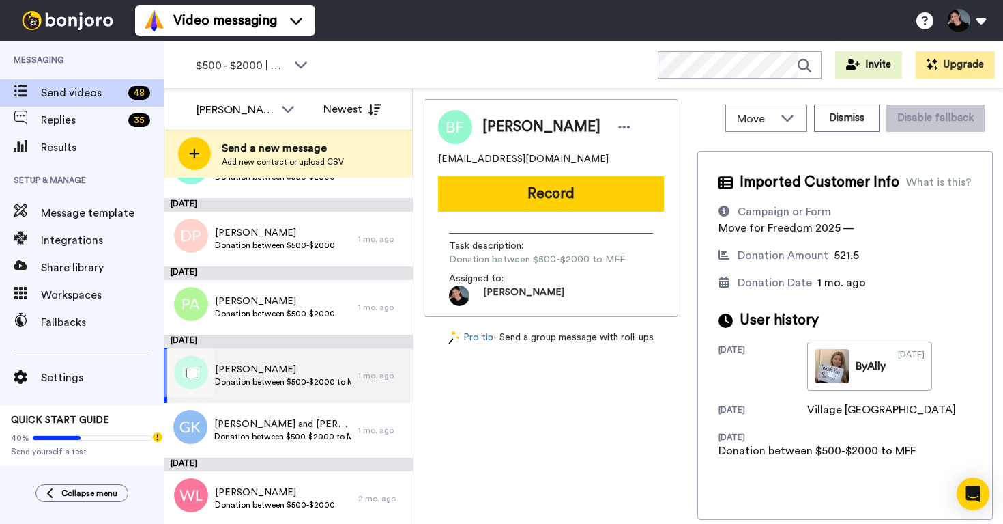
scroll to position [2371, 0]
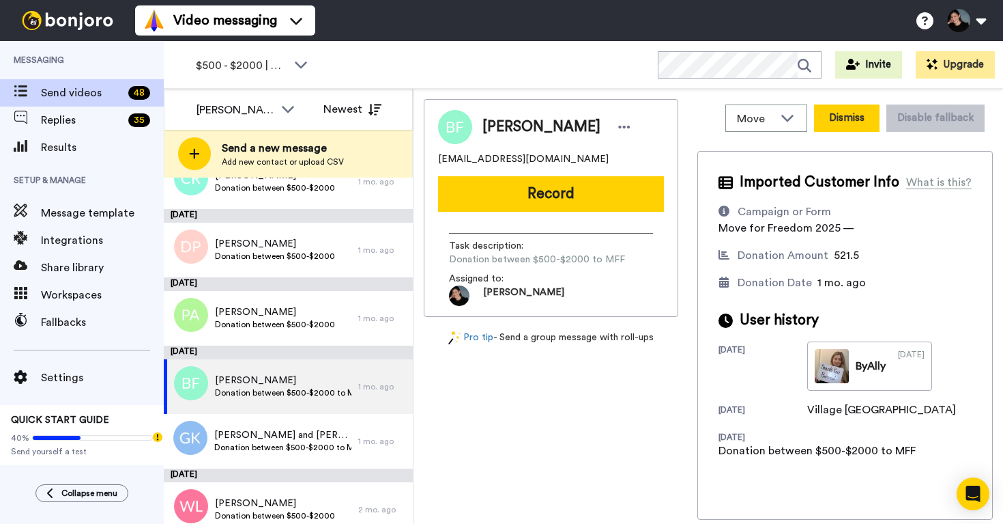
click at [842, 122] on button "Dismiss" at bounding box center [847, 117] width 66 height 27
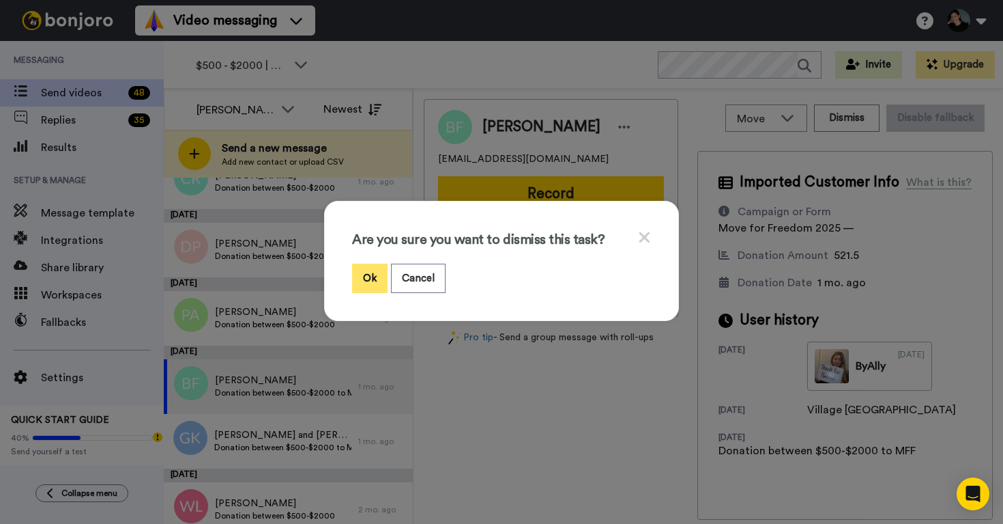
click at [372, 282] on button "Ok" at bounding box center [369, 277] width 35 height 29
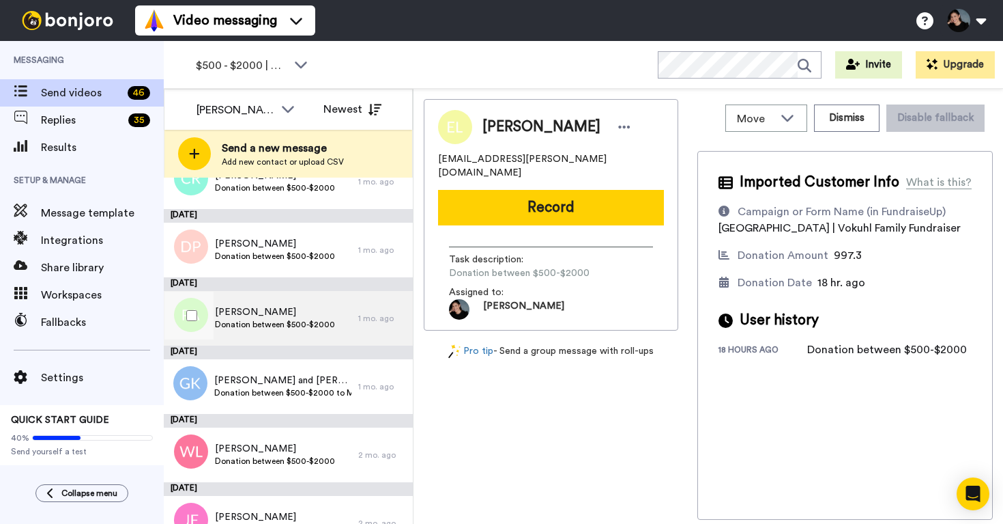
click at [304, 321] on span "Donation between $500-$2000" at bounding box center [275, 324] width 120 height 11
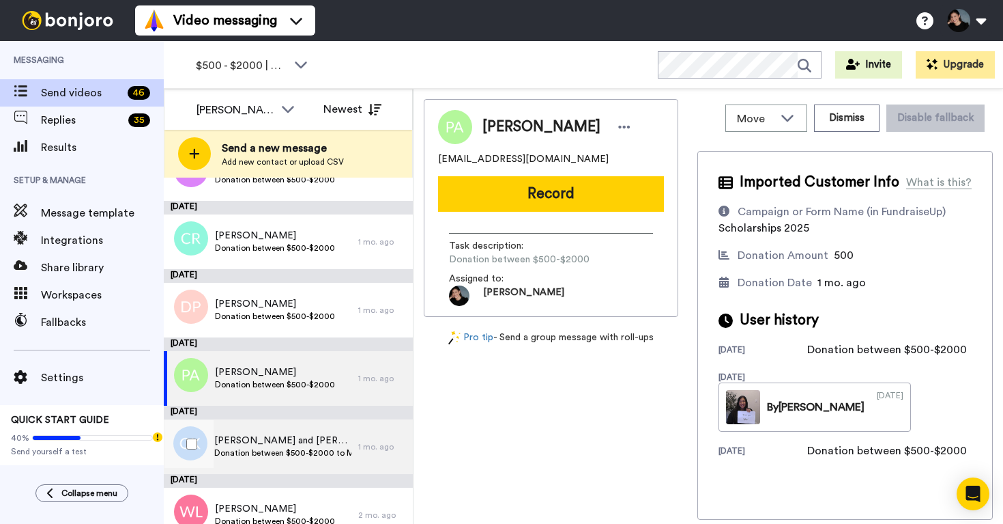
scroll to position [2307, 0]
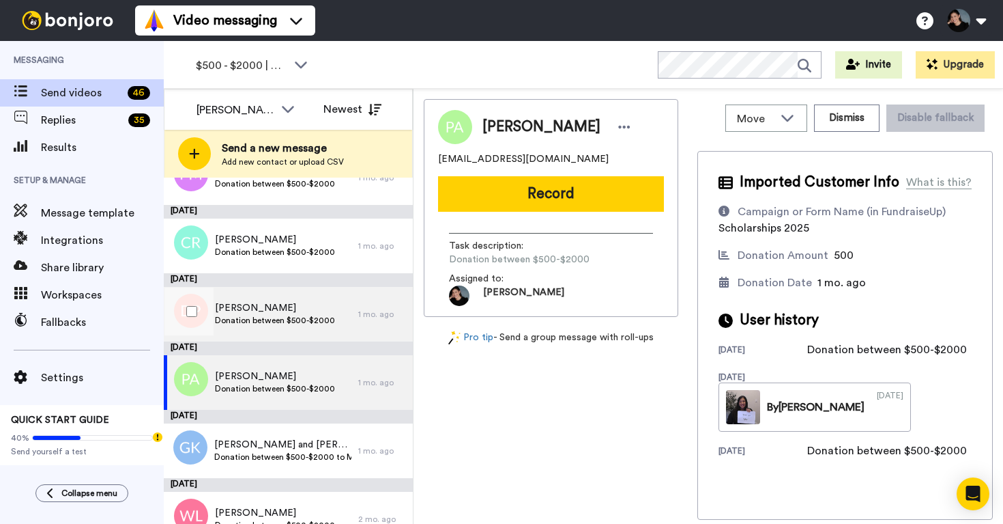
click at [293, 320] on span "Donation between $500-$2000" at bounding box center [275, 320] width 120 height 11
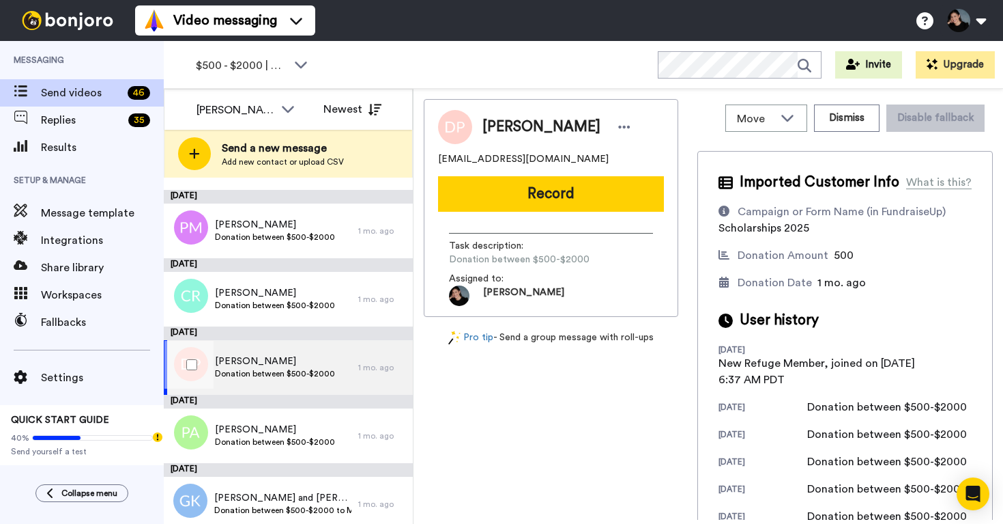
scroll to position [2252, 0]
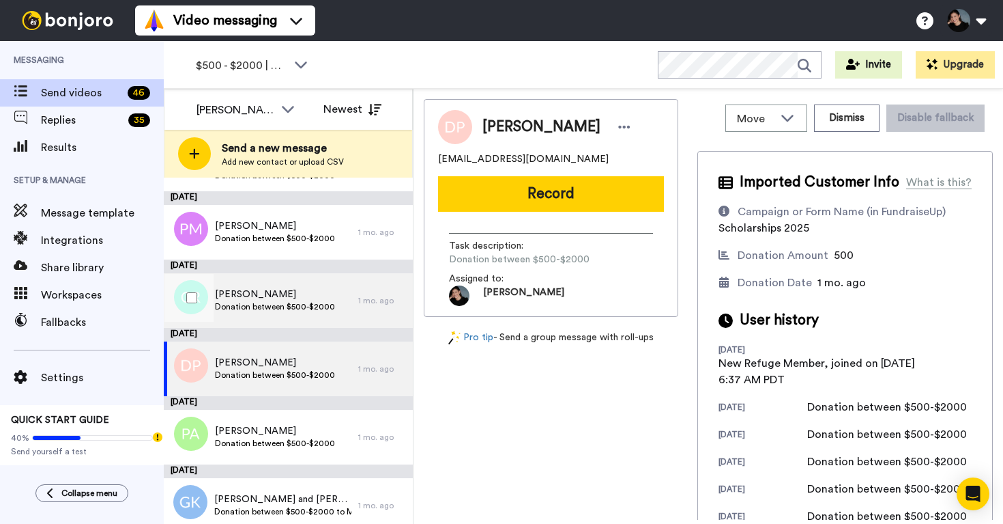
click at [293, 301] on span "Donation between $500-$2000" at bounding box center [275, 306] width 120 height 11
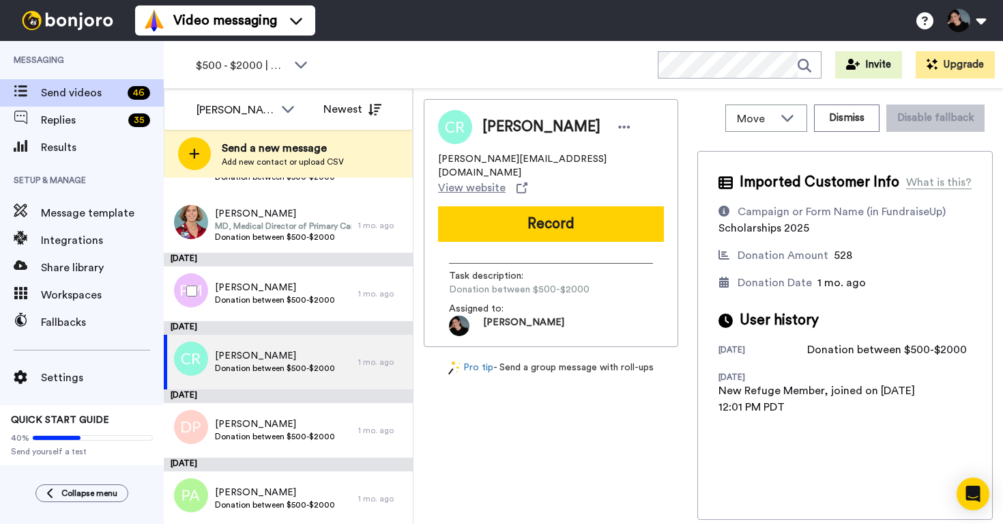
scroll to position [2188, 0]
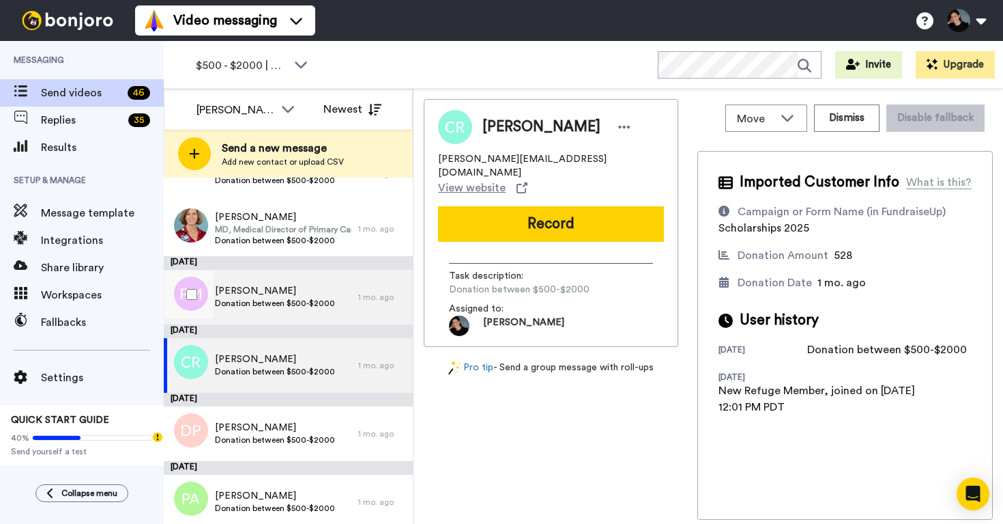
click at [290, 293] on span "Peter Murray" at bounding box center [275, 291] width 120 height 14
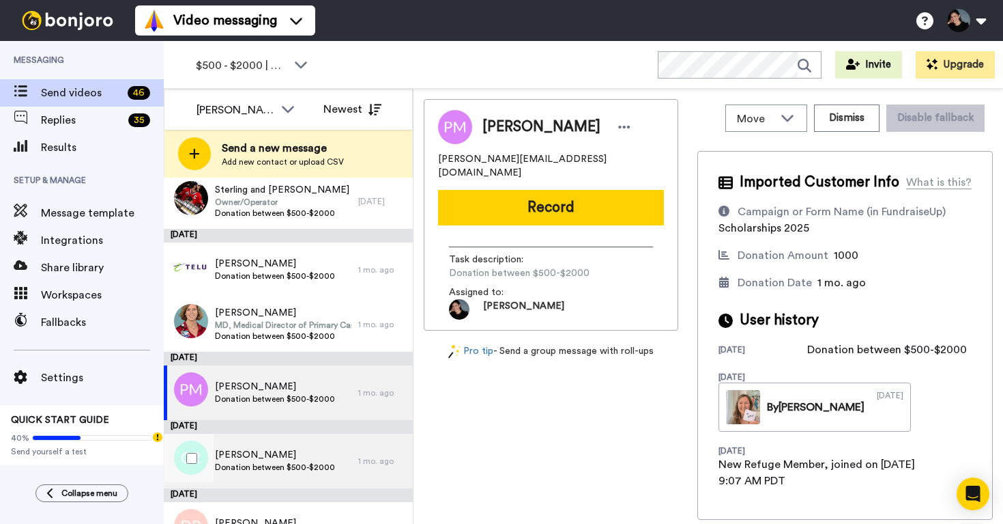
scroll to position [2091, 0]
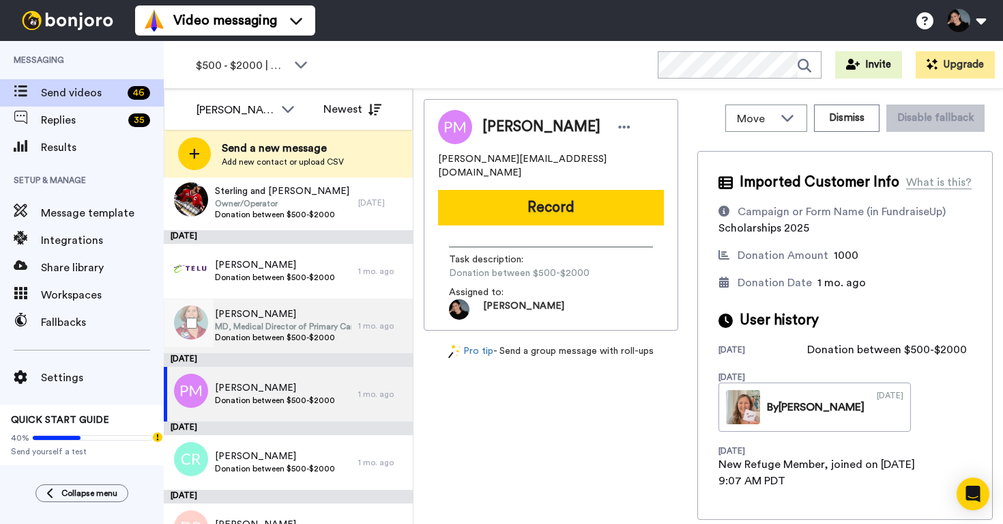
click at [302, 316] on span "Annika Brown" at bounding box center [283, 314] width 137 height 14
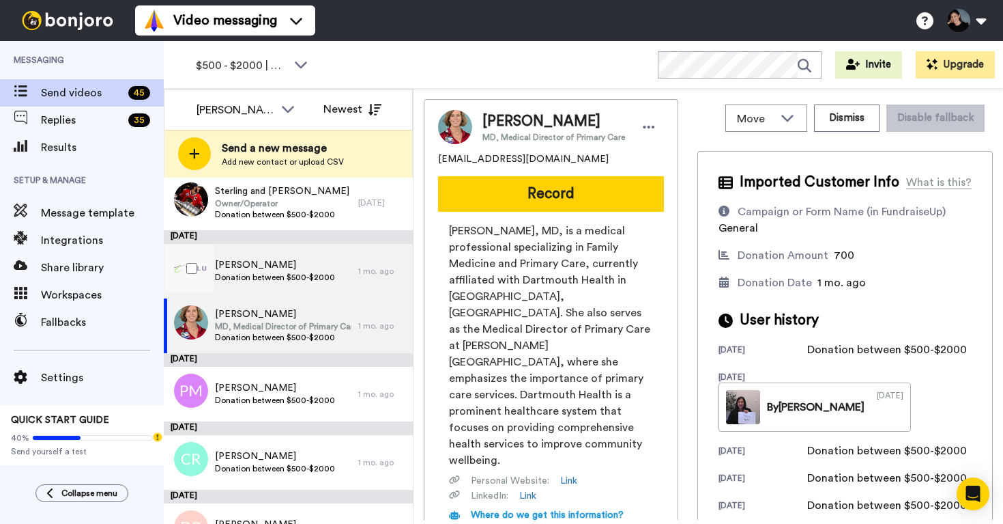
click at [307, 266] on span "Wayne Marfleet" at bounding box center [275, 265] width 120 height 14
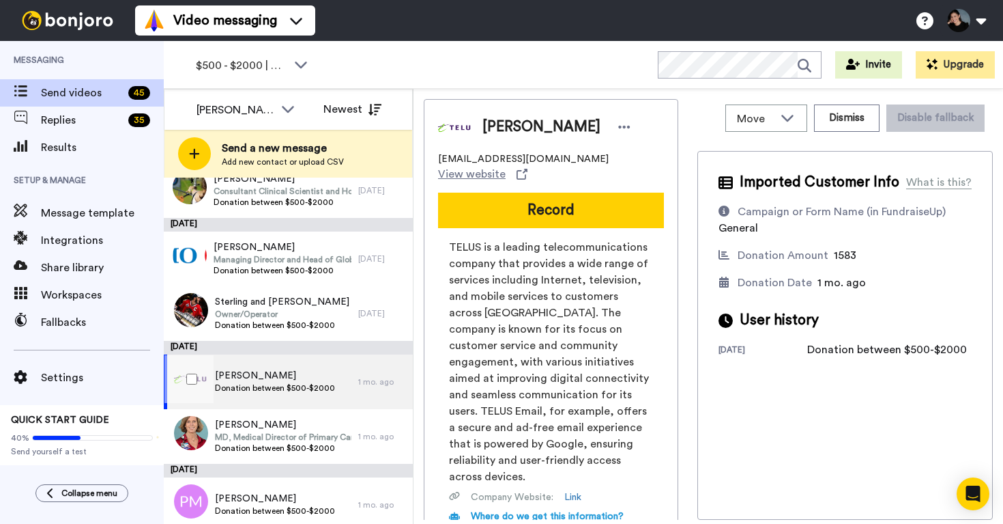
scroll to position [1973, 0]
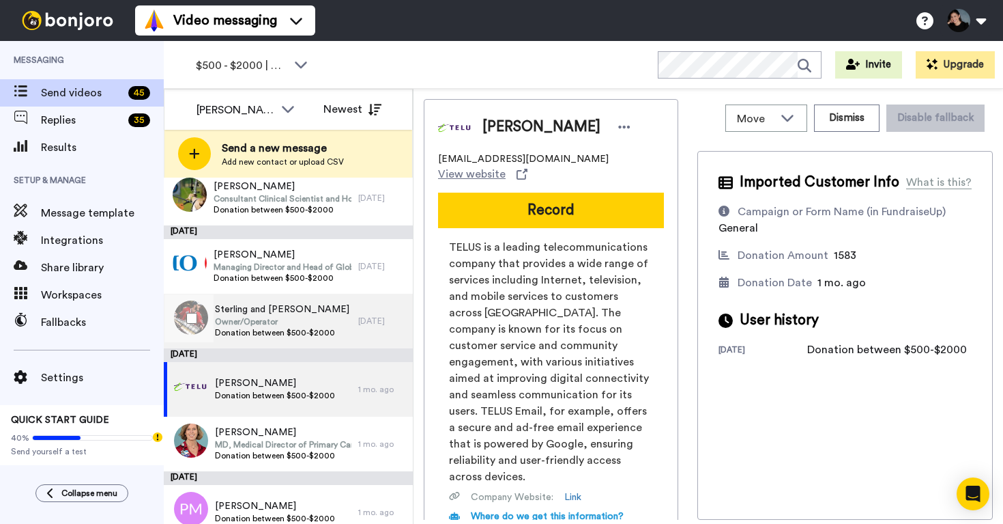
click at [288, 314] on span "Sterling and Lois Toews" at bounding box center [282, 309] width 134 height 14
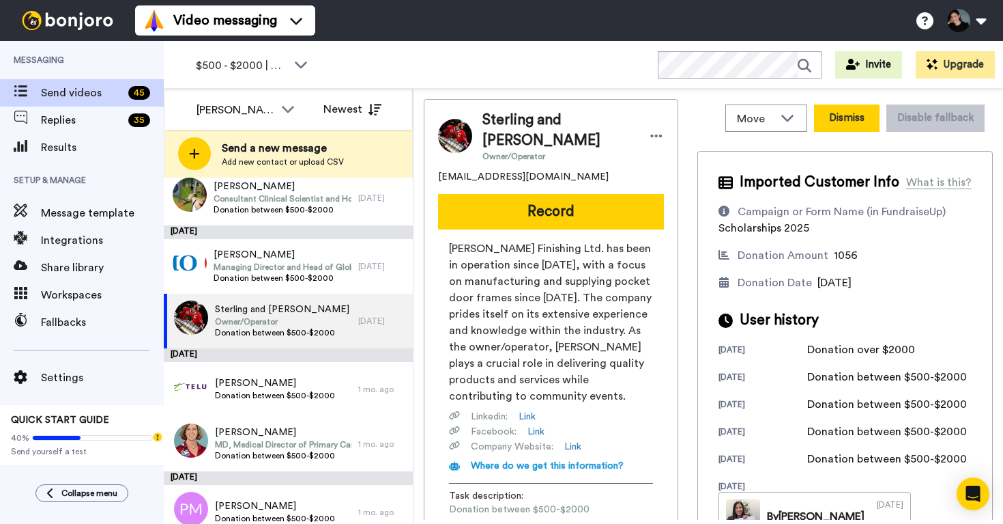
click at [841, 120] on button "Dismiss" at bounding box center [847, 117] width 66 height 27
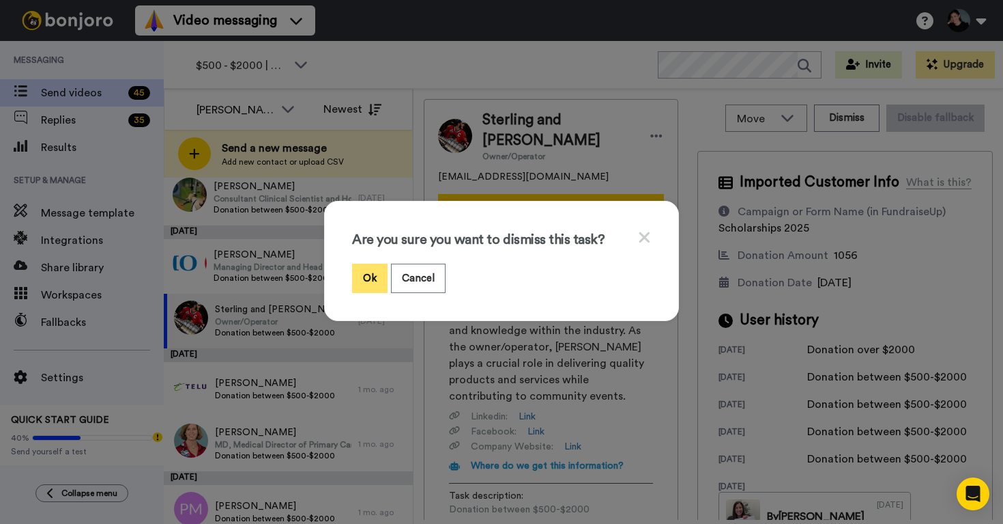
click at [373, 276] on button "Ok" at bounding box center [369, 277] width 35 height 29
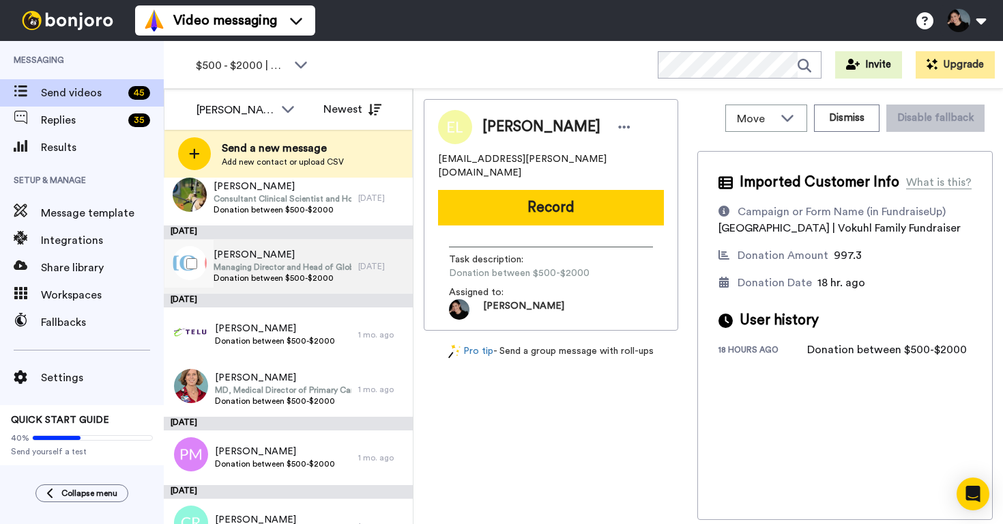
click at [300, 281] on span "Donation between $500-$2000" at bounding box center [283, 277] width 138 height 11
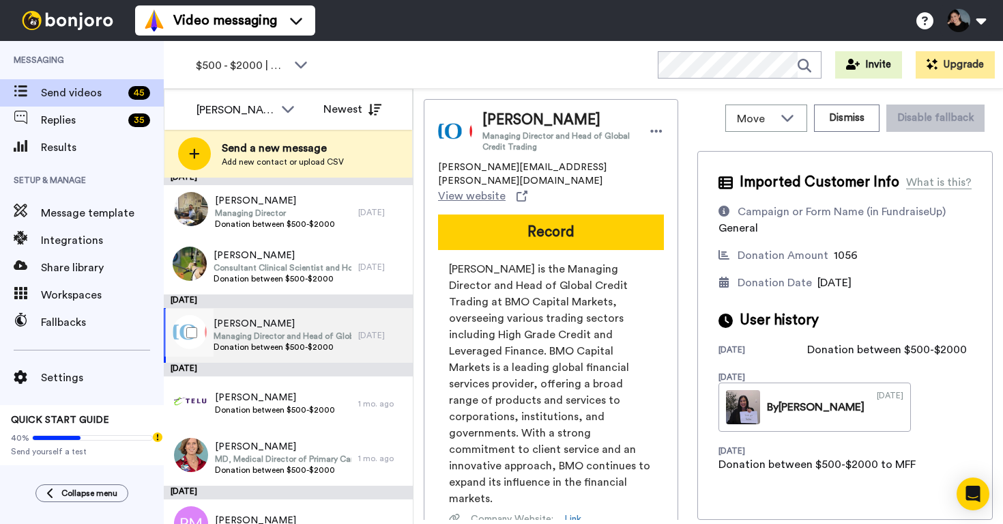
scroll to position [1891, 0]
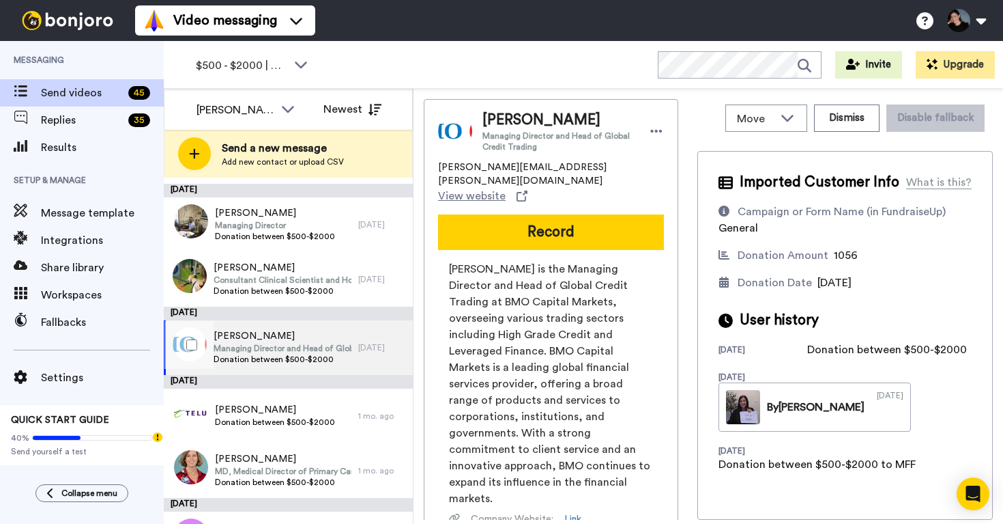
click at [309, 349] on span "Managing Director and Head of Global Credit Trading" at bounding box center [283, 348] width 138 height 11
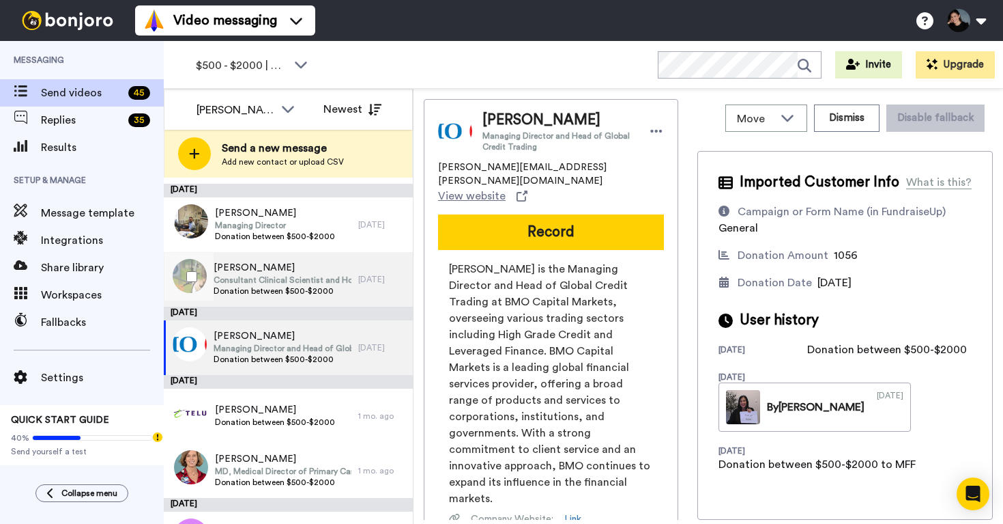
click at [311, 268] on span "Michael Bradnam" at bounding box center [283, 268] width 138 height 14
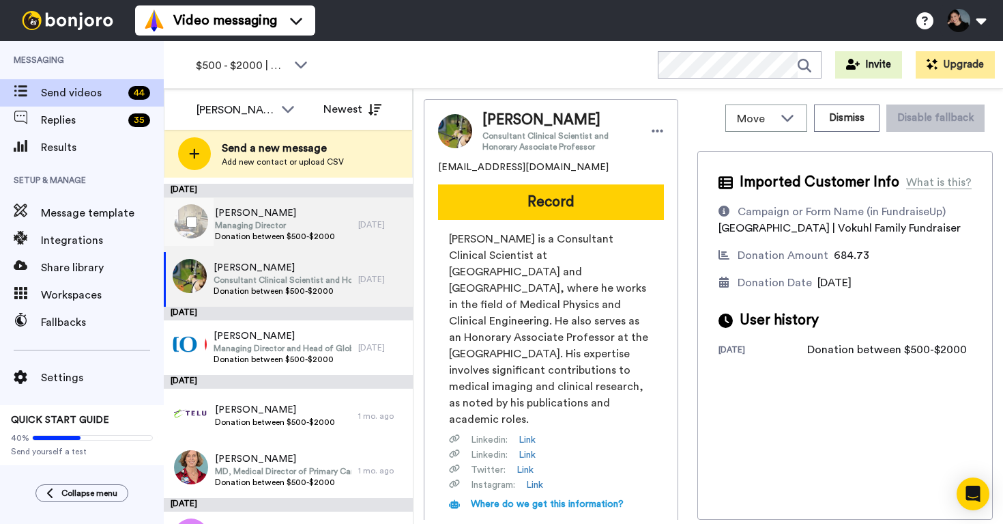
click at [314, 228] on span "Managing Director" at bounding box center [275, 225] width 120 height 11
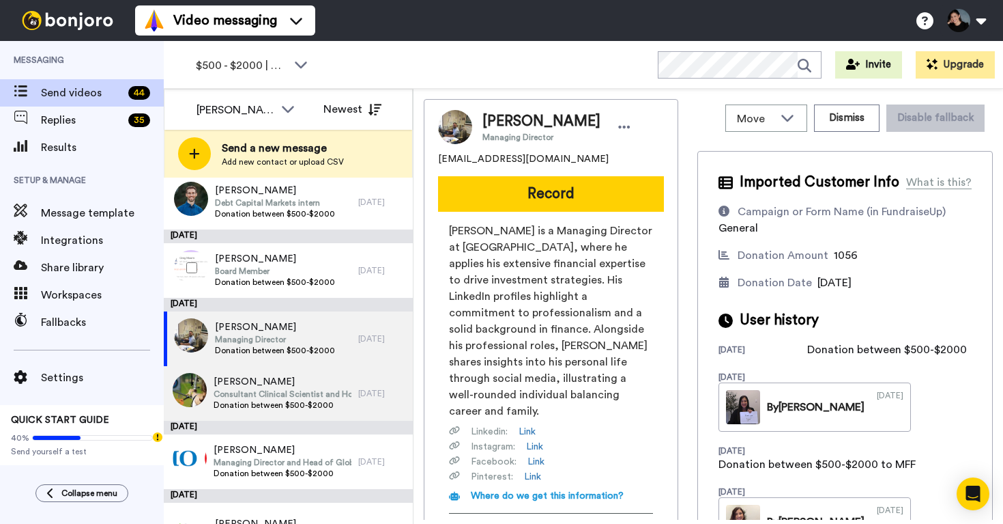
scroll to position [1765, 0]
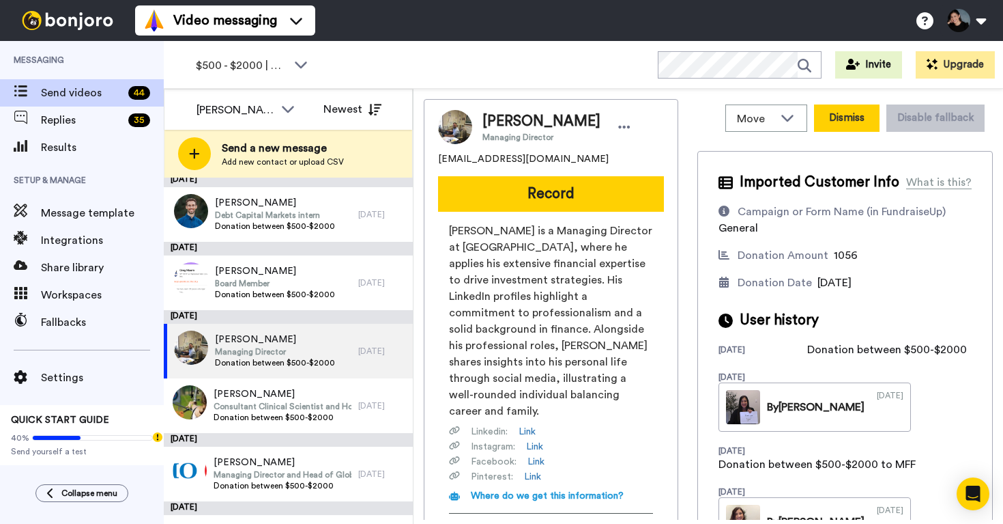
click at [859, 113] on button "Dismiss" at bounding box center [847, 117] width 66 height 27
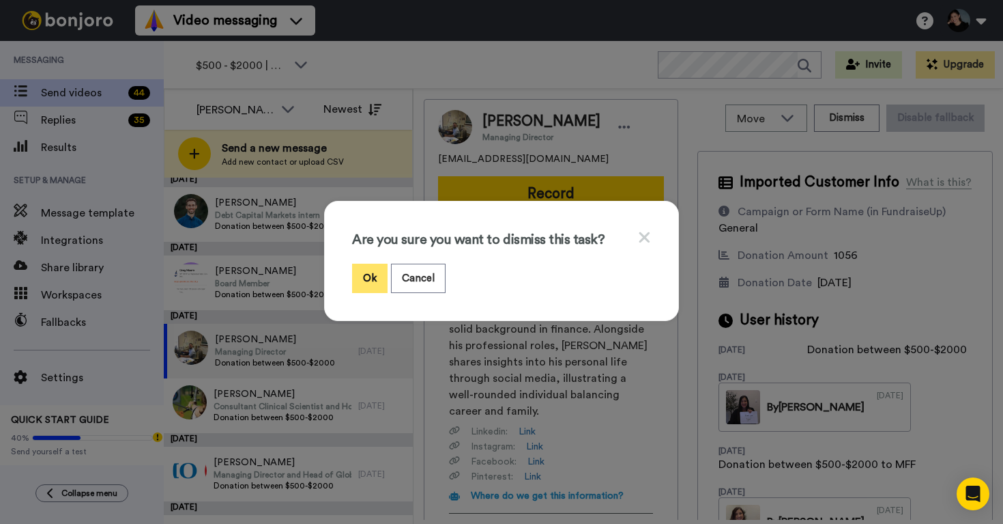
click at [371, 279] on button "Ok" at bounding box center [369, 277] width 35 height 29
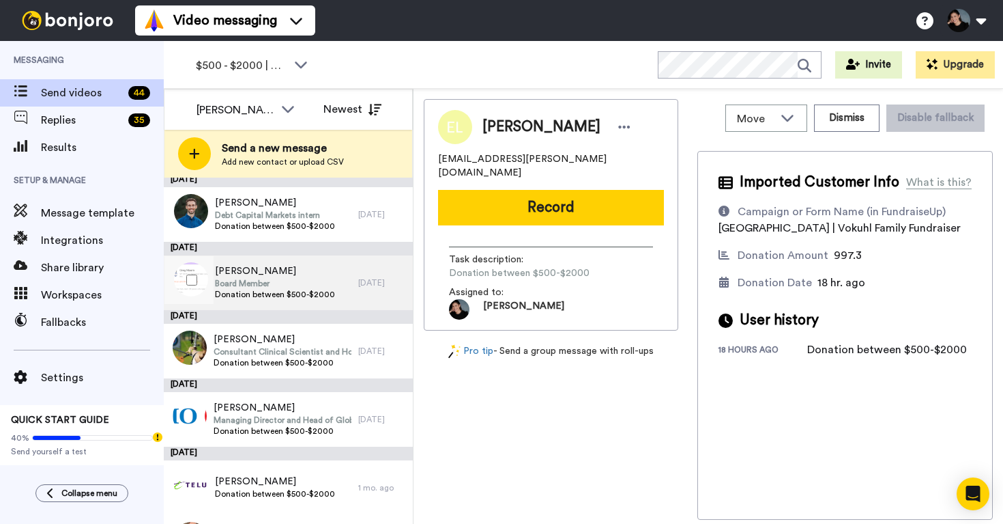
click at [304, 285] on span "Board Member" at bounding box center [275, 283] width 120 height 11
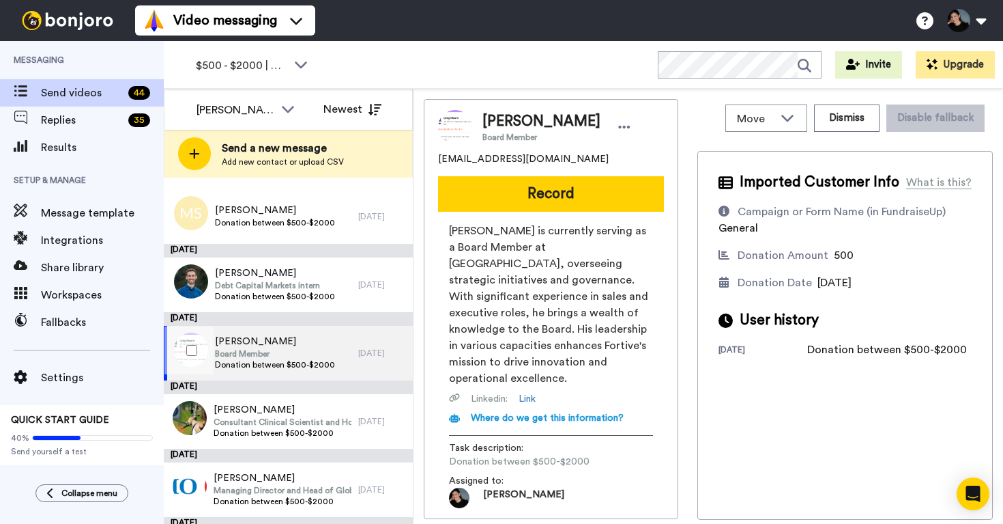
scroll to position [1692, 0]
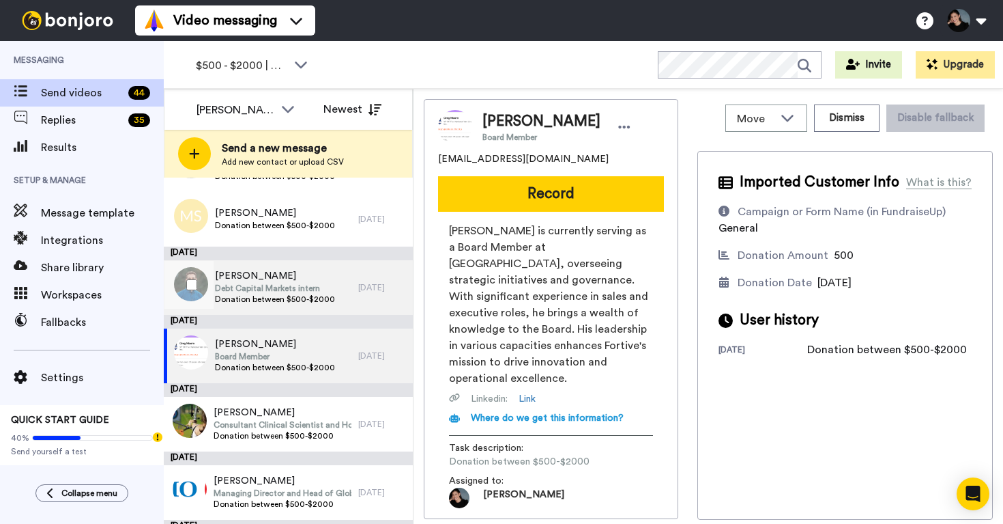
click at [328, 300] on span "Donation between $500-$2000" at bounding box center [275, 298] width 120 height 11
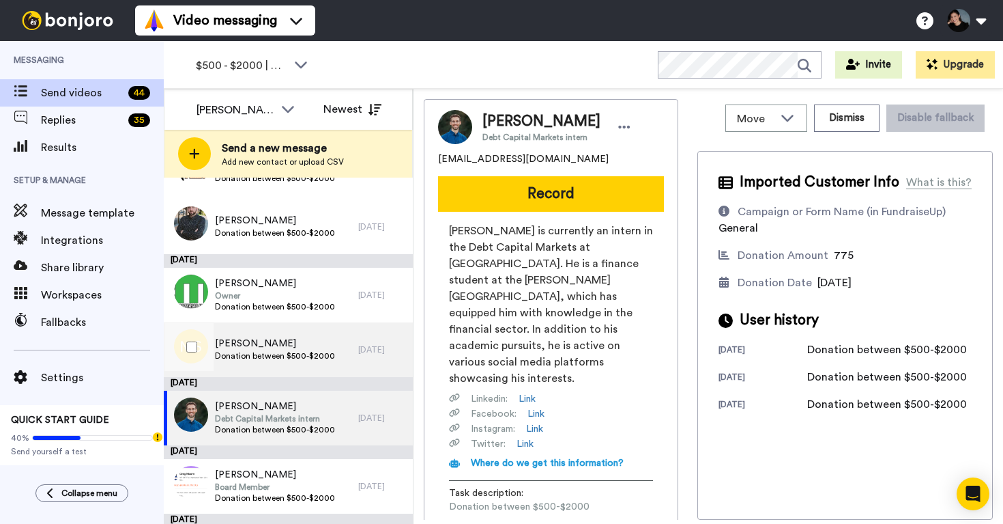
scroll to position [1561, 0]
click at [285, 355] on span "Donation between $500-$2000" at bounding box center [275, 356] width 120 height 11
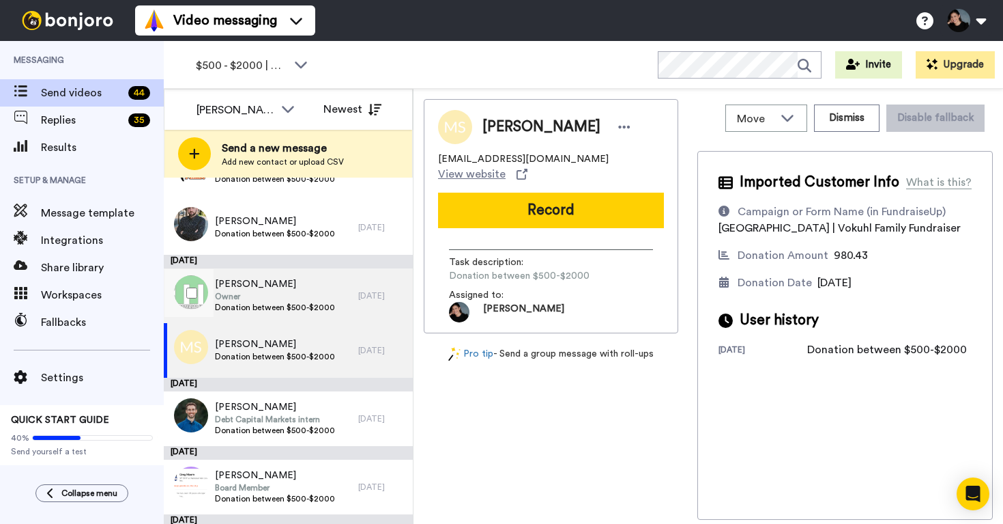
click at [277, 300] on span "Owner" at bounding box center [275, 296] width 120 height 11
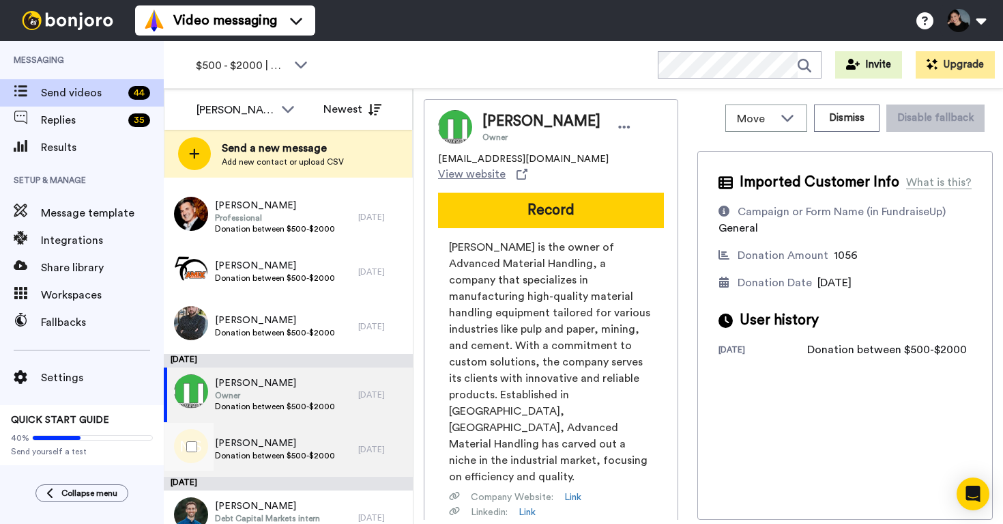
scroll to position [1459, 0]
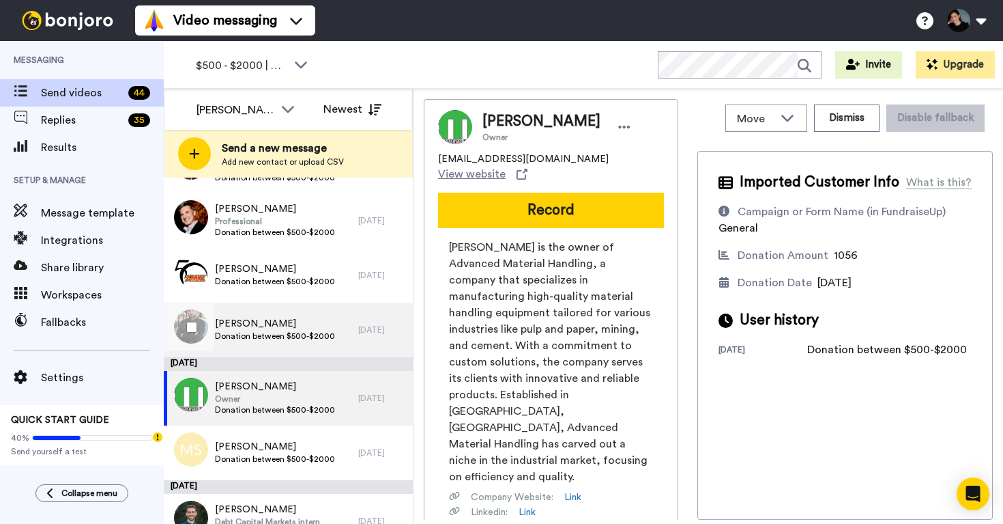
click at [295, 326] on span "Lu DiMeglio" at bounding box center [275, 324] width 120 height 14
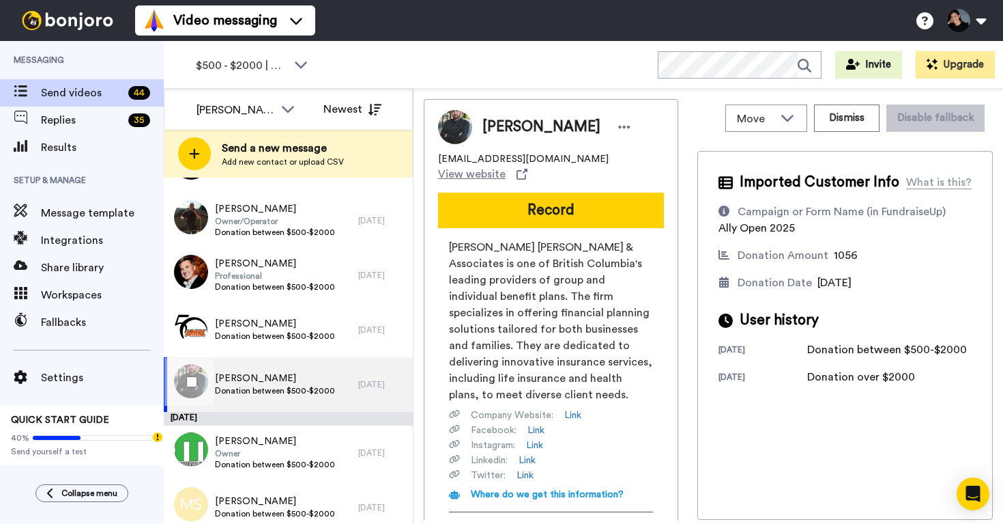
scroll to position [1402, 0]
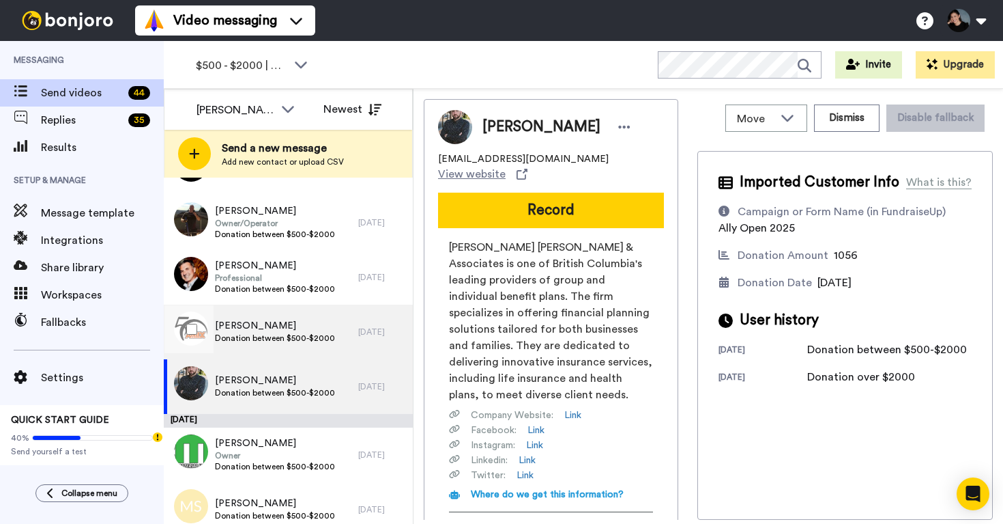
click at [296, 338] on span "Donation between $500-$2000" at bounding box center [275, 337] width 120 height 11
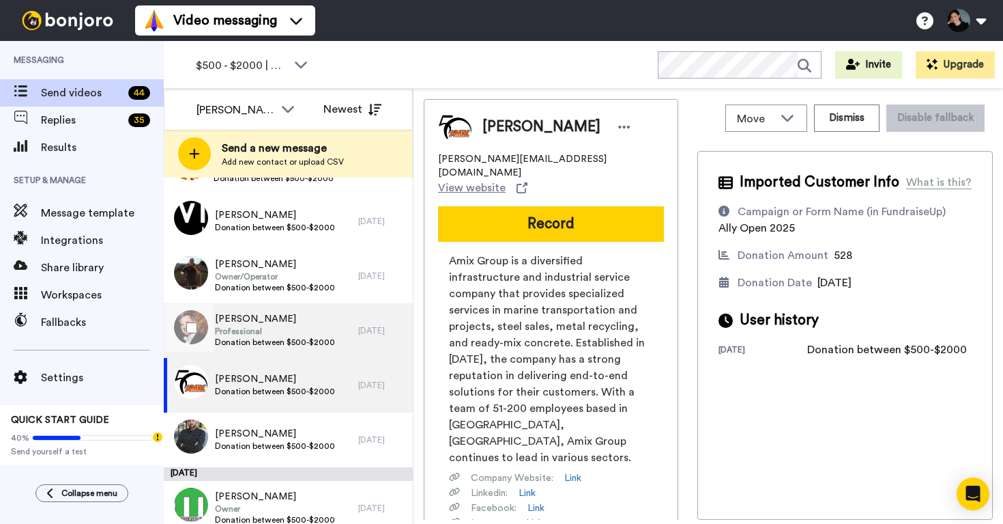
click at [299, 319] on span "Ron Pultr" at bounding box center [275, 319] width 120 height 14
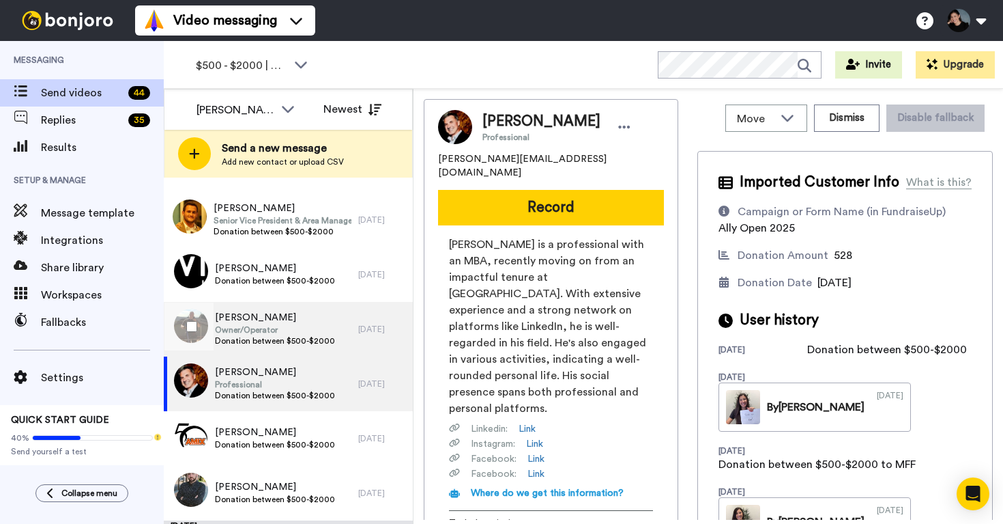
scroll to position [1267, 0]
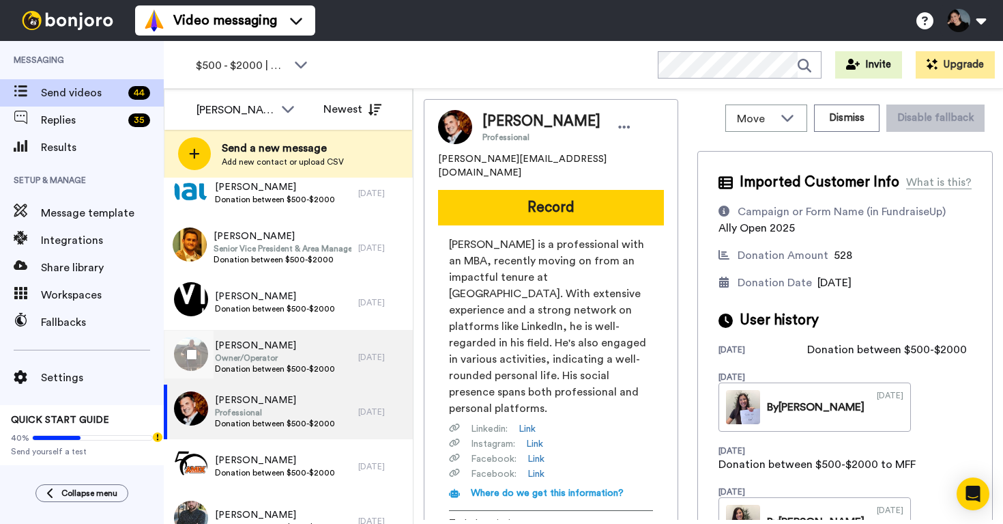
click at [269, 355] on span "Owner/Operator" at bounding box center [275, 357] width 120 height 11
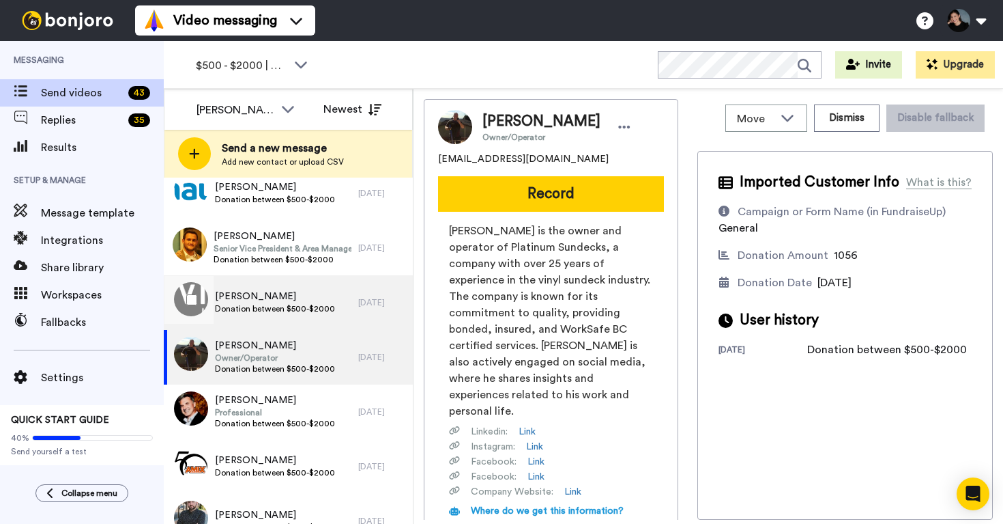
click at [284, 292] on span "Bryce Westlund" at bounding box center [275, 296] width 120 height 14
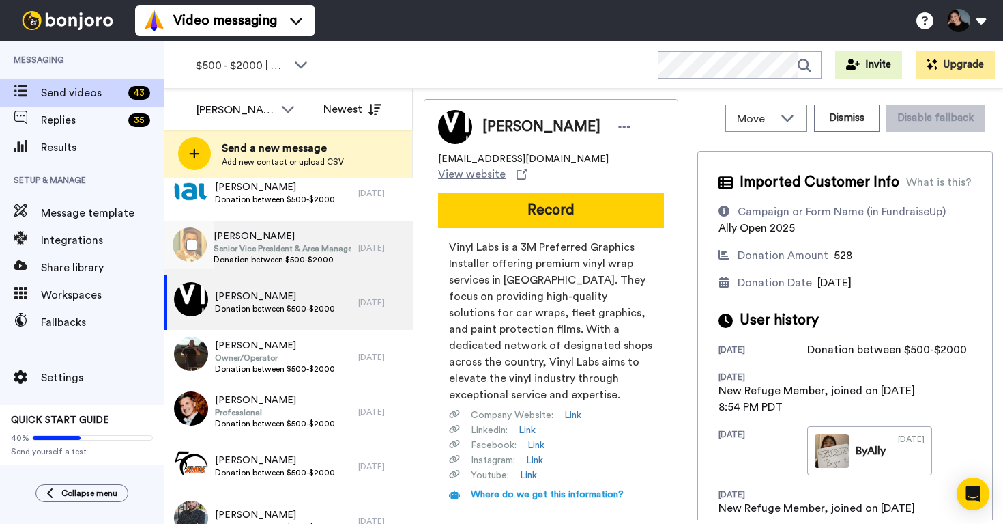
click at [289, 257] on span "Donation between $500-$2000" at bounding box center [283, 259] width 138 height 11
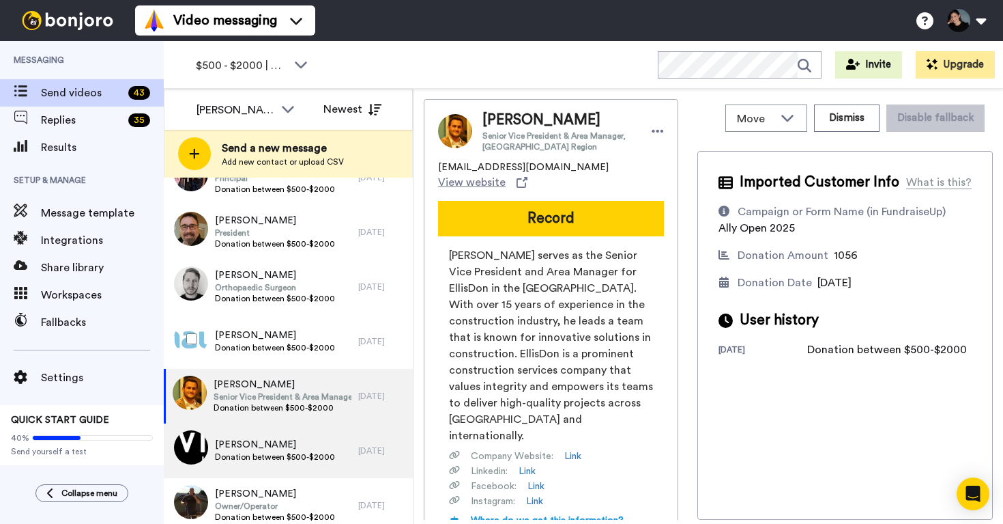
scroll to position [1089, 0]
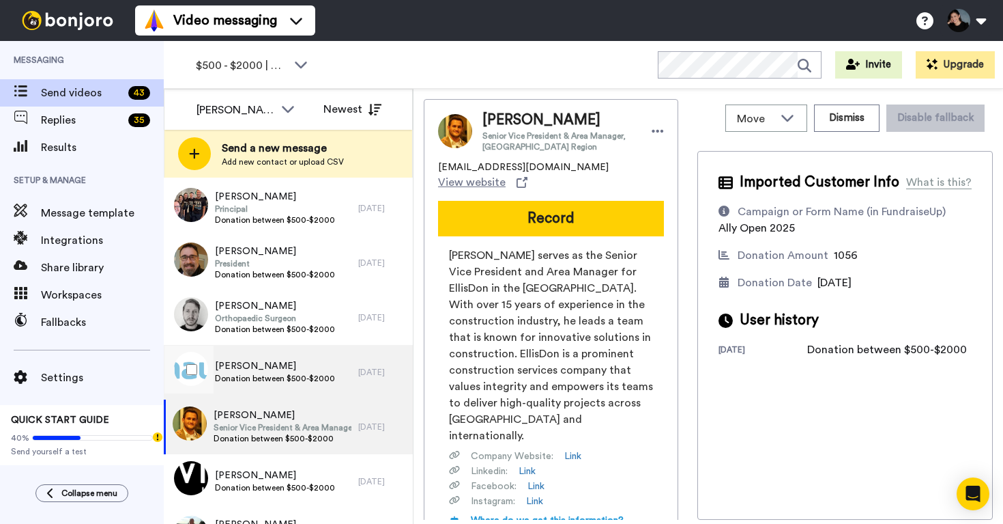
click at [282, 355] on div "Paul Wellar Donation between $500-$2000" at bounding box center [261, 372] width 195 height 55
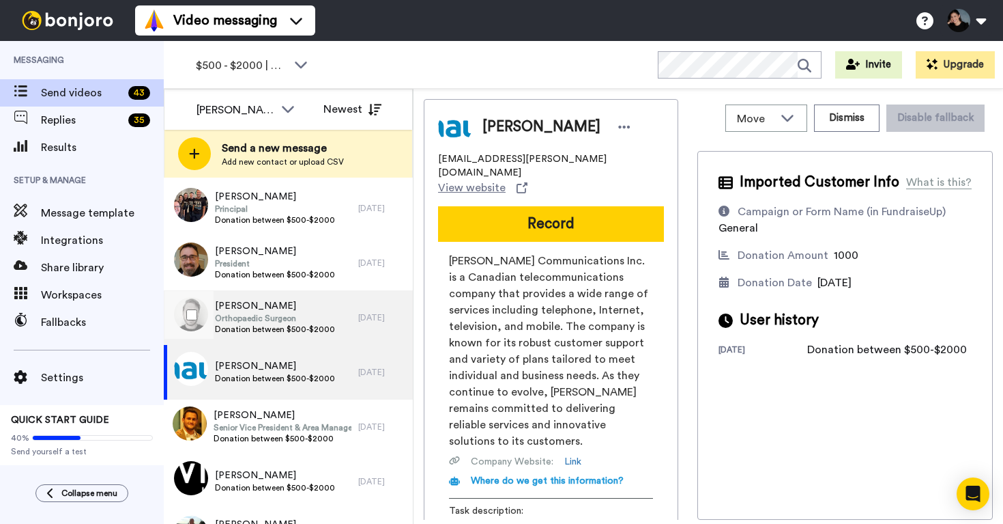
click at [289, 311] on span "Erik Magnusson" at bounding box center [275, 306] width 120 height 14
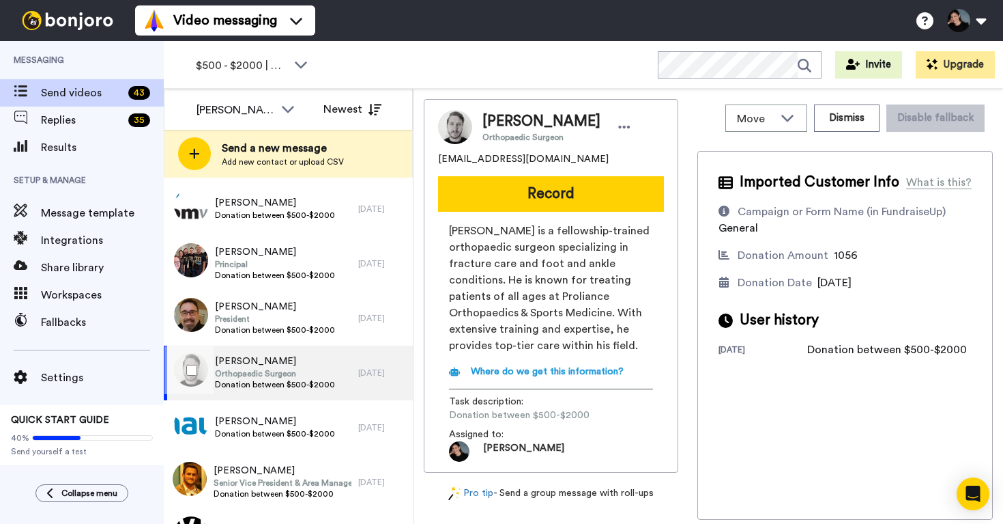
scroll to position [1020, 0]
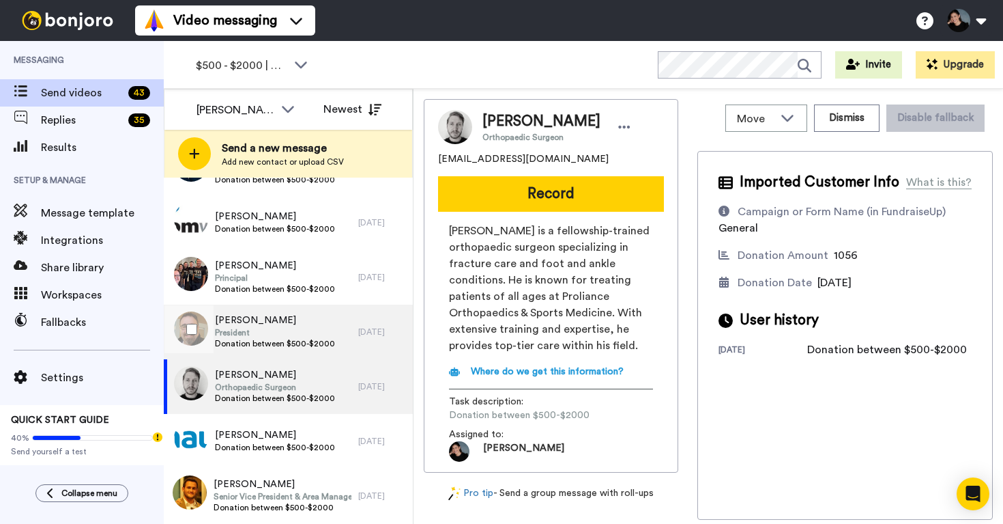
click at [282, 343] on span "Donation between $500-$2000" at bounding box center [275, 343] width 120 height 11
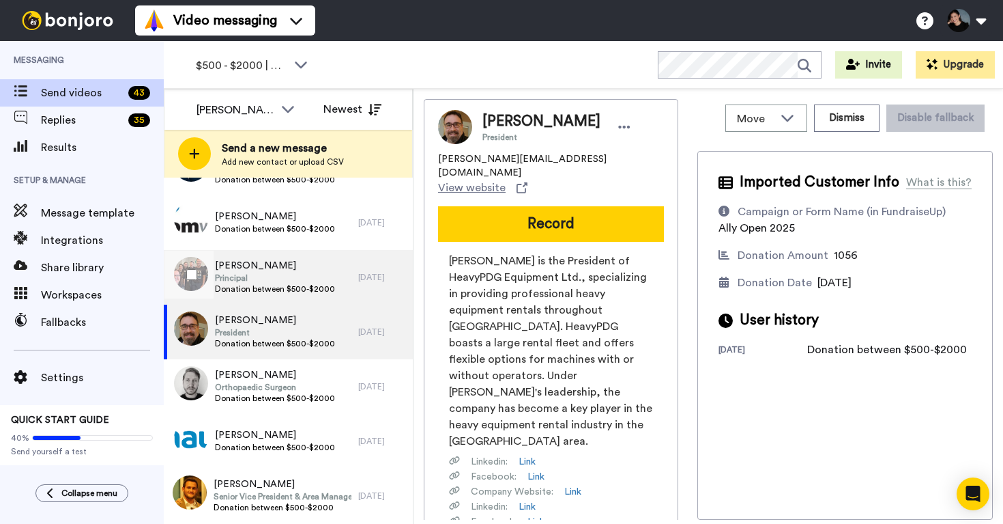
click at [290, 274] on span "Principal" at bounding box center [275, 277] width 120 height 11
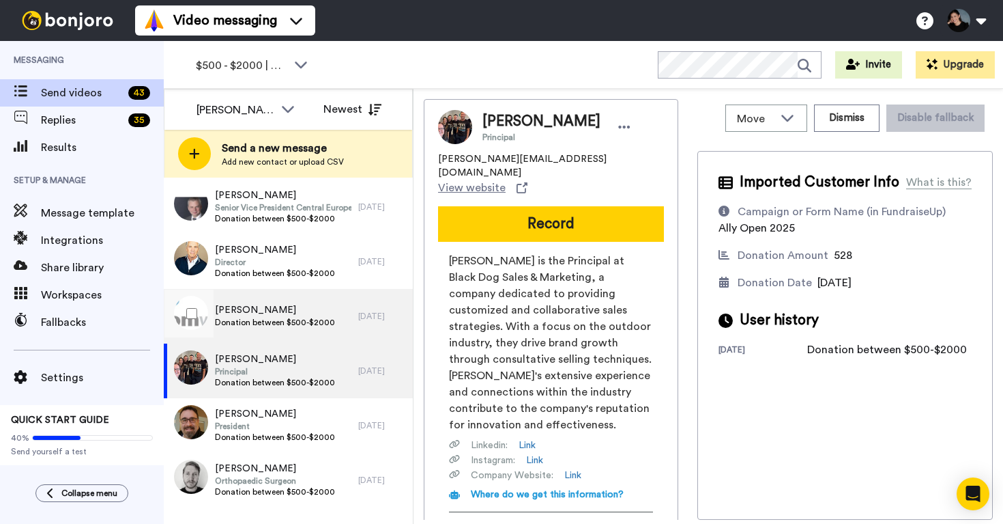
scroll to position [920, 0]
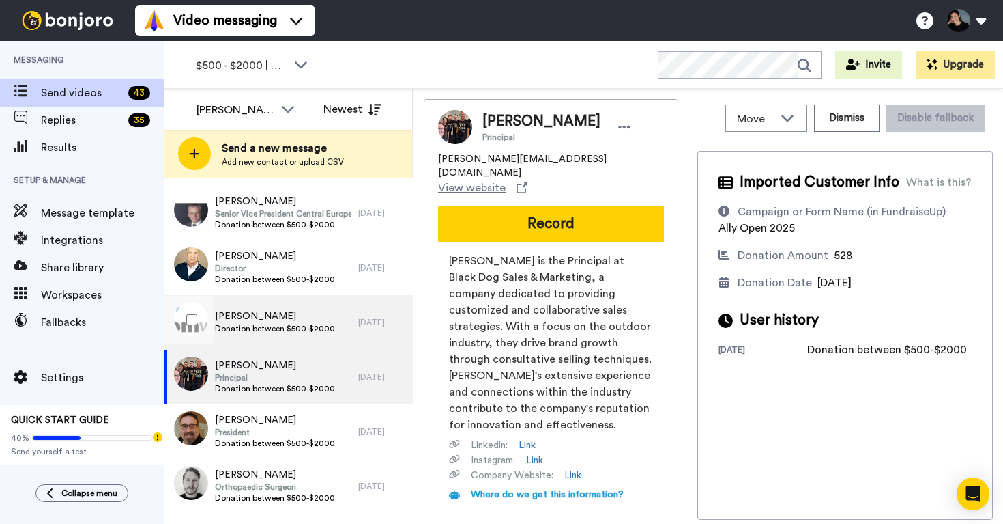
click at [289, 302] on div "Doug Froese Donation between $500-$2000" at bounding box center [261, 322] width 195 height 55
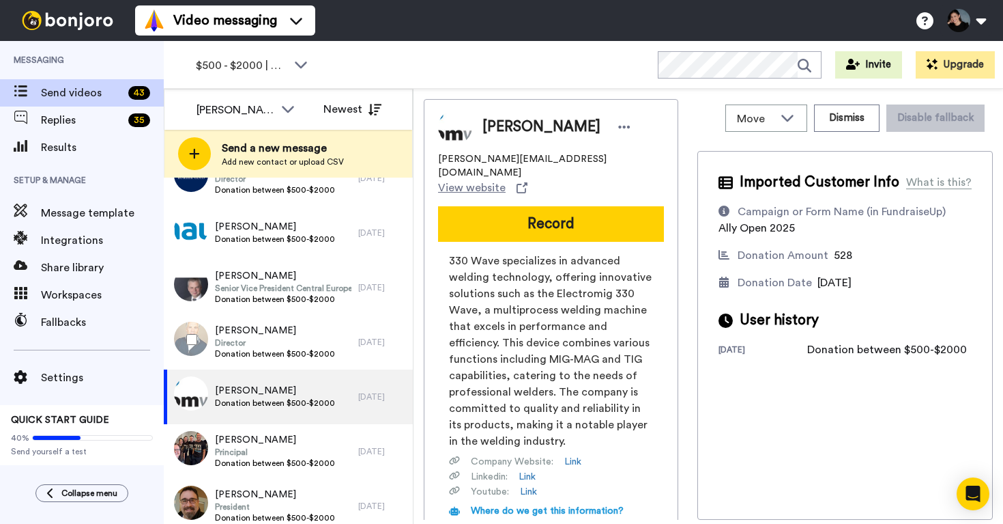
scroll to position [845, 0]
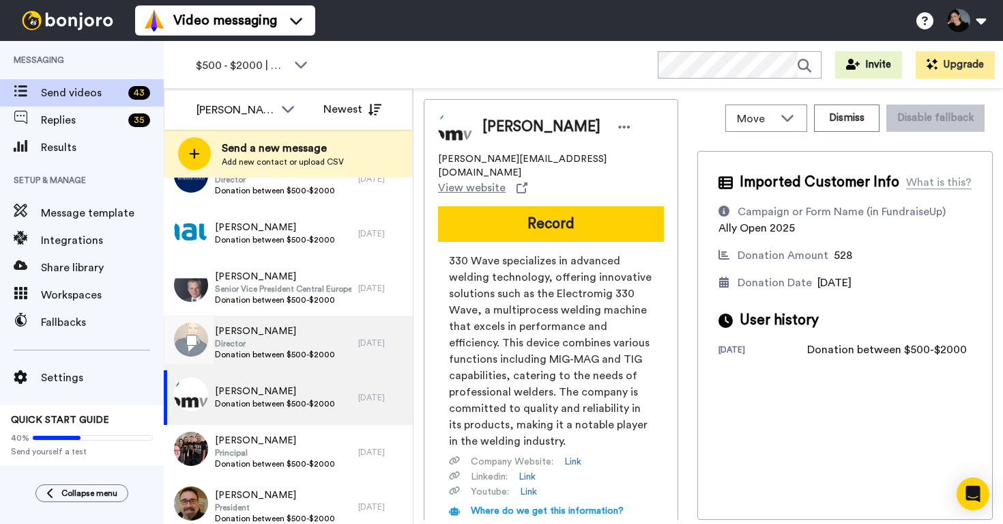
click at [285, 335] on span "John Sykes" at bounding box center [275, 331] width 120 height 14
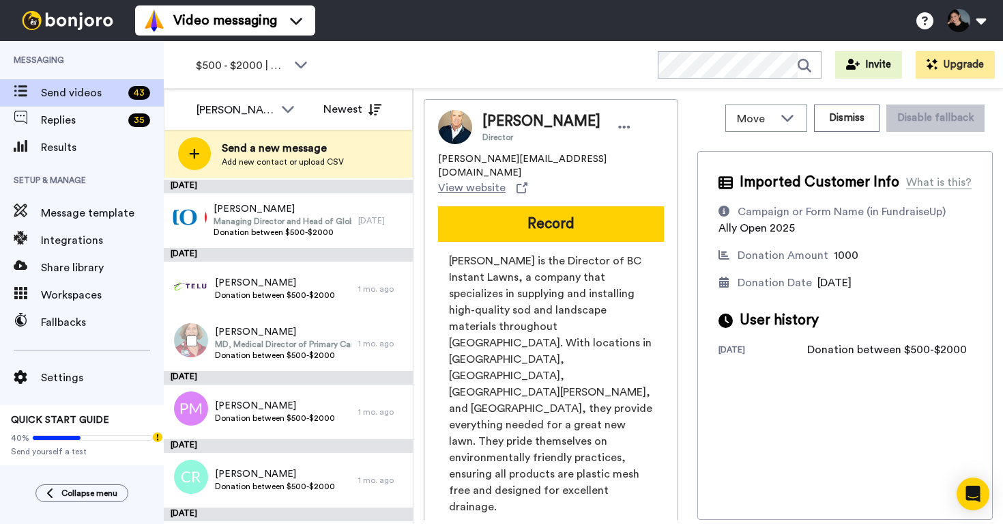
scroll to position [2289, 0]
